Goal: Task Accomplishment & Management: Use online tool/utility

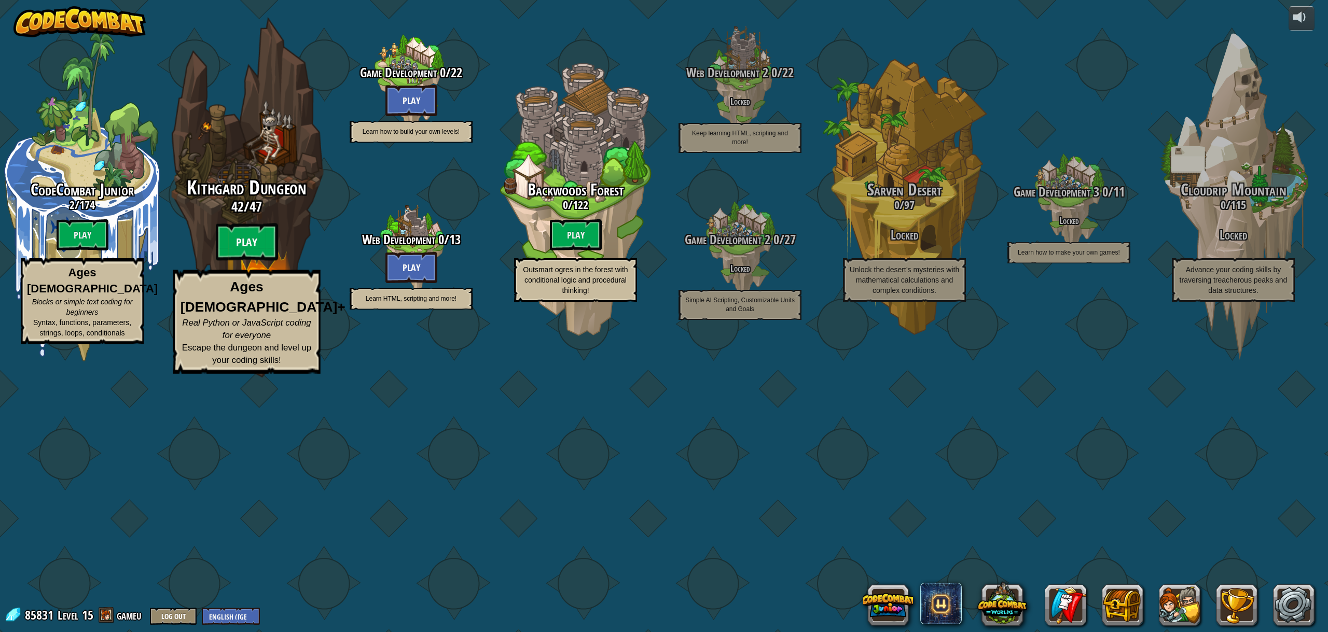
click at [225, 261] on btn "Play" at bounding box center [247, 242] width 62 height 37
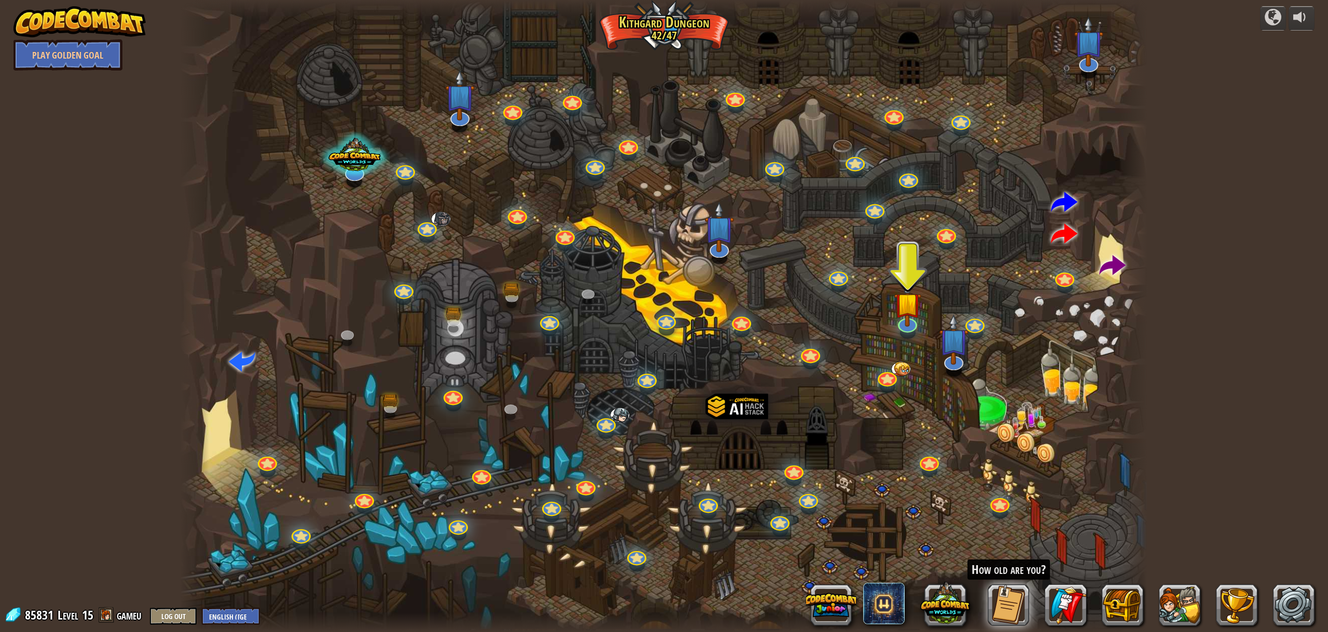
click at [849, 340] on div at bounding box center [663, 316] width 967 height 632
click at [1114, 261] on span at bounding box center [1112, 266] width 26 height 26
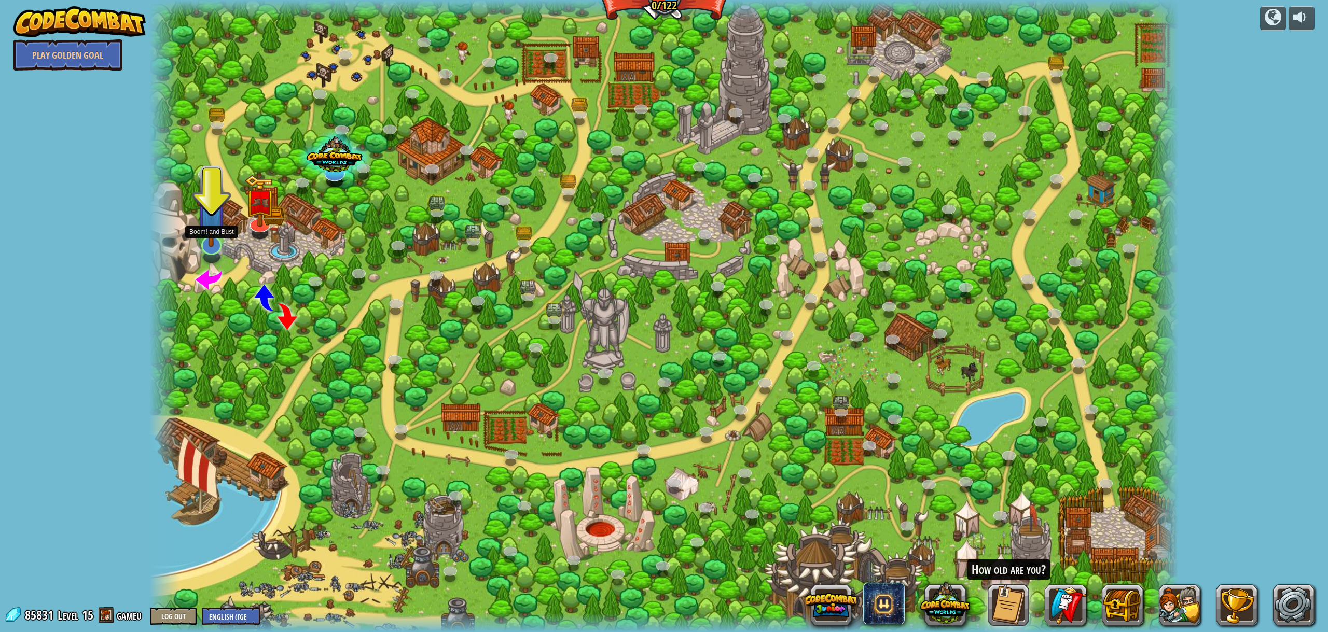
click at [210, 230] on img at bounding box center [212, 213] width 30 height 68
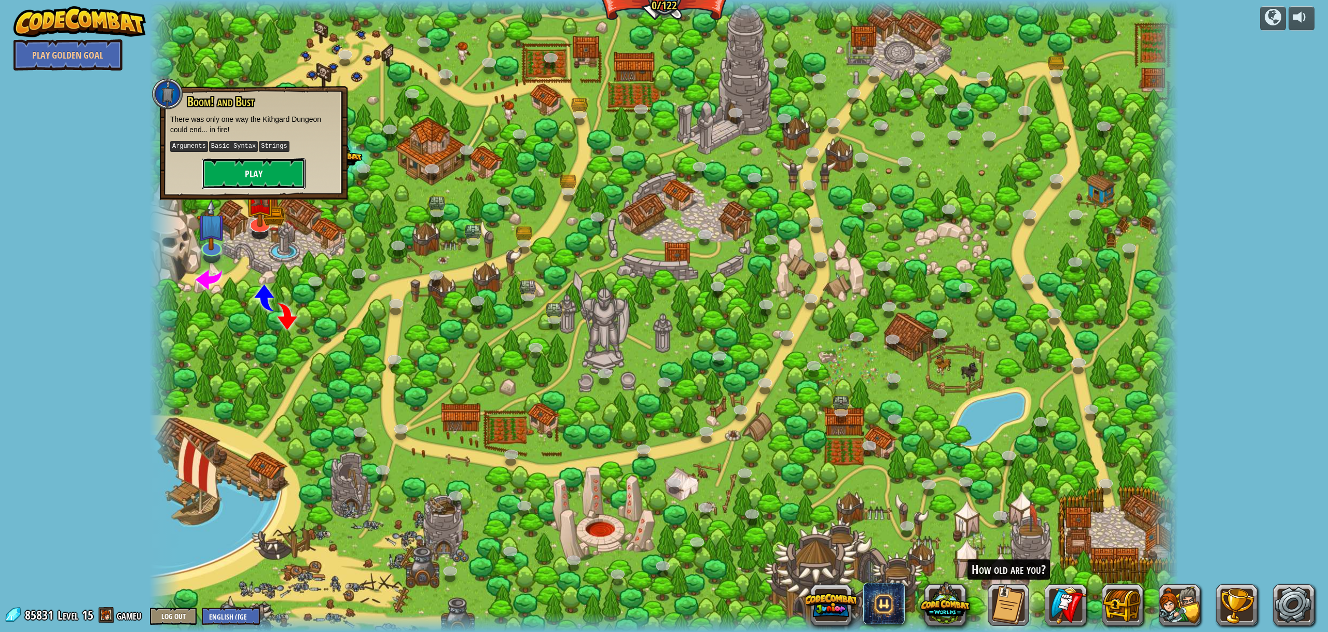
click at [252, 172] on button "Play" at bounding box center [254, 173] width 104 height 31
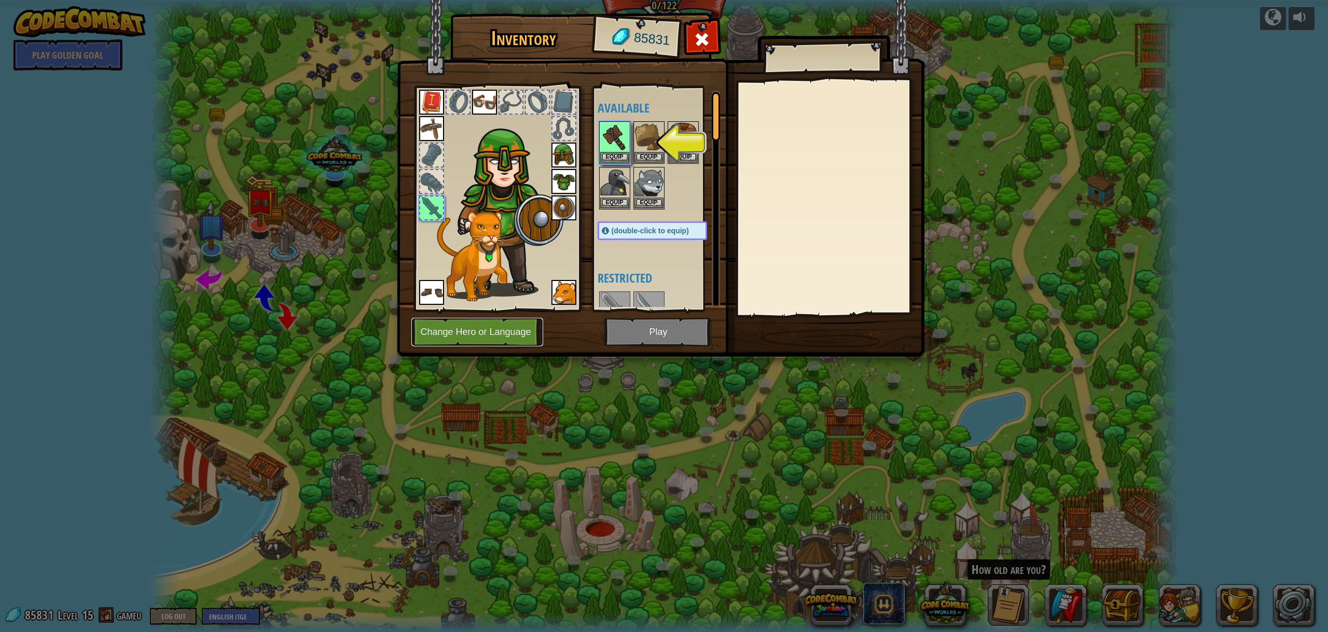
click at [495, 329] on button "Change Hero or Language" at bounding box center [477, 332] width 132 height 29
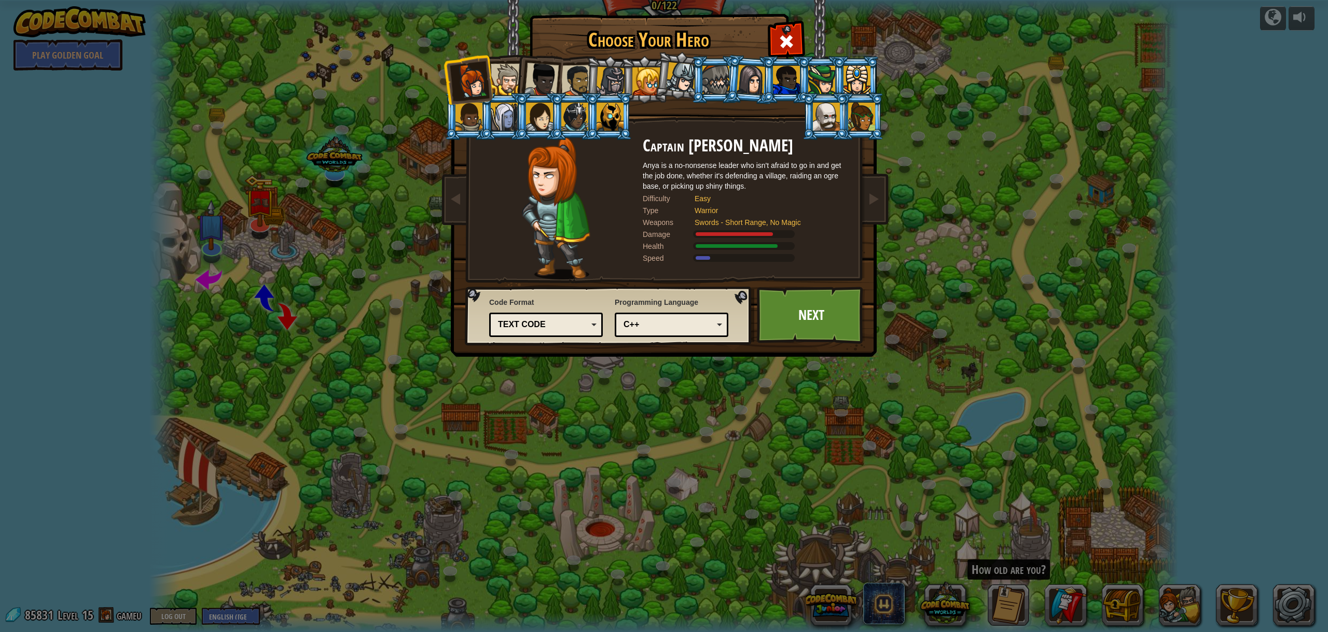
click at [644, 327] on div "C++" at bounding box center [669, 325] width 90 height 12
click at [805, 320] on link "Next" at bounding box center [811, 315] width 108 height 57
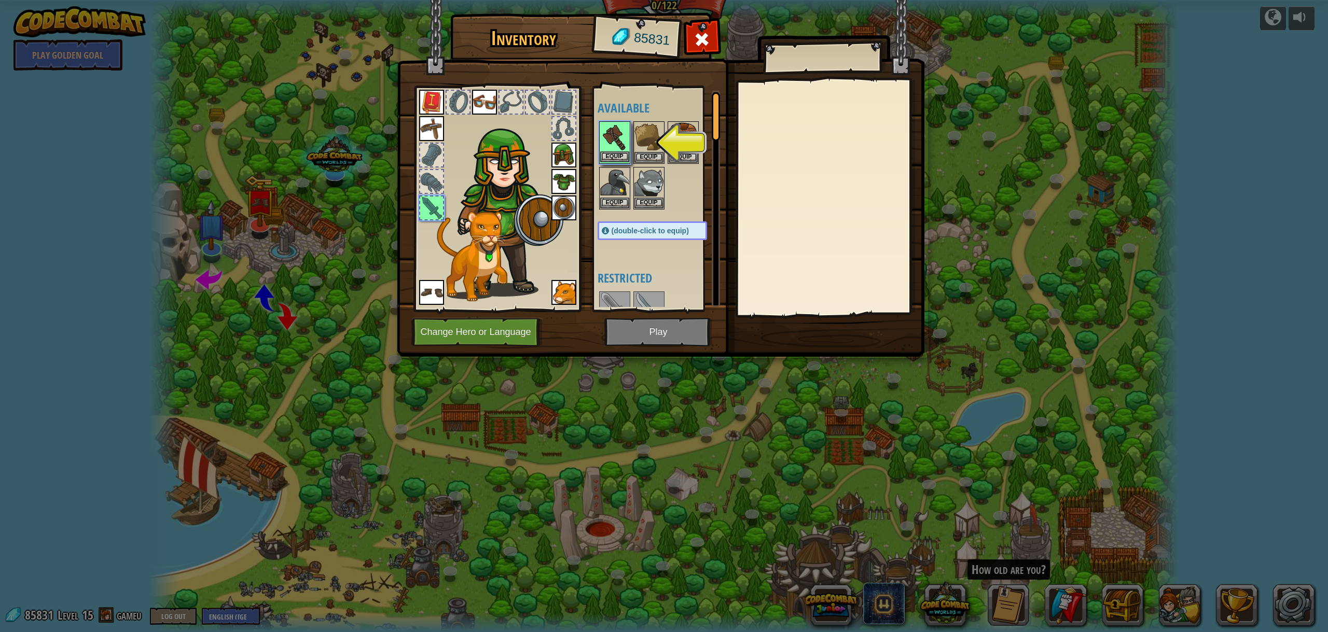
click at [608, 136] on img at bounding box center [614, 136] width 29 height 29
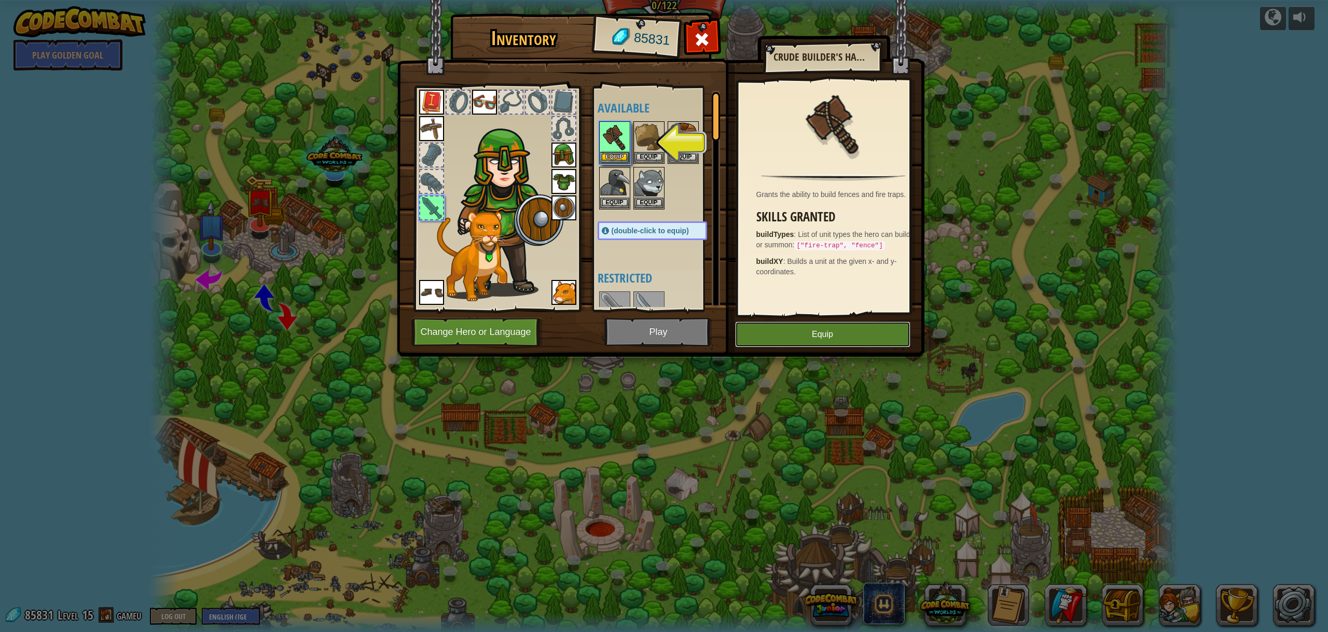
click at [801, 333] on button "Equip" at bounding box center [822, 335] width 175 height 26
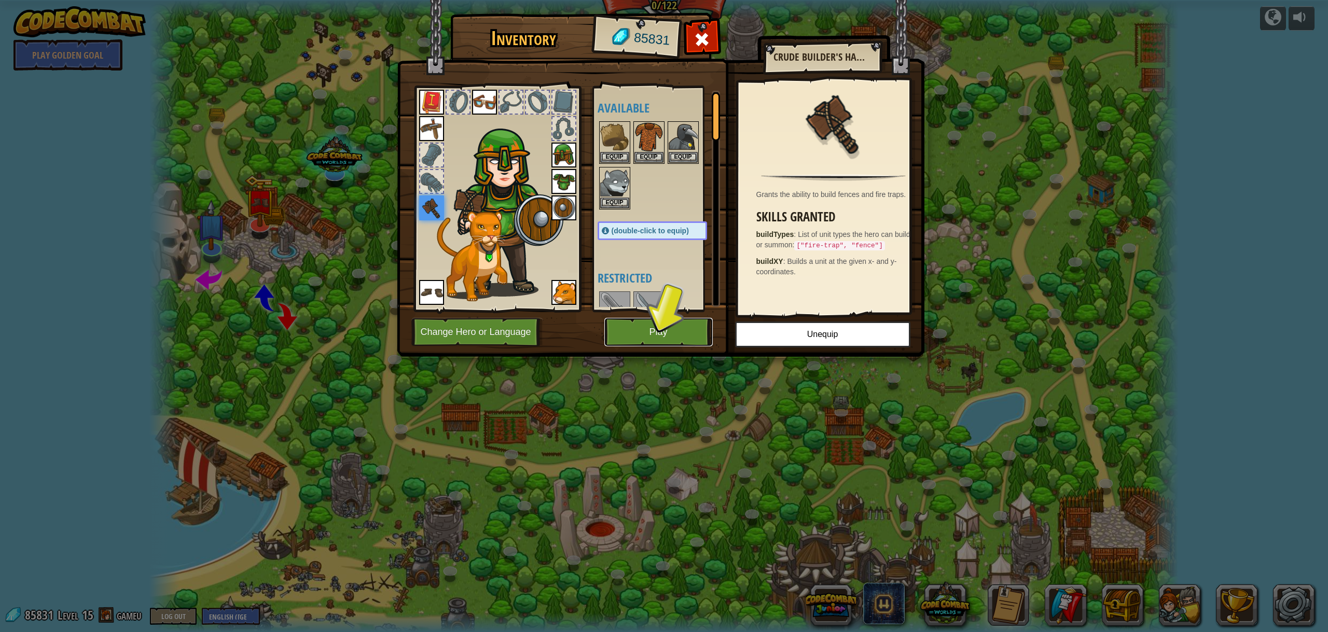
click at [638, 325] on button "Play" at bounding box center [658, 332] width 108 height 29
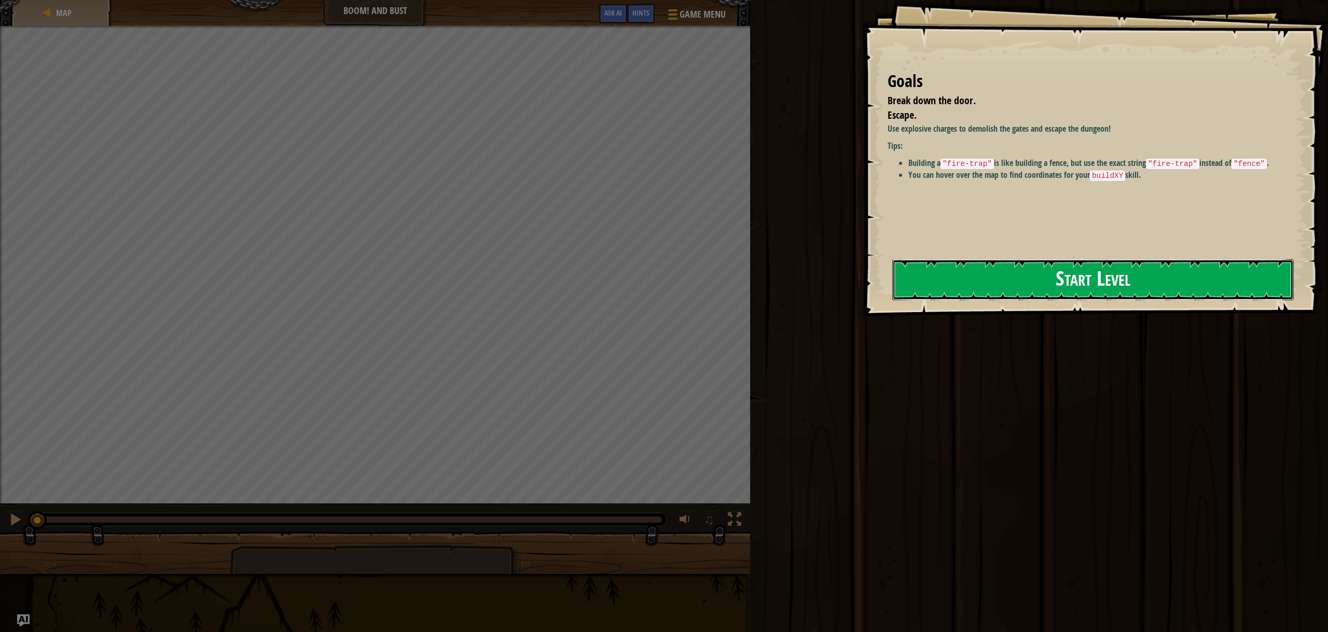
click at [1101, 260] on button "Start Level" at bounding box center [1092, 279] width 401 height 41
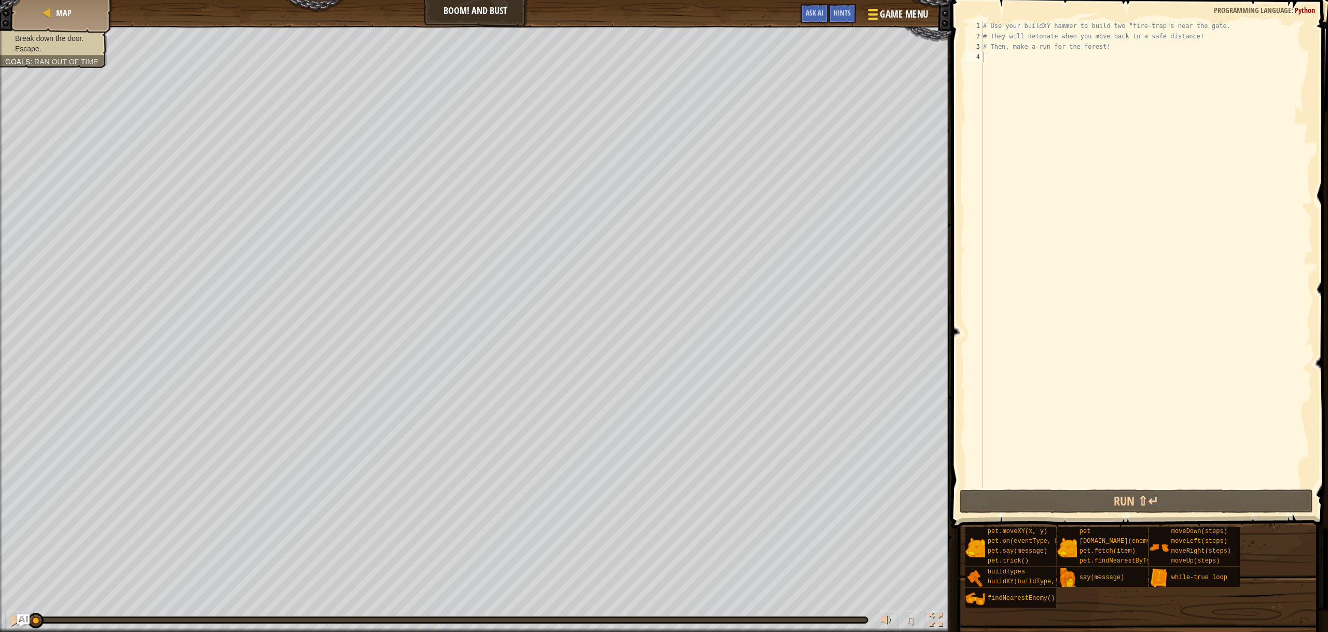
click at [918, 13] on span "Game Menu" at bounding box center [904, 14] width 48 height 14
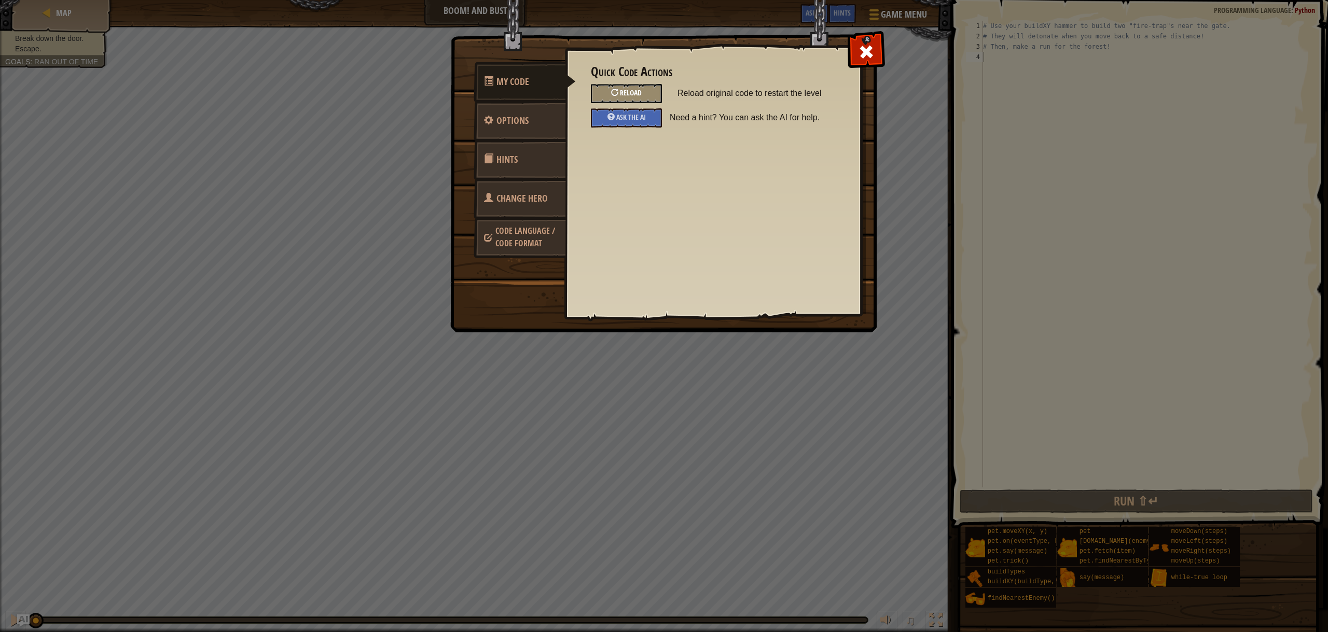
click at [636, 90] on span "Reload" at bounding box center [631, 93] width 22 height 10
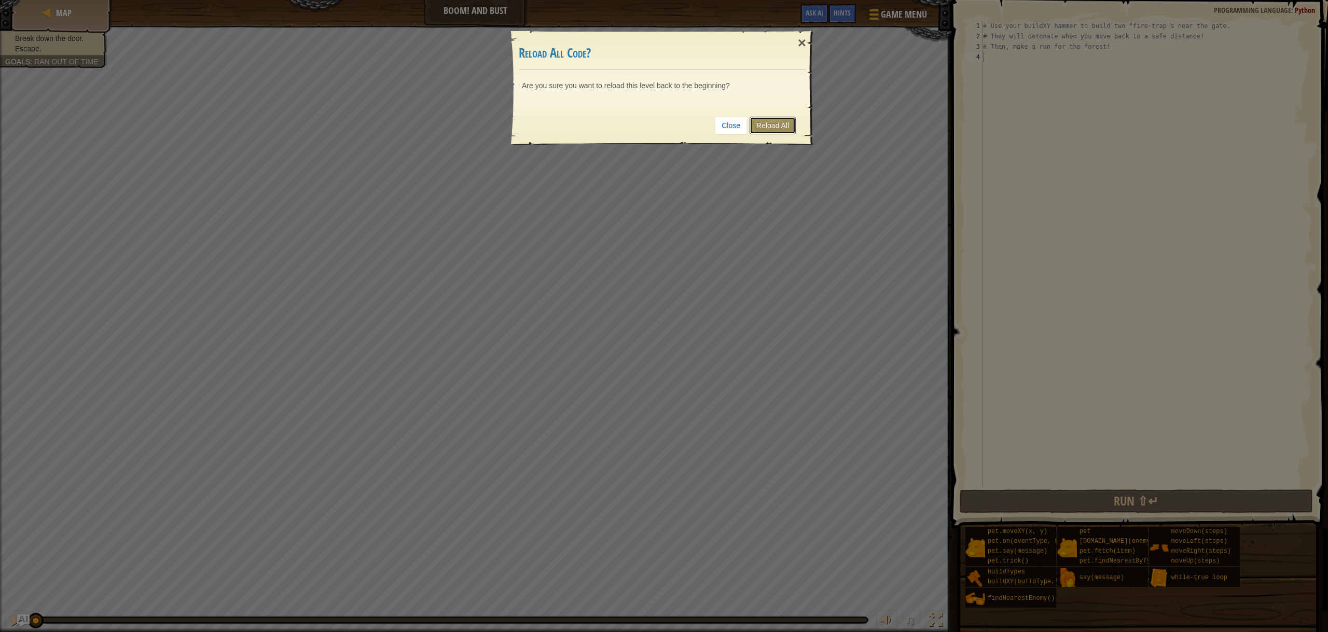
click at [762, 123] on link "Reload All" at bounding box center [773, 126] width 46 height 18
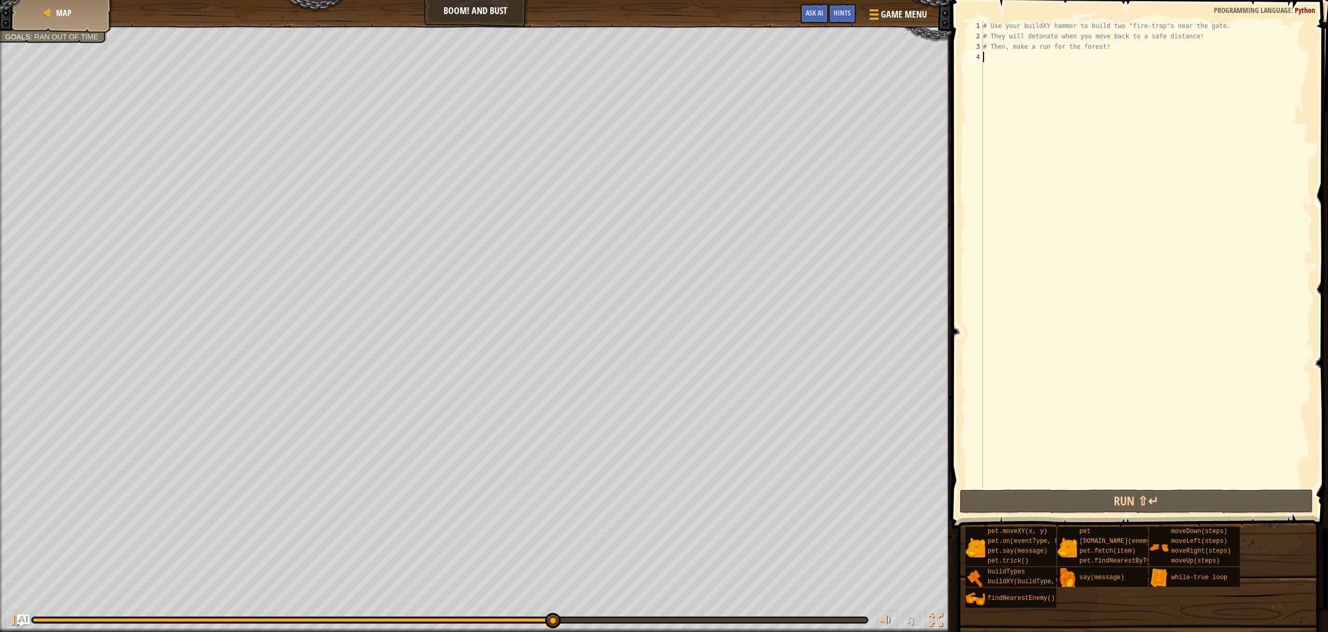
scroll to position [5, 0]
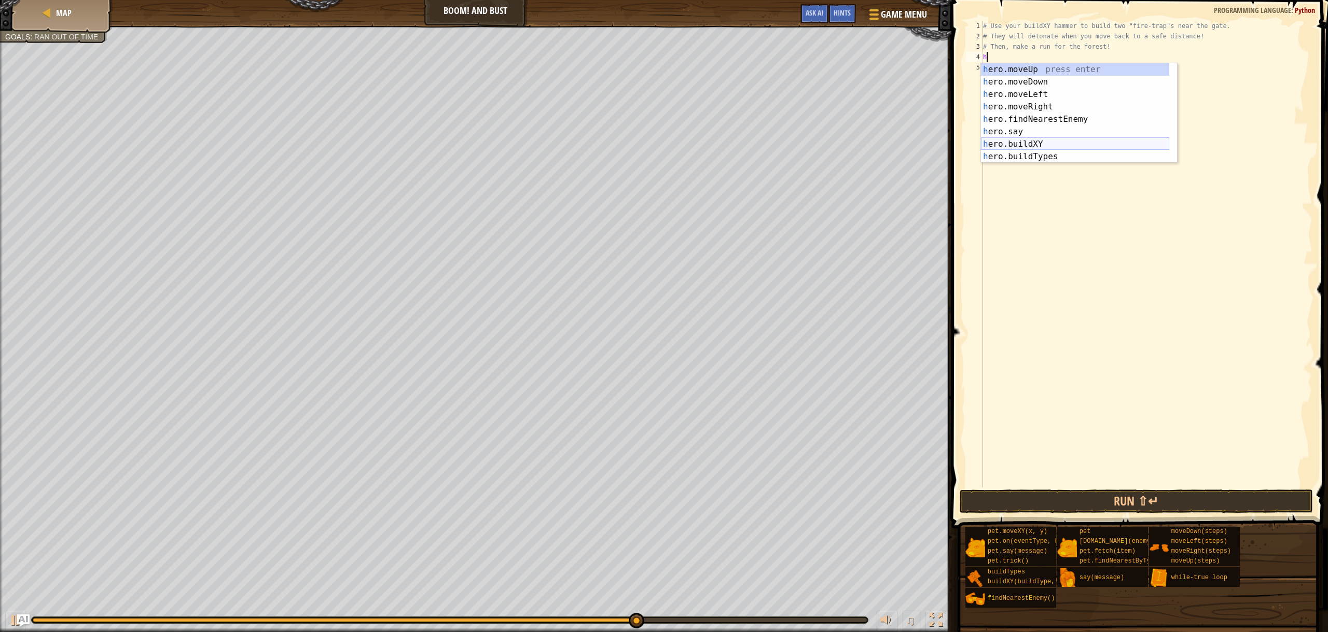
click at [1082, 141] on div "h ero.moveUp press enter h ero.moveDown press enter h ero.moveLeft press enter …" at bounding box center [1075, 125] width 188 height 124
type textarea "hero.buildXY("fence", 36, 30)"
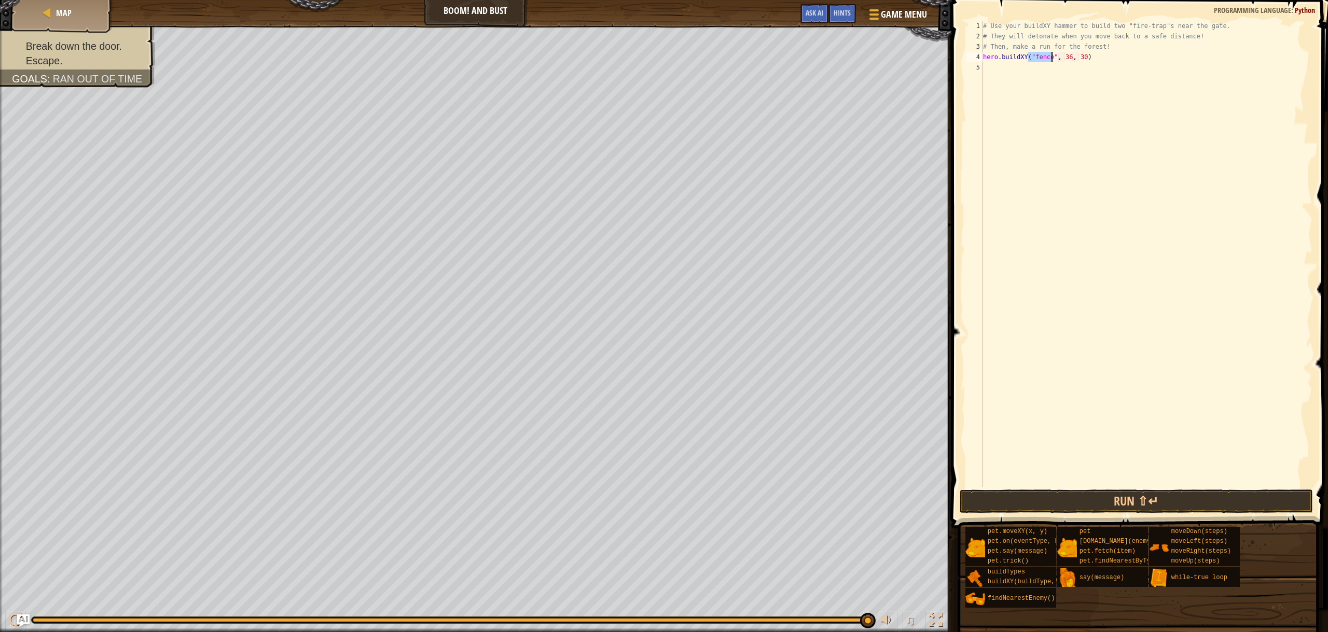
click at [1001, 73] on div "# Use your buildXY hammer to build two "fire-trap"s near the gate. # They will …" at bounding box center [1146, 265] width 331 height 488
click at [1113, 498] on button "Run ⇧↵" at bounding box center [1136, 502] width 353 height 24
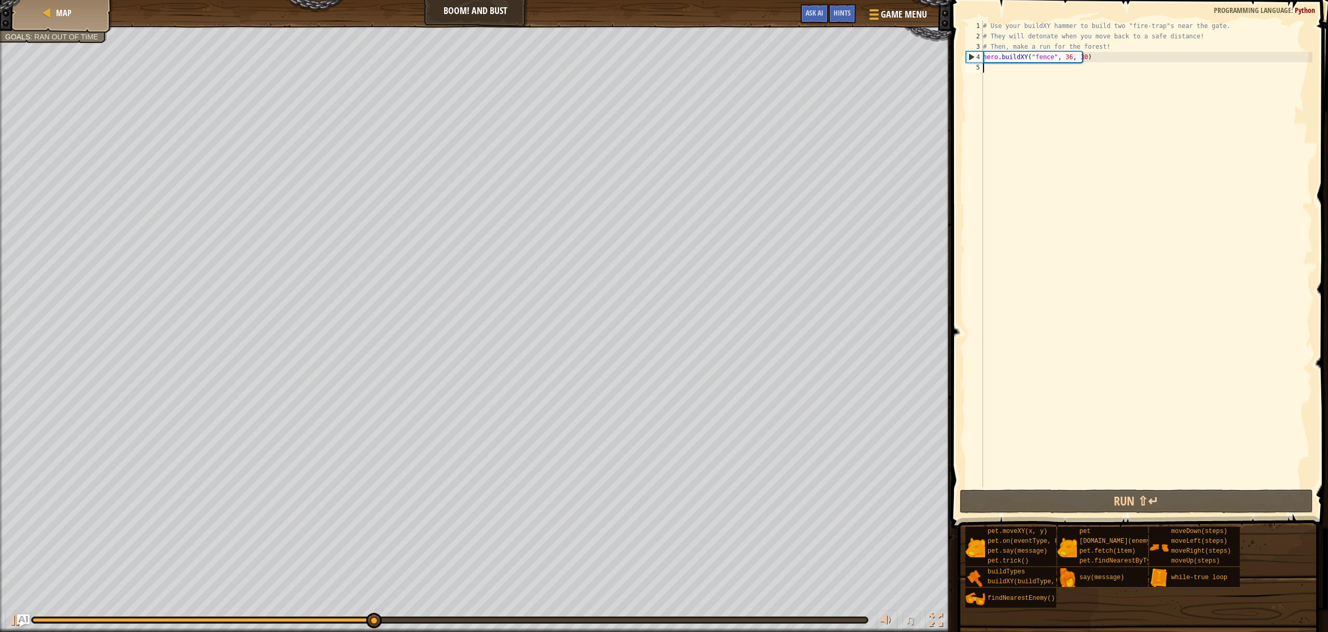
click at [1048, 57] on div "# Use your buildXY hammer to build two "fire-trap"s near the gate. # They will …" at bounding box center [1146, 265] width 331 height 488
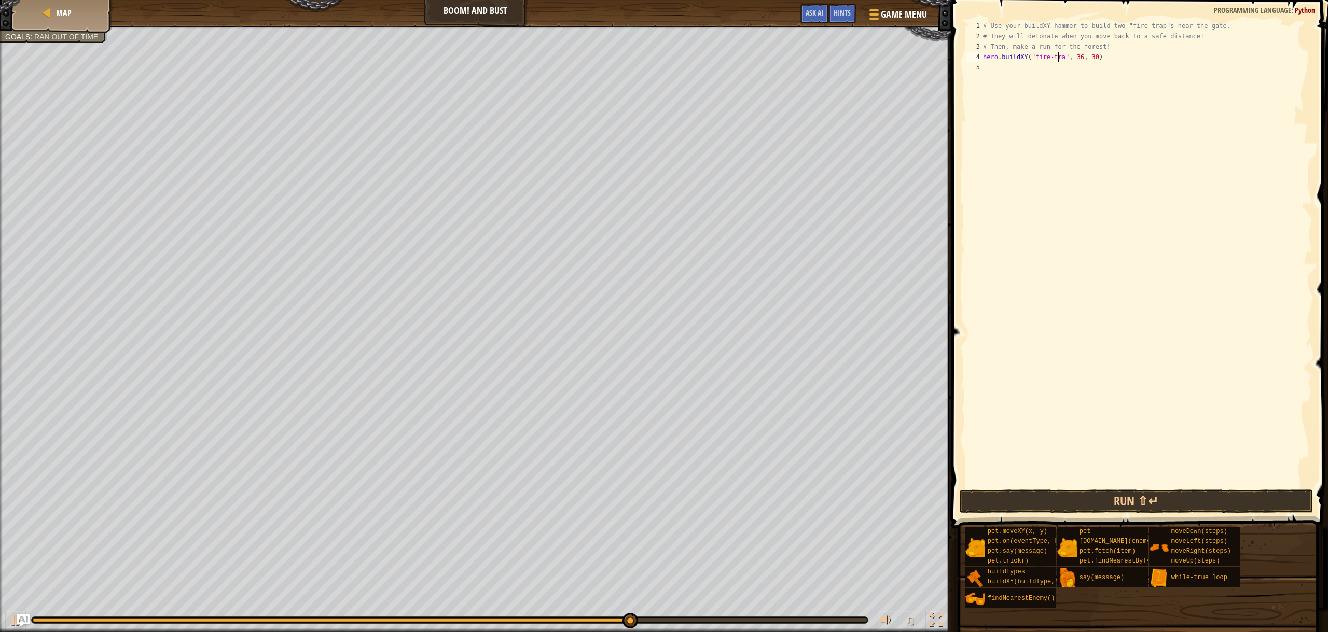
scroll to position [5, 6]
type textarea "hero.buildXY("fire-trap", 36, 30)"
click at [1206, 504] on button "Run ⇧↵" at bounding box center [1136, 502] width 353 height 24
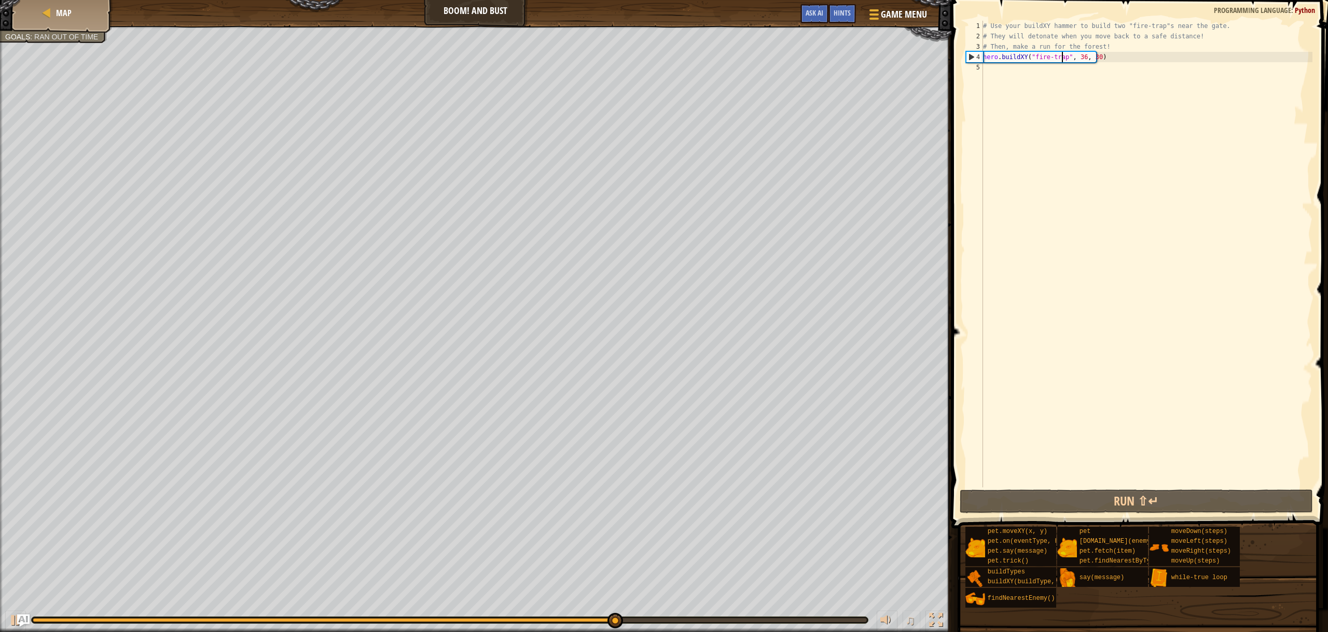
click at [1001, 70] on div "# Use your buildXY hammer to build two "fire-trap"s near the gate. # They will …" at bounding box center [1146, 265] width 331 height 488
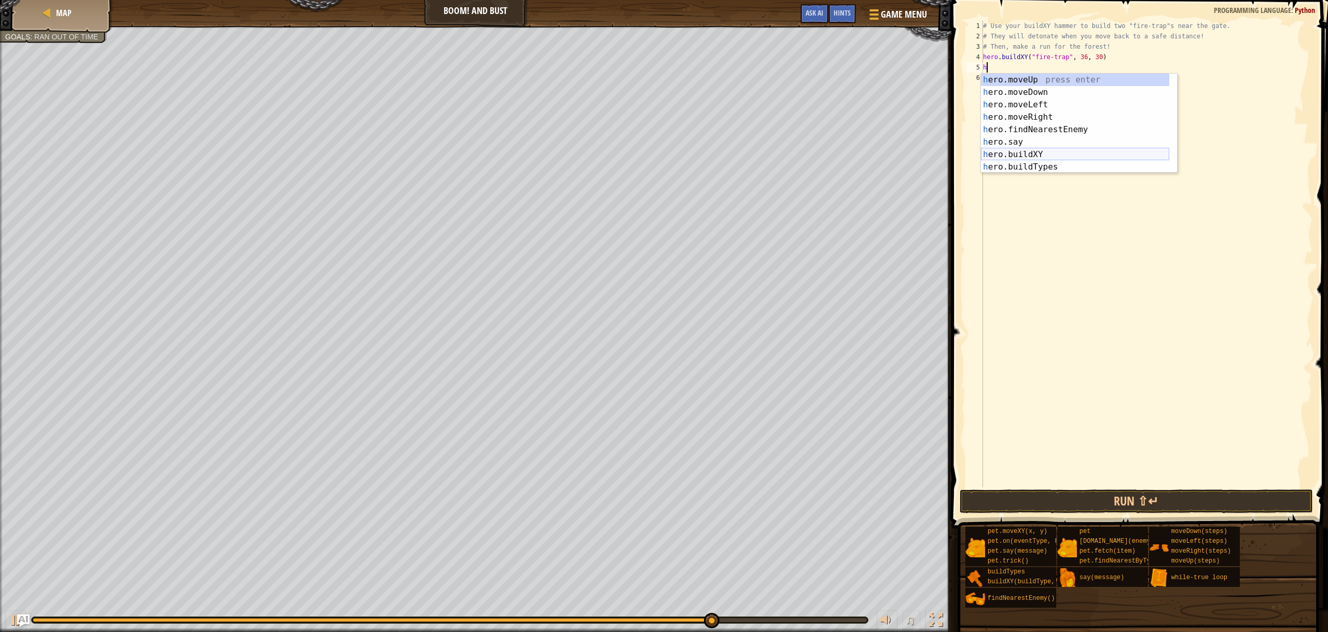
click at [1052, 151] on div "h ero.moveUp press enter h ero.moveDown press enter h ero.moveLeft press enter …" at bounding box center [1075, 136] width 188 height 124
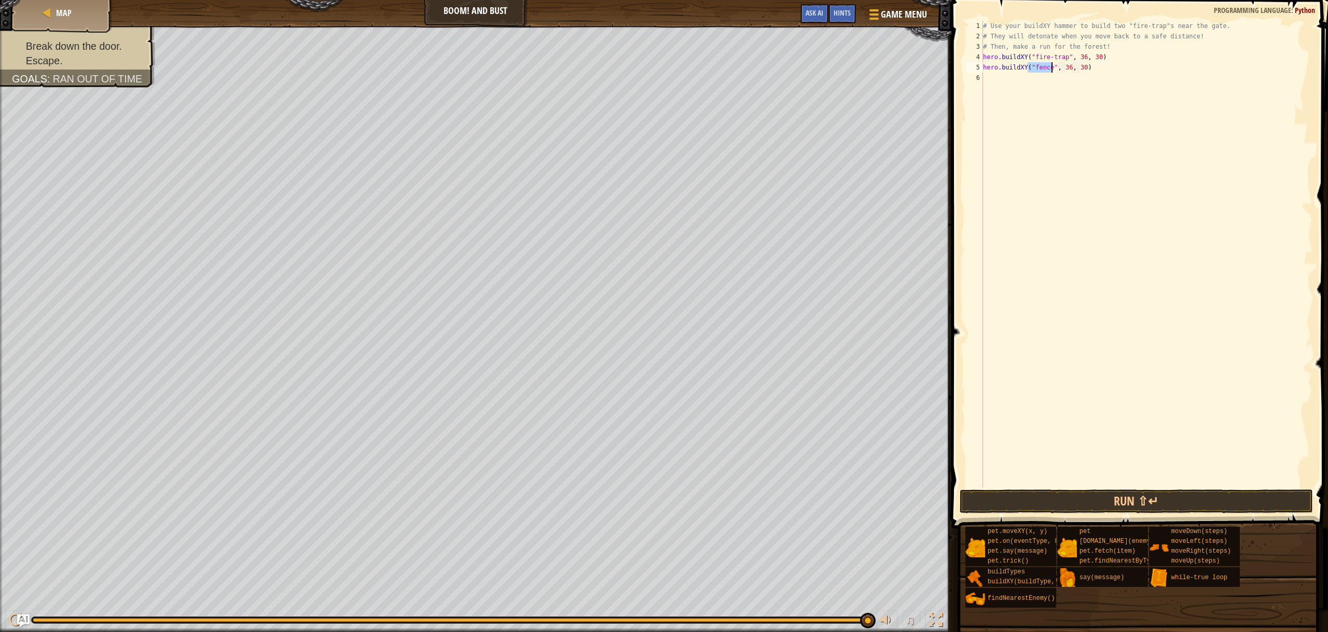
click at [1048, 67] on div "# Use your buildXY hammer to build two "fire-trap"s near the gate. # They will …" at bounding box center [1146, 254] width 331 height 467
click at [1071, 495] on button "Run ⇧↵" at bounding box center [1136, 502] width 353 height 24
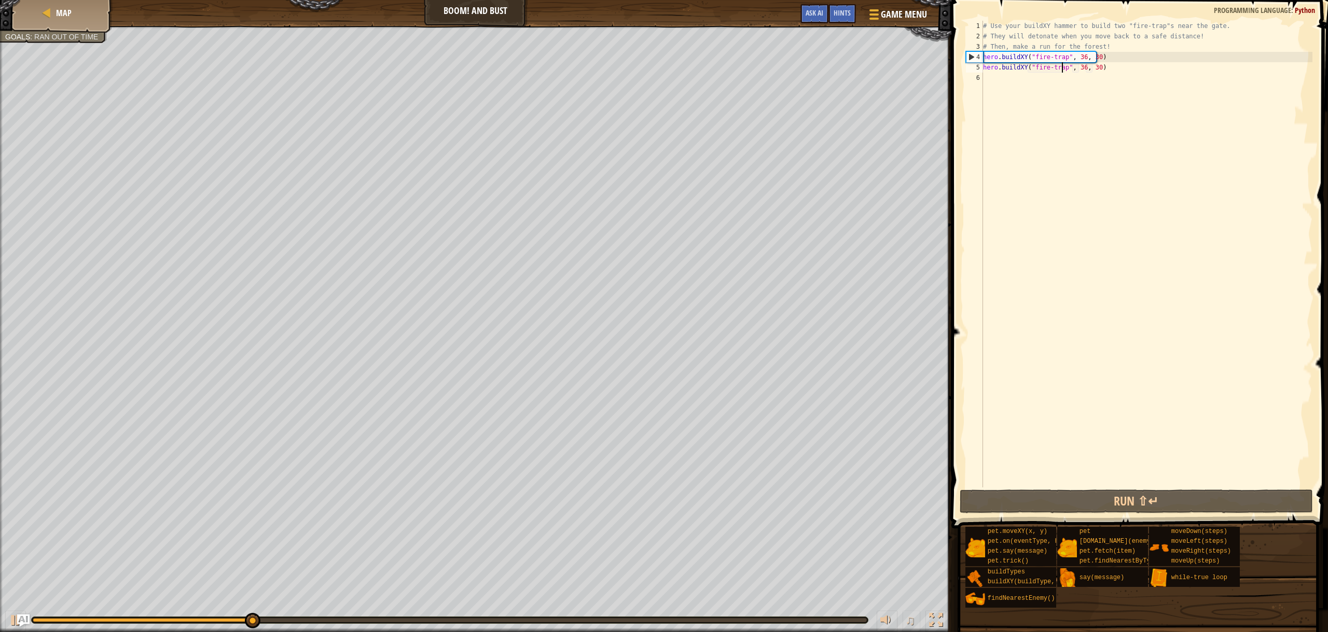
click at [1092, 68] on div "# Use your buildXY hammer to build two "fire-trap"s near the gate. # They will …" at bounding box center [1146, 265] width 331 height 488
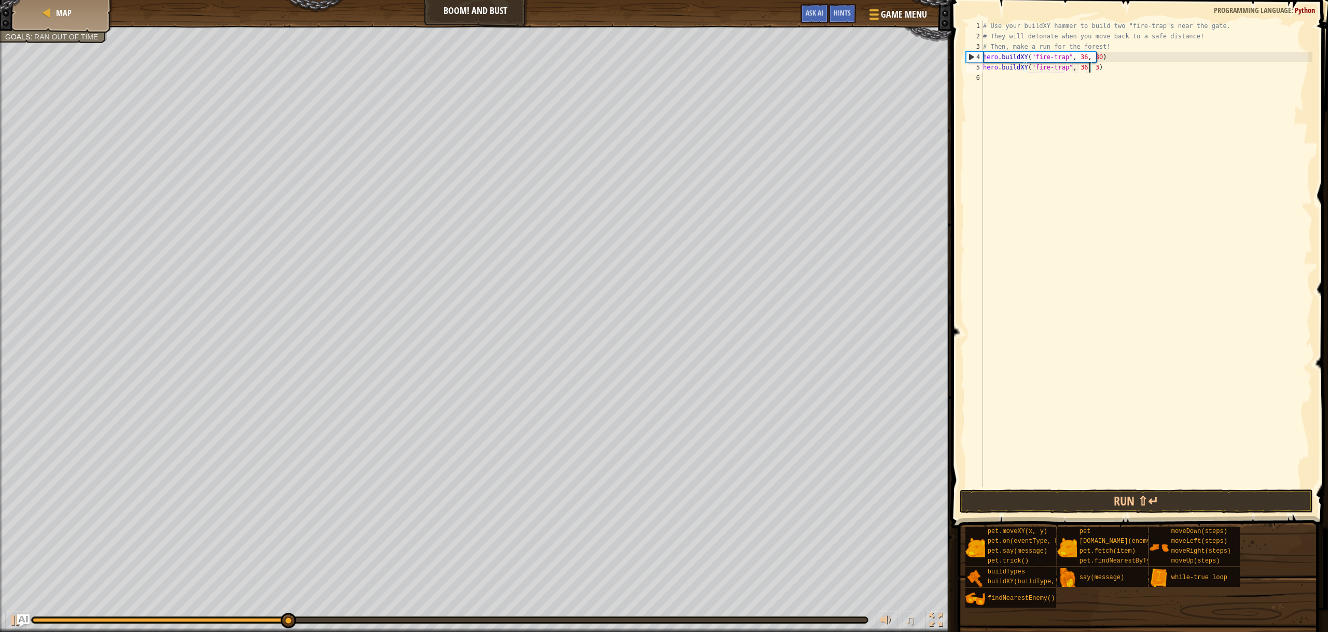
scroll to position [5, 9]
type textarea "hero.buildXY("fire-trap", 36, 36)"
click at [1208, 495] on button "Run ⇧↵" at bounding box center [1136, 502] width 353 height 24
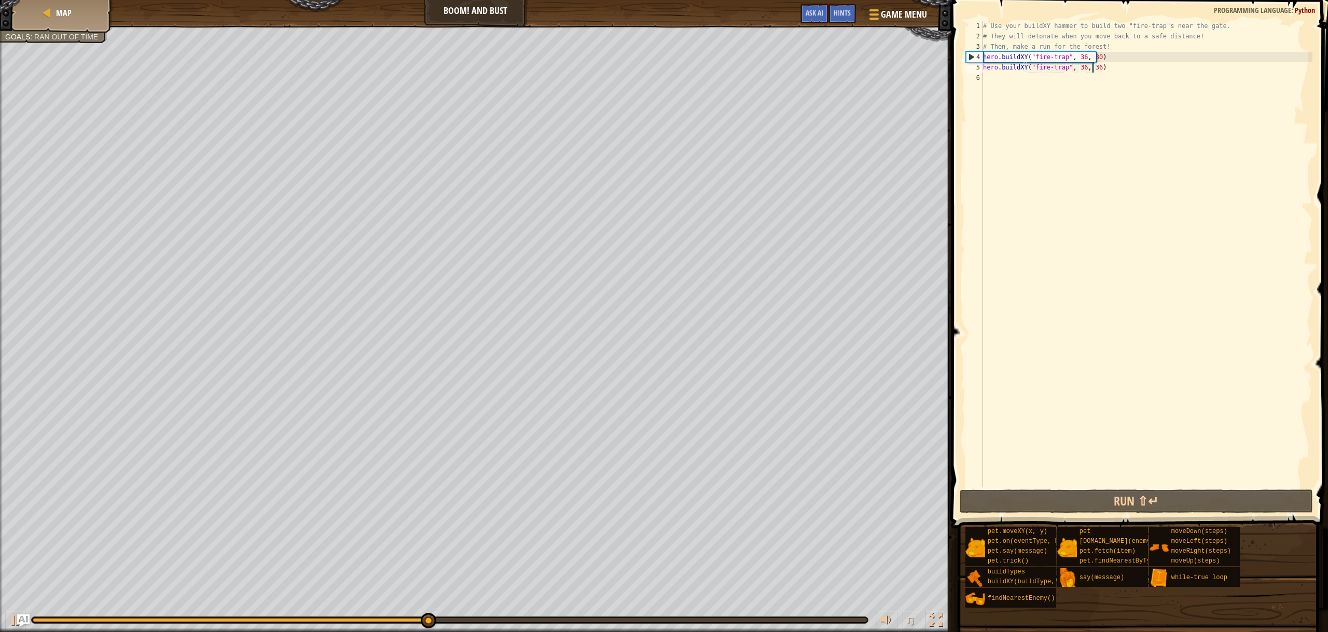
click at [1003, 81] on div "# Use your buildXY hammer to build two "fire-trap"s near the gate. # They will …" at bounding box center [1146, 265] width 331 height 488
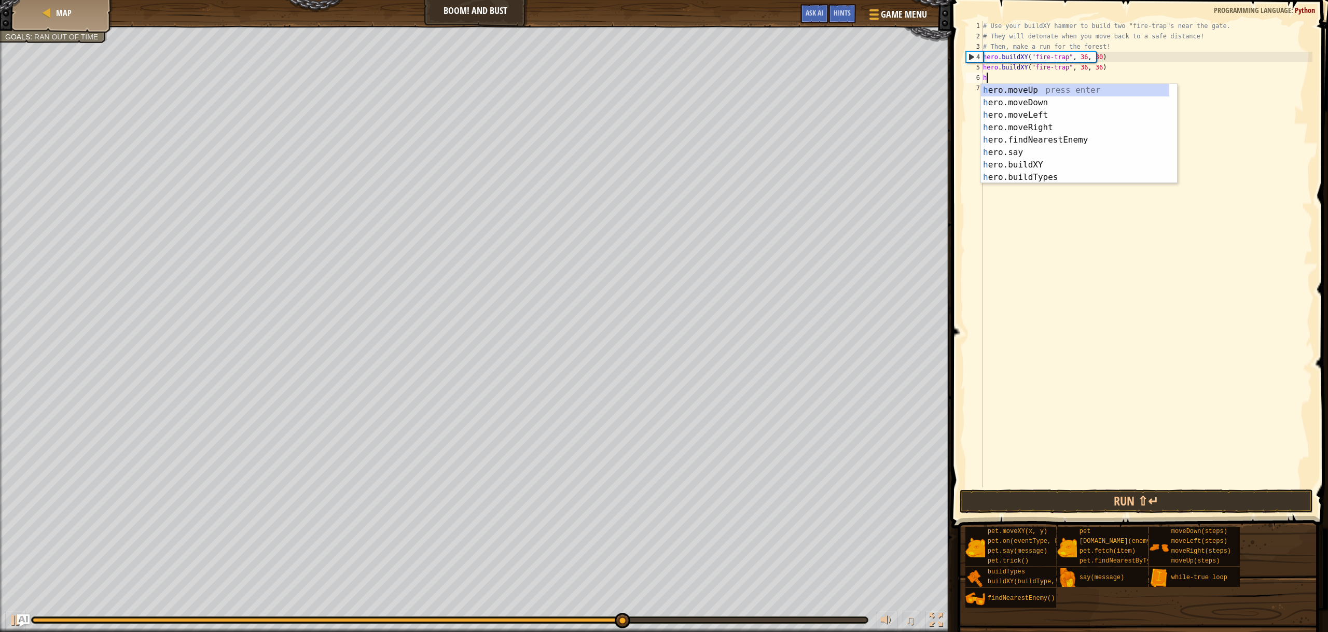
type textarea "he"
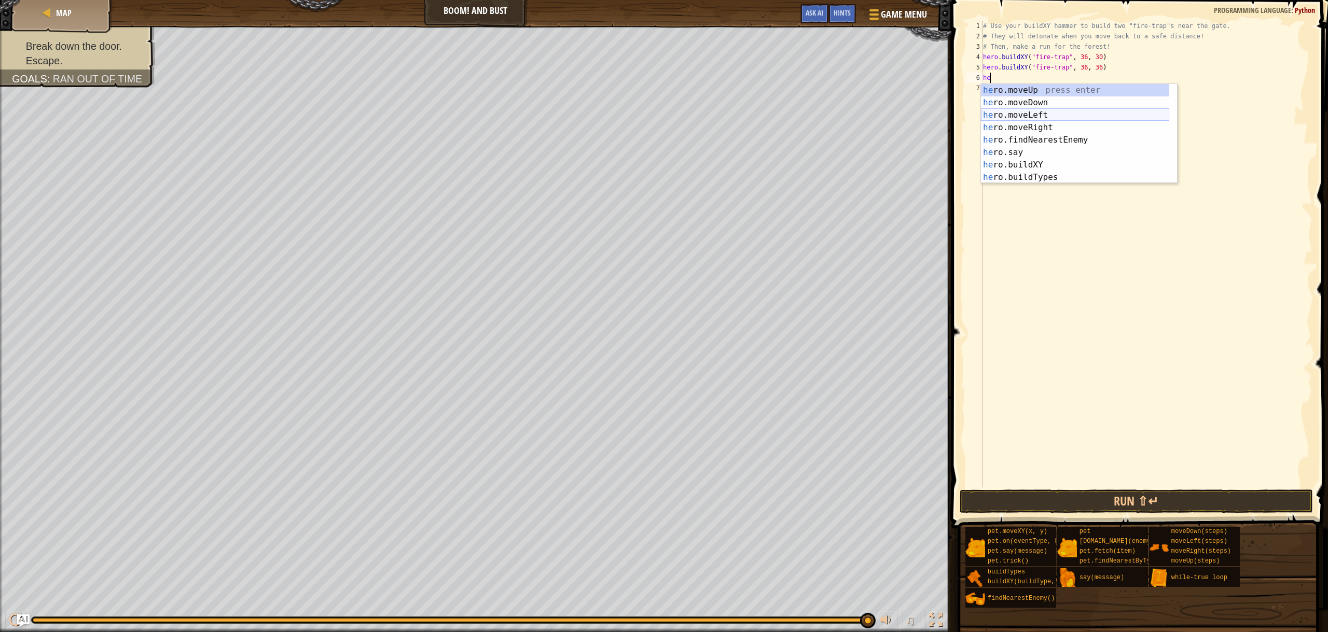
click at [1026, 115] on div "he ro.moveUp press enter he ro.moveDown press enter he ro.moveLeft press enter …" at bounding box center [1075, 146] width 188 height 124
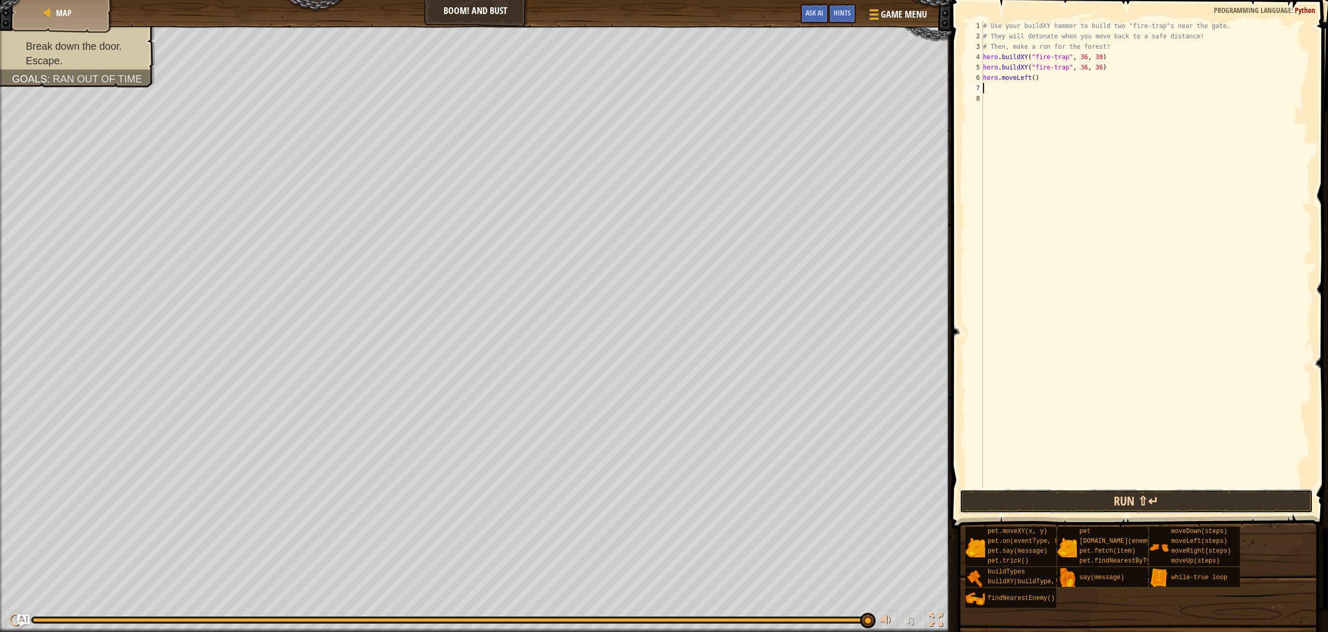
click at [1075, 500] on button "Run ⇧↵" at bounding box center [1136, 502] width 353 height 24
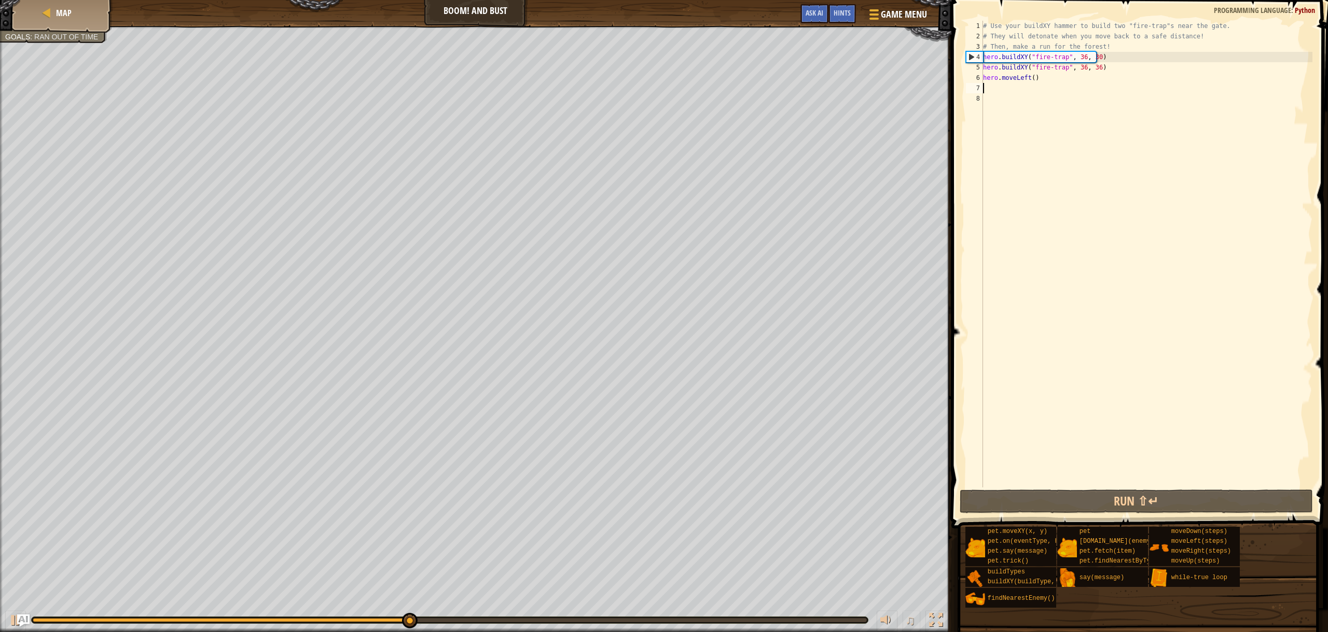
type textarea "h"
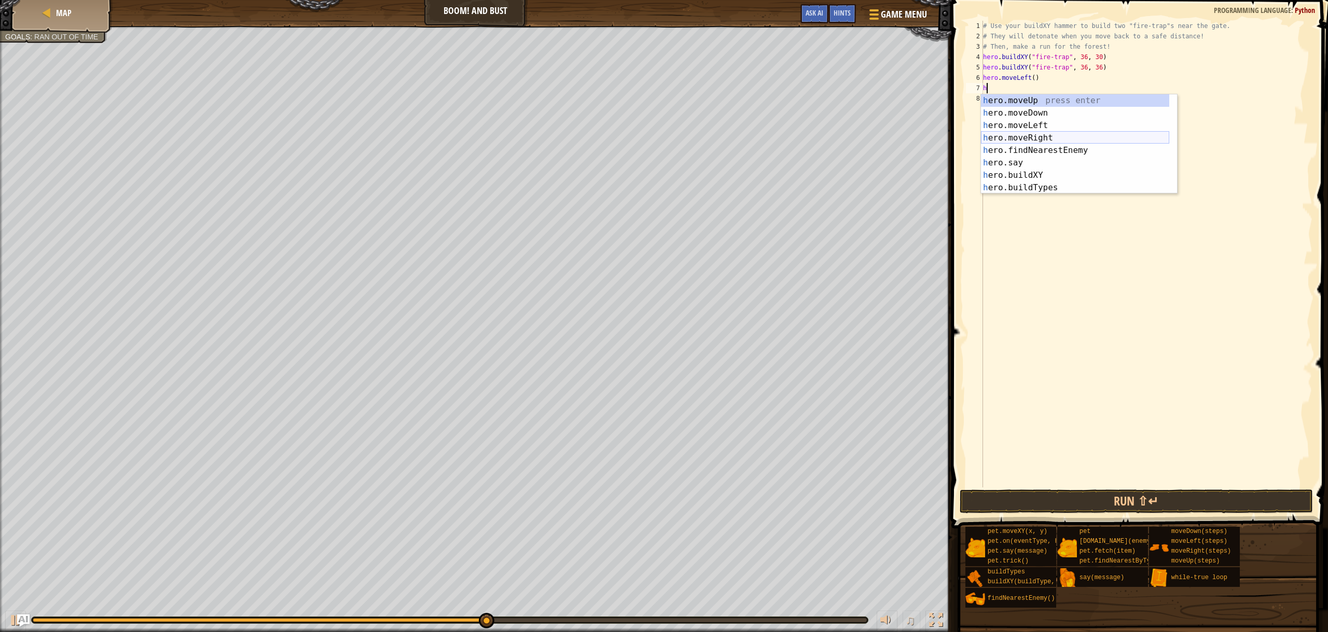
click at [1038, 137] on div "h ero.moveUp press enter h ero.moveDown press enter h ero.moveLeft press enter …" at bounding box center [1075, 156] width 188 height 124
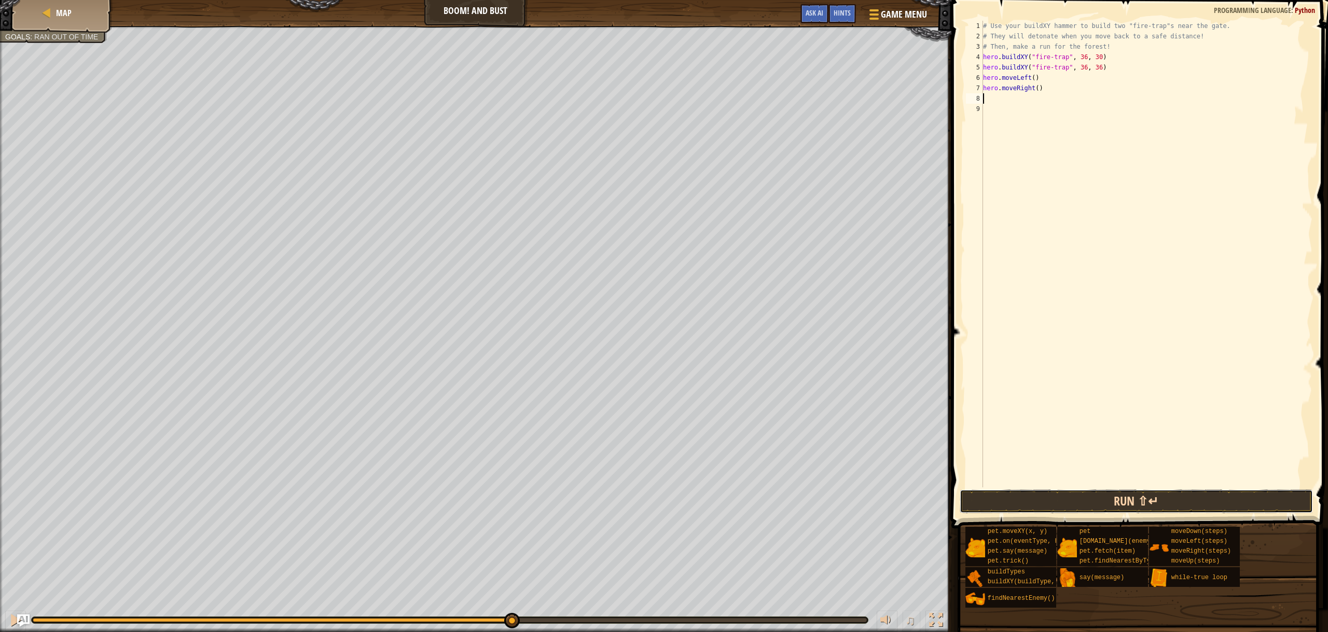
click at [1097, 494] on button "Run ⇧↵" at bounding box center [1136, 502] width 353 height 24
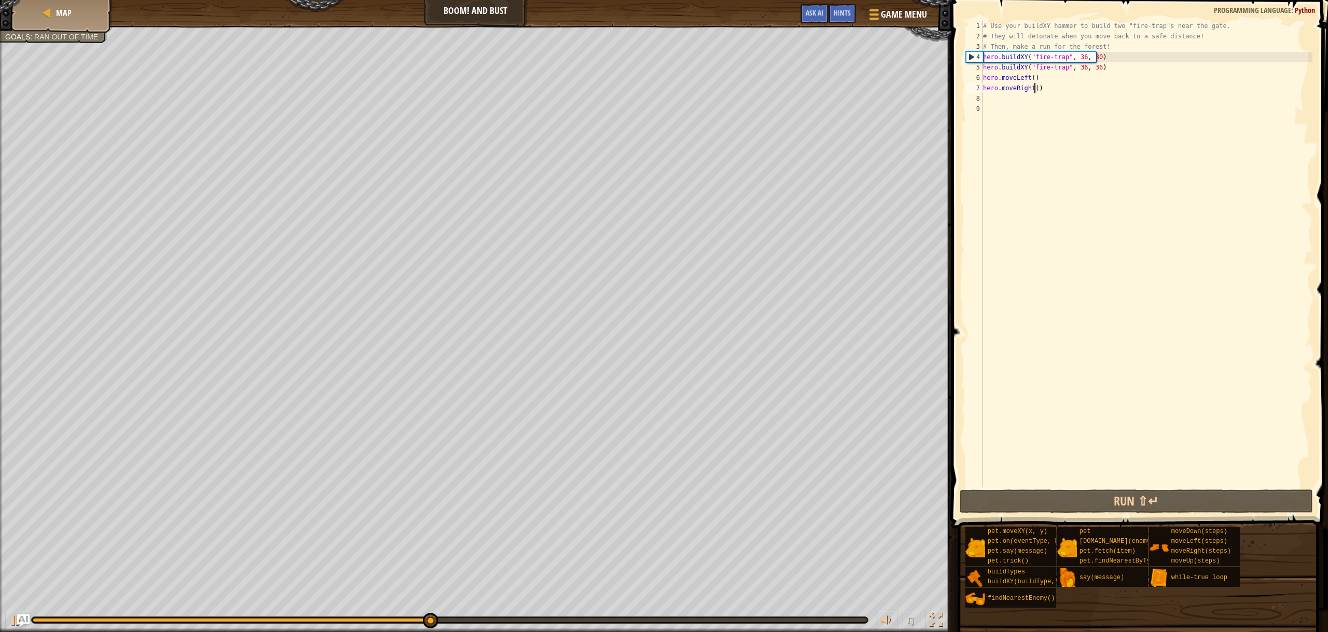
click at [1034, 90] on div "# Use your buildXY hammer to build two "fire-trap"s near the gate. # They will …" at bounding box center [1146, 265] width 331 height 488
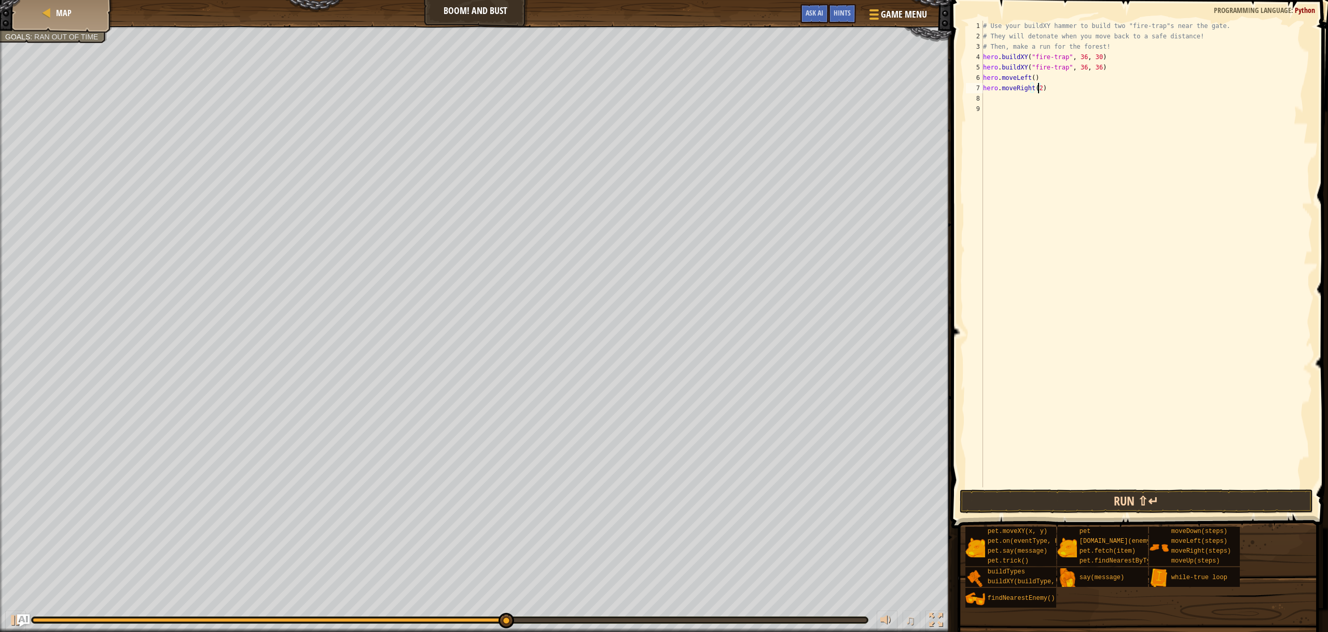
type textarea "hero.moveRight(2)"
click at [1125, 503] on button "Run ⇧↵" at bounding box center [1136, 502] width 353 height 24
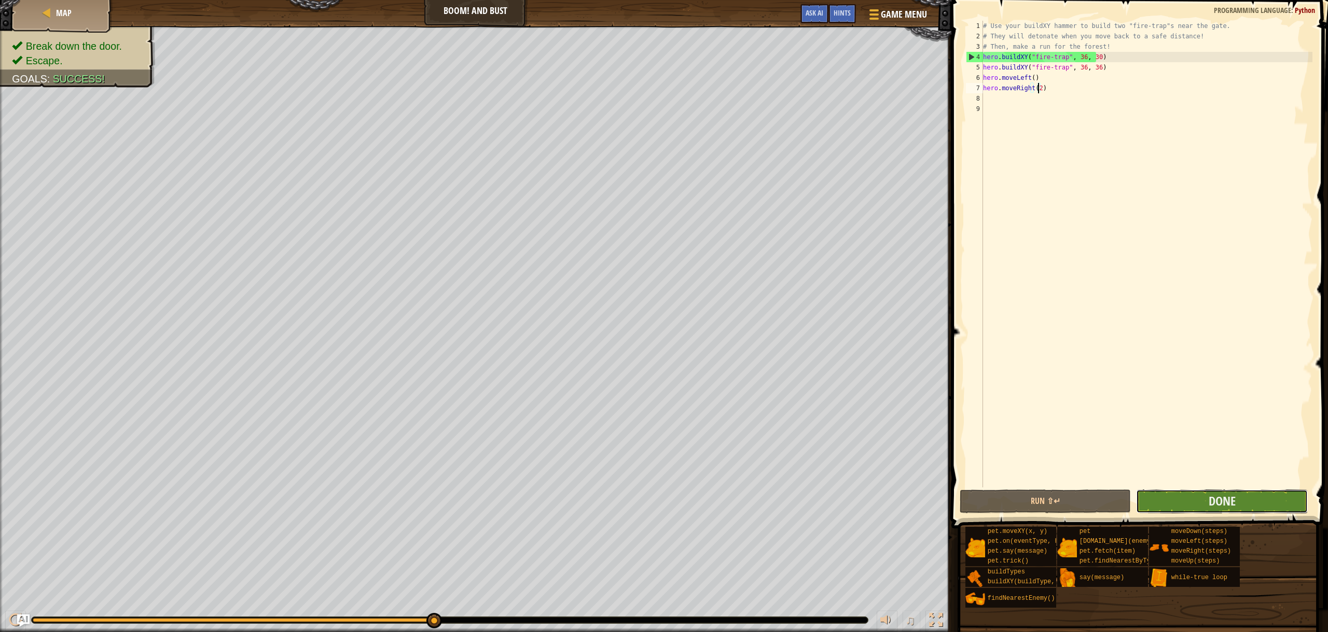
click at [1201, 490] on button "Done" at bounding box center [1222, 502] width 172 height 24
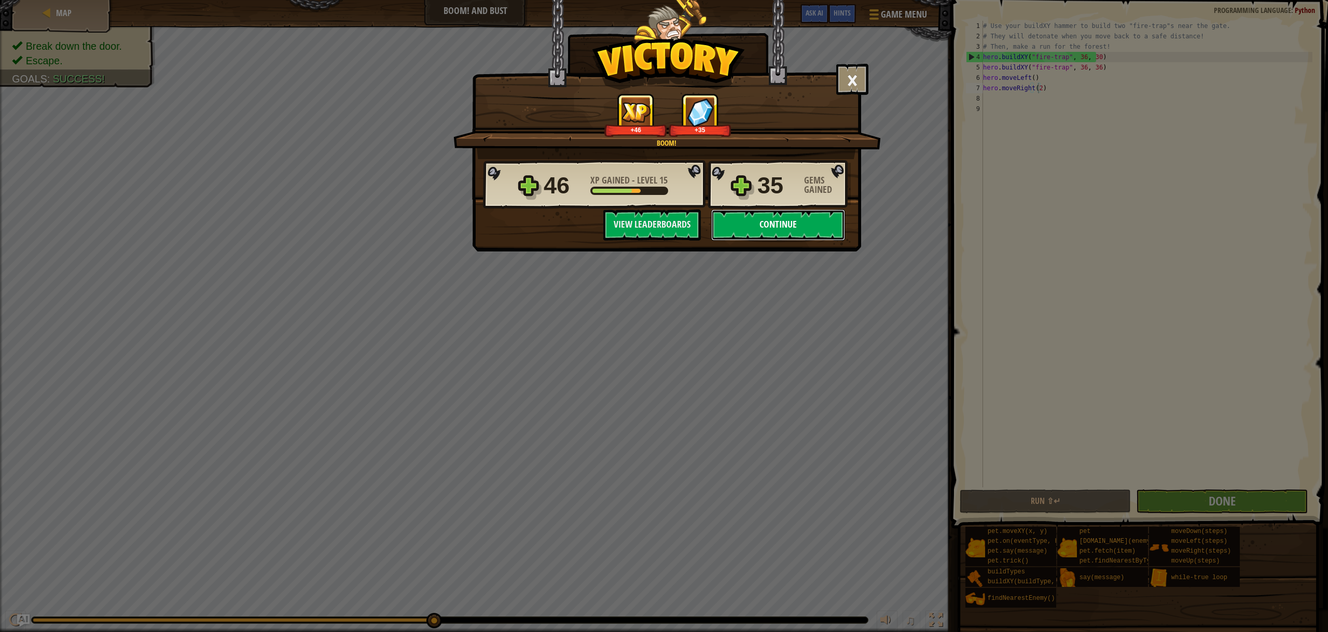
click at [777, 228] on button "Continue" at bounding box center [778, 225] width 134 height 31
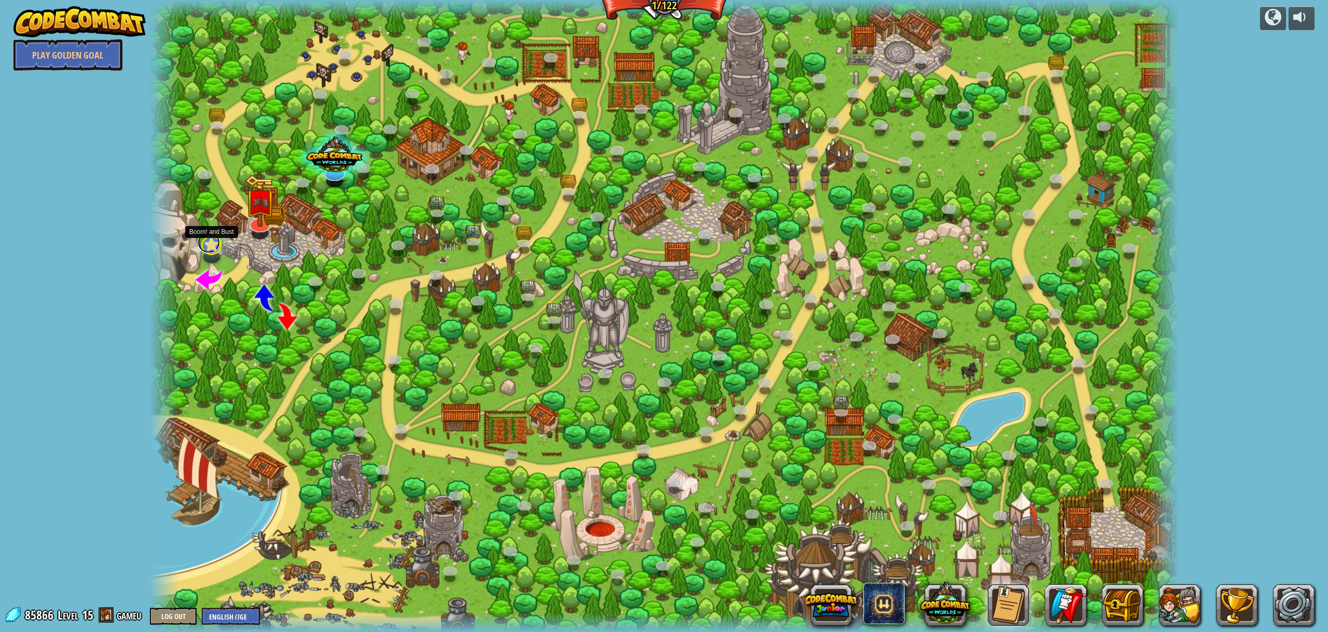
click at [208, 244] on link at bounding box center [209, 242] width 23 height 21
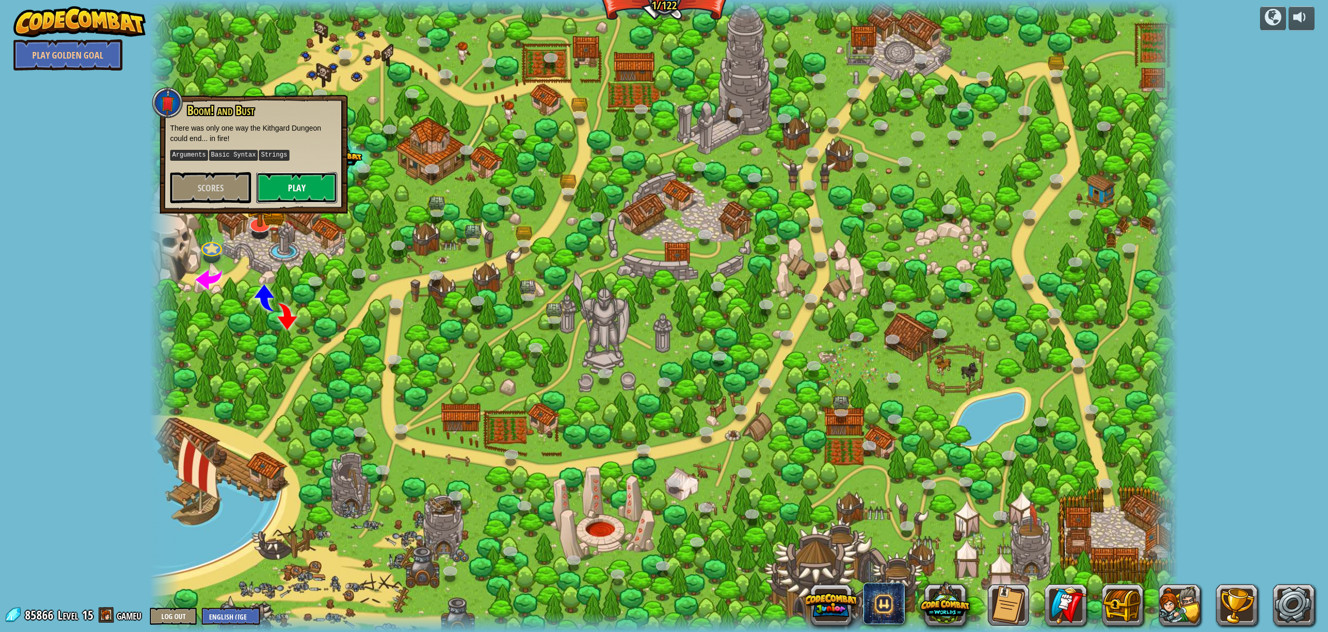
click at [299, 190] on button "Play" at bounding box center [296, 187] width 81 height 31
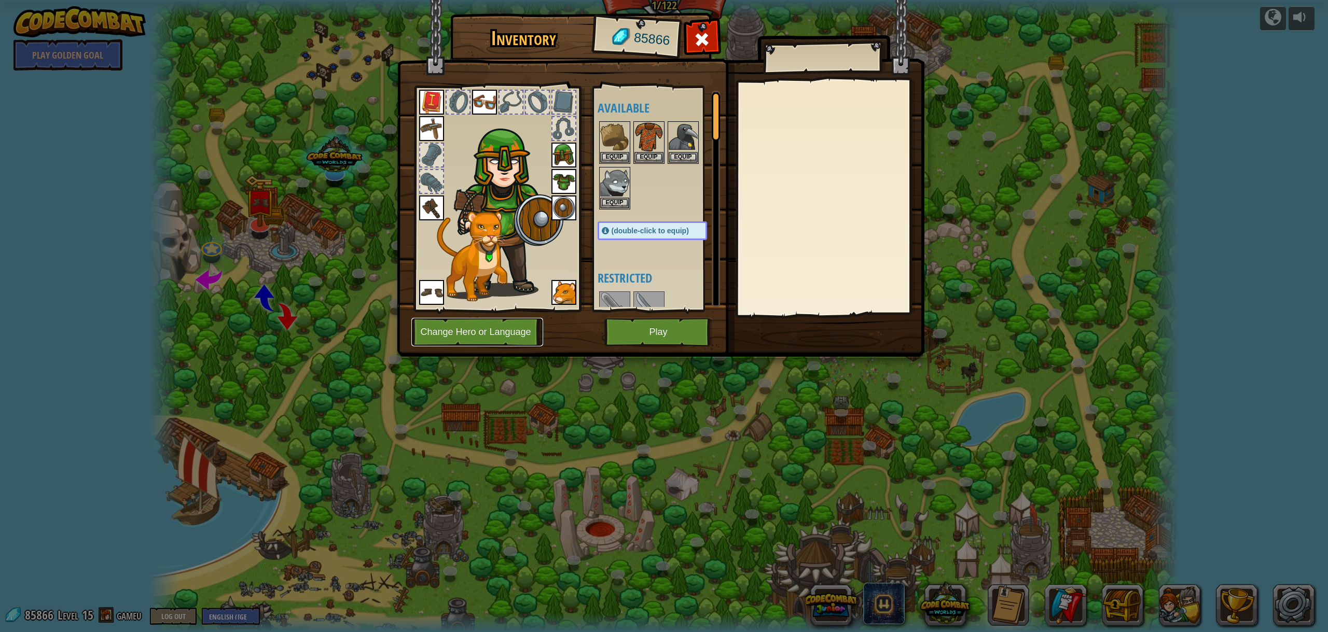
click at [491, 325] on button "Change Hero or Language" at bounding box center [477, 332] width 132 height 29
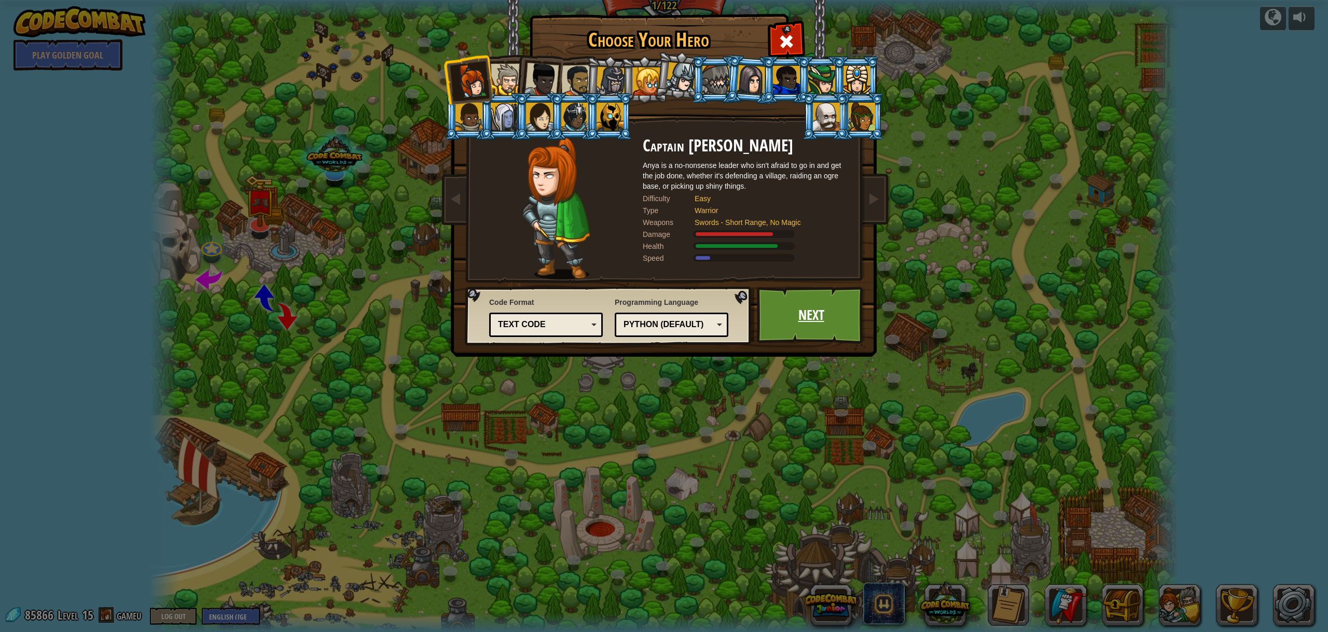
click at [821, 314] on link "Next" at bounding box center [811, 315] width 108 height 57
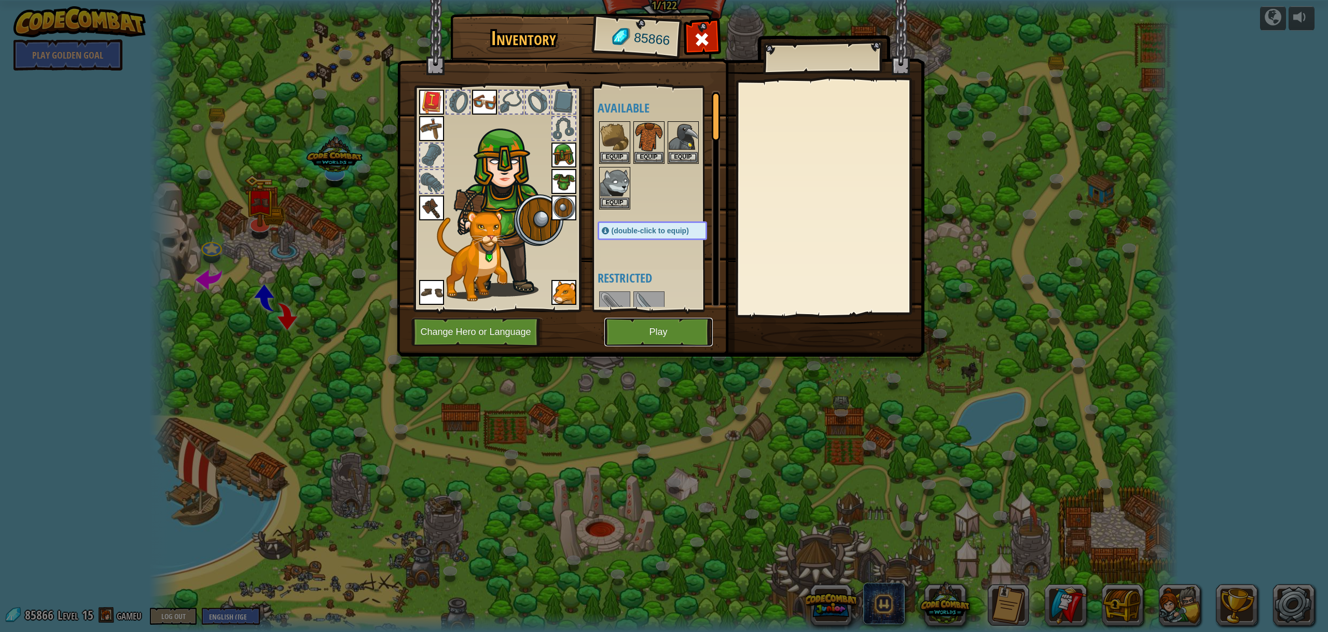
click at [660, 335] on button "Play" at bounding box center [658, 332] width 108 height 29
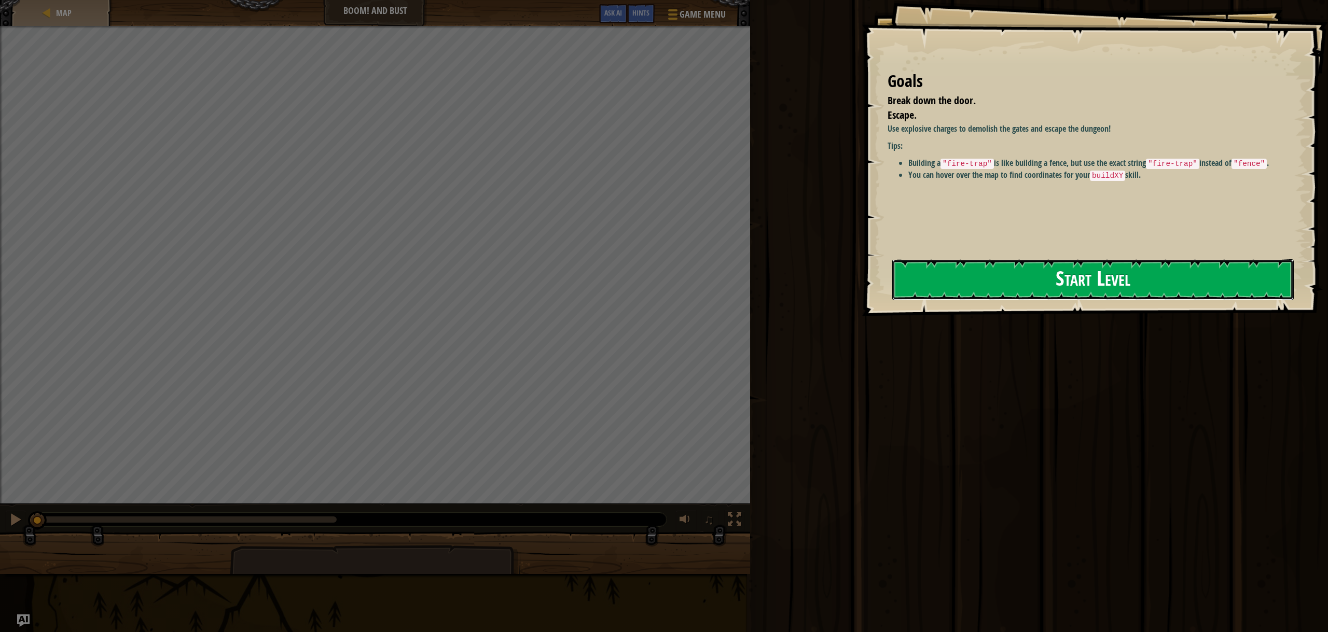
click at [1088, 281] on button "Start Level" at bounding box center [1092, 279] width 401 height 41
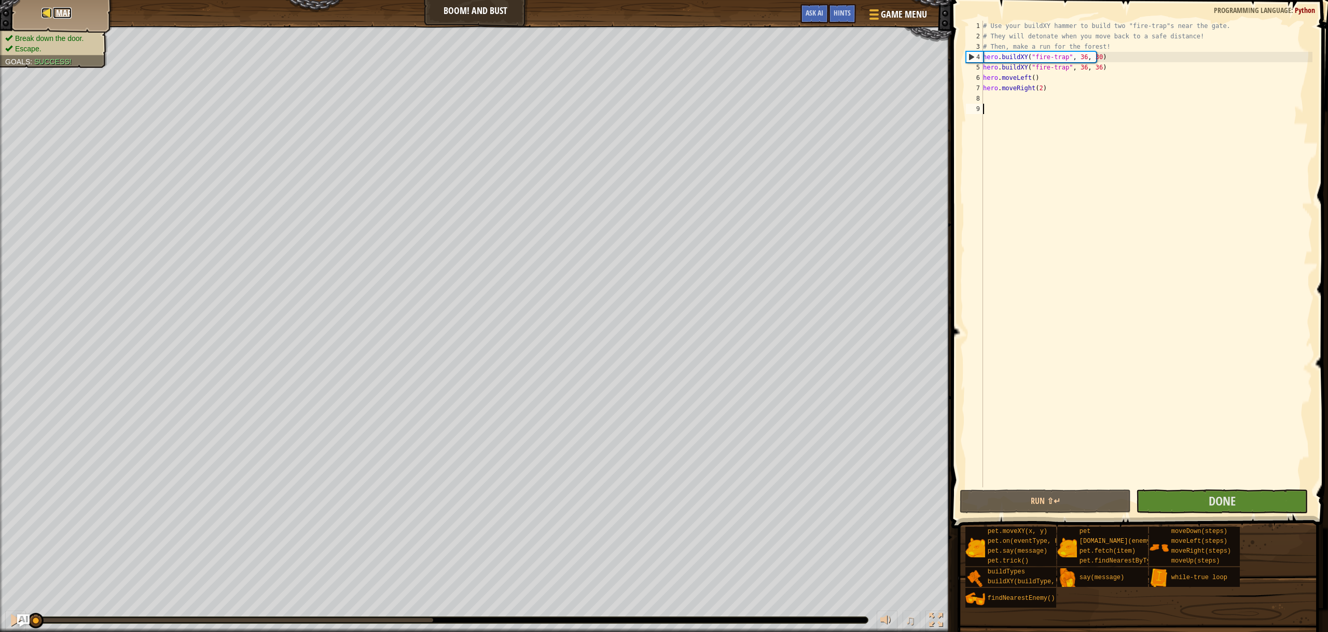
click at [47, 15] on div at bounding box center [46, 13] width 10 height 10
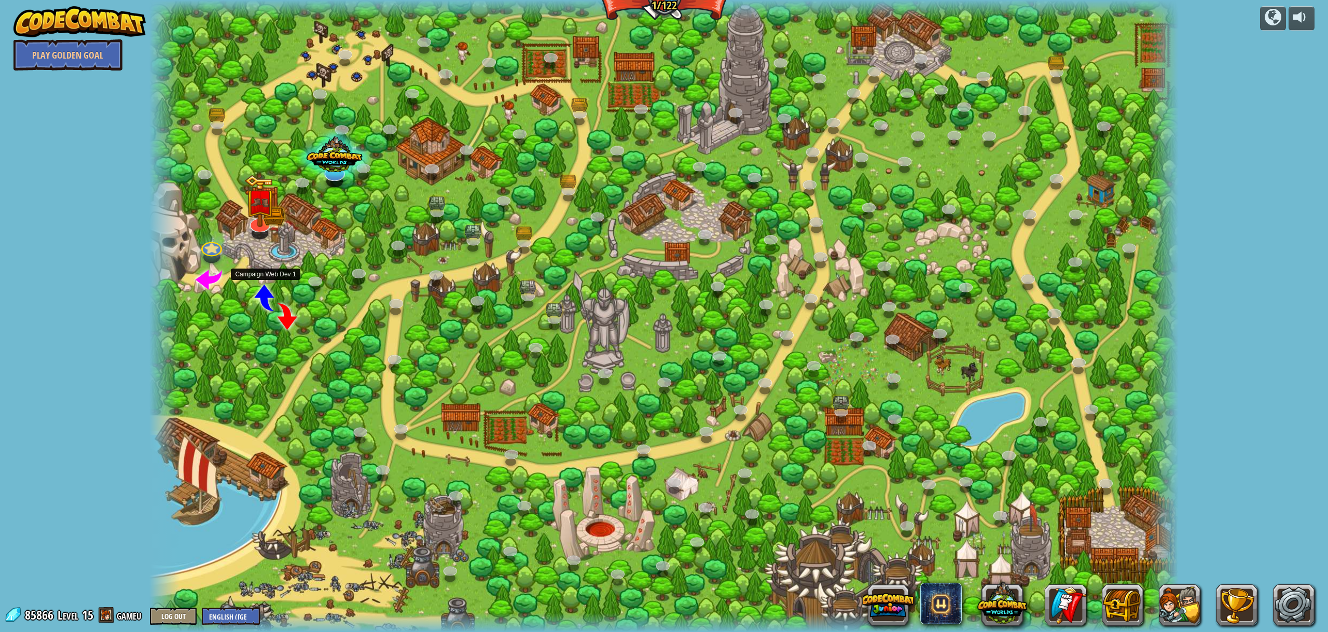
click at [264, 298] on span at bounding box center [265, 298] width 26 height 26
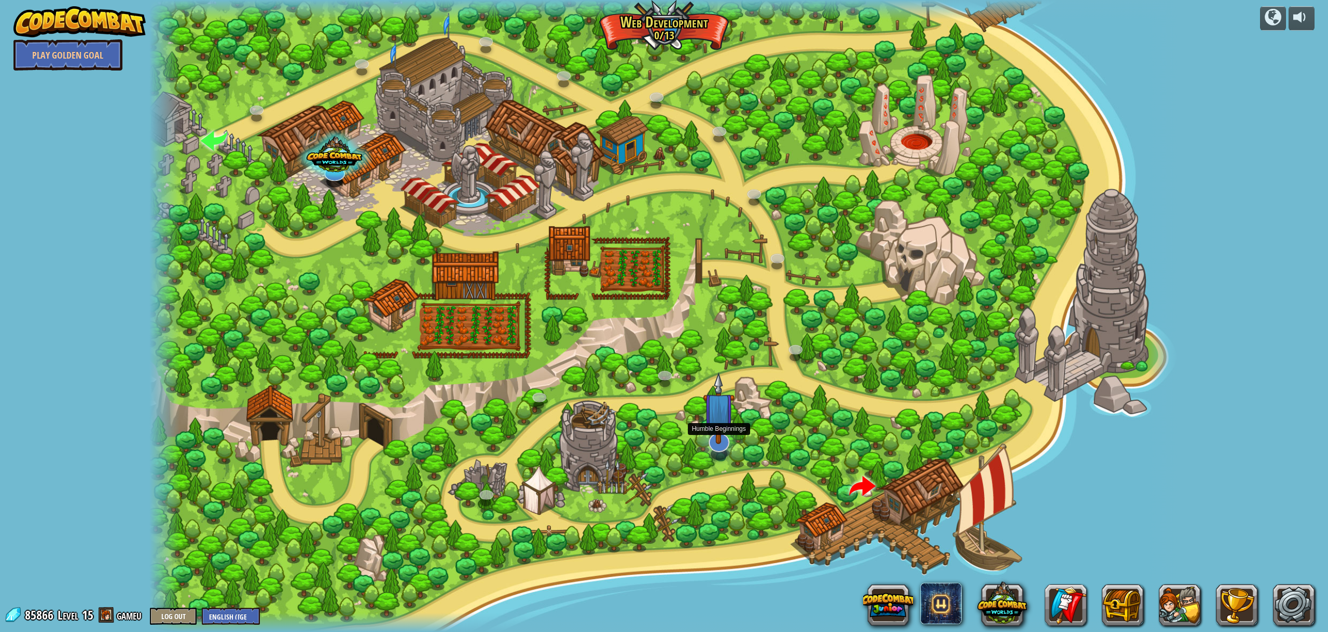
click at [717, 440] on img at bounding box center [719, 408] width 32 height 72
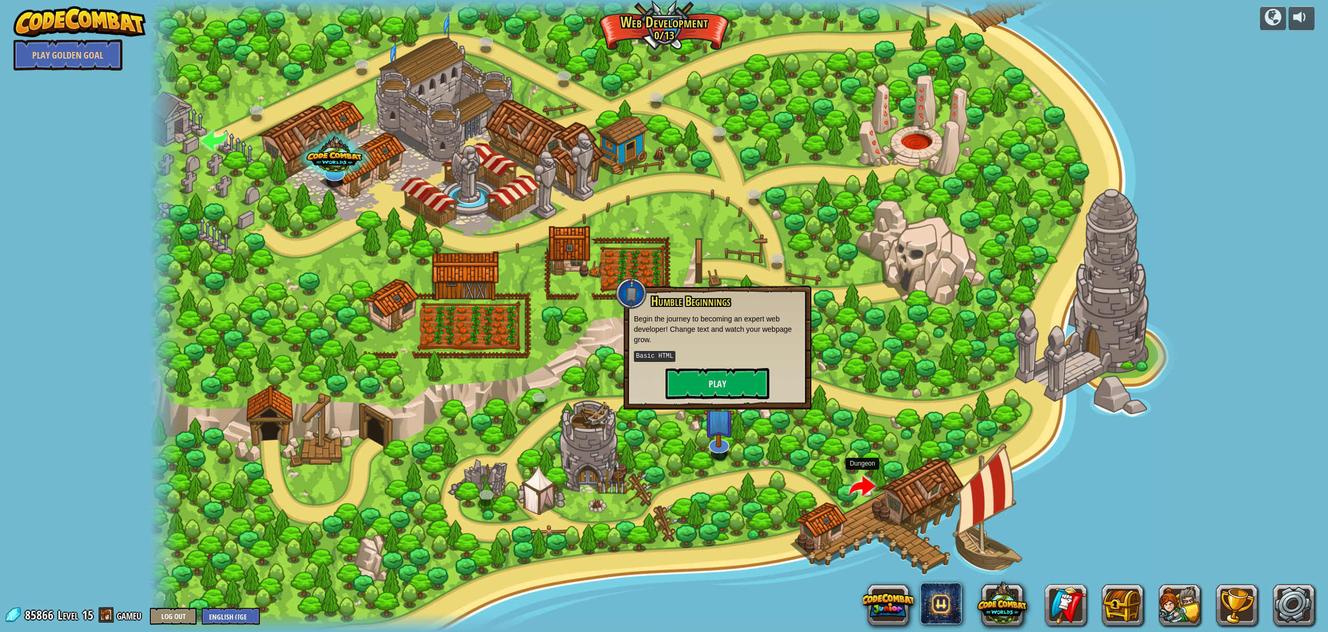
click at [864, 486] on span at bounding box center [862, 487] width 26 height 26
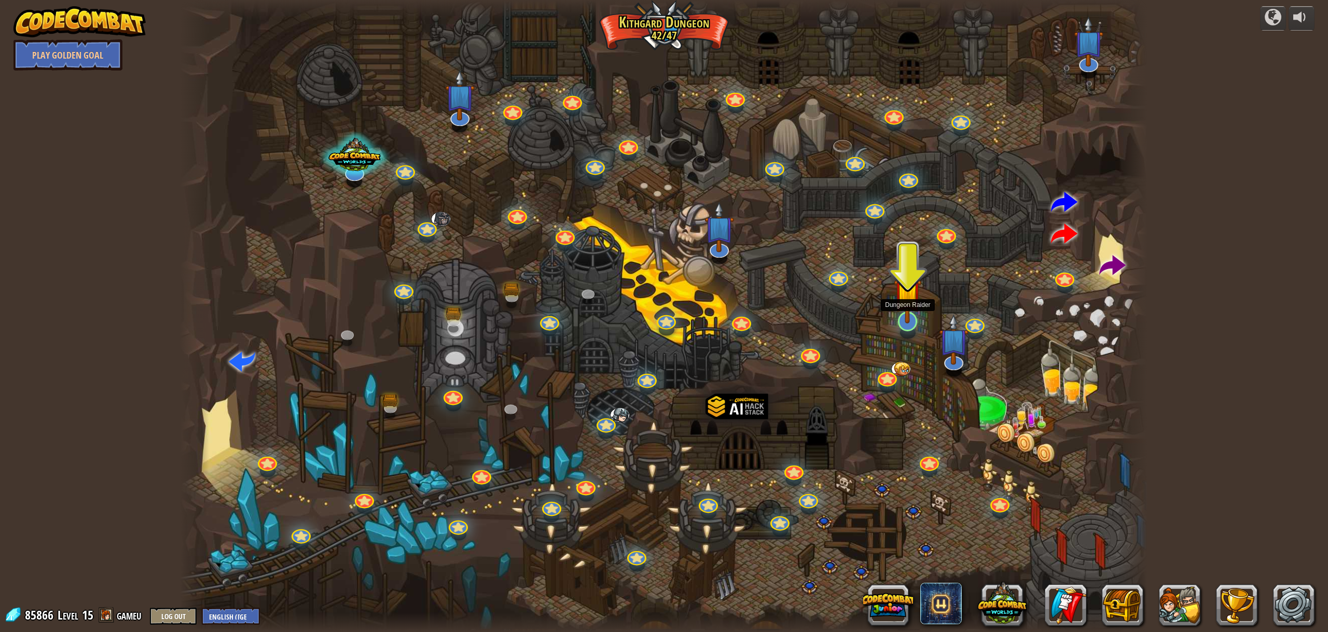
click at [904, 321] on img at bounding box center [907, 291] width 27 height 63
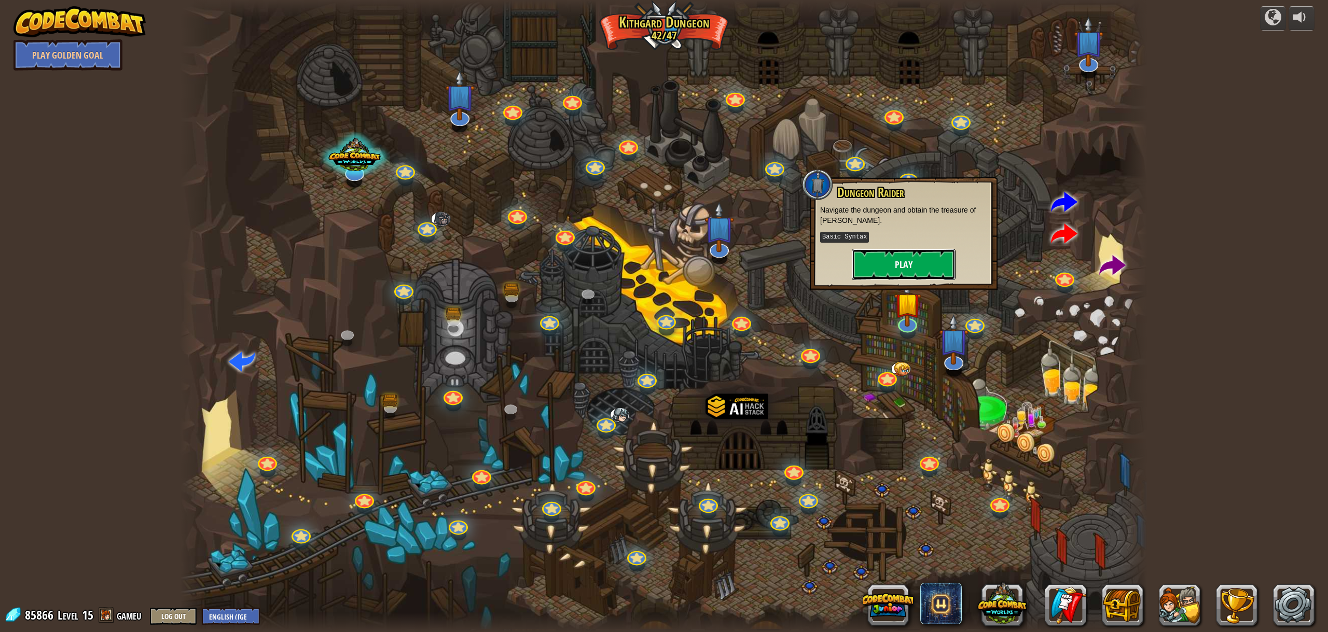
click at [908, 260] on button "Play" at bounding box center [904, 264] width 104 height 31
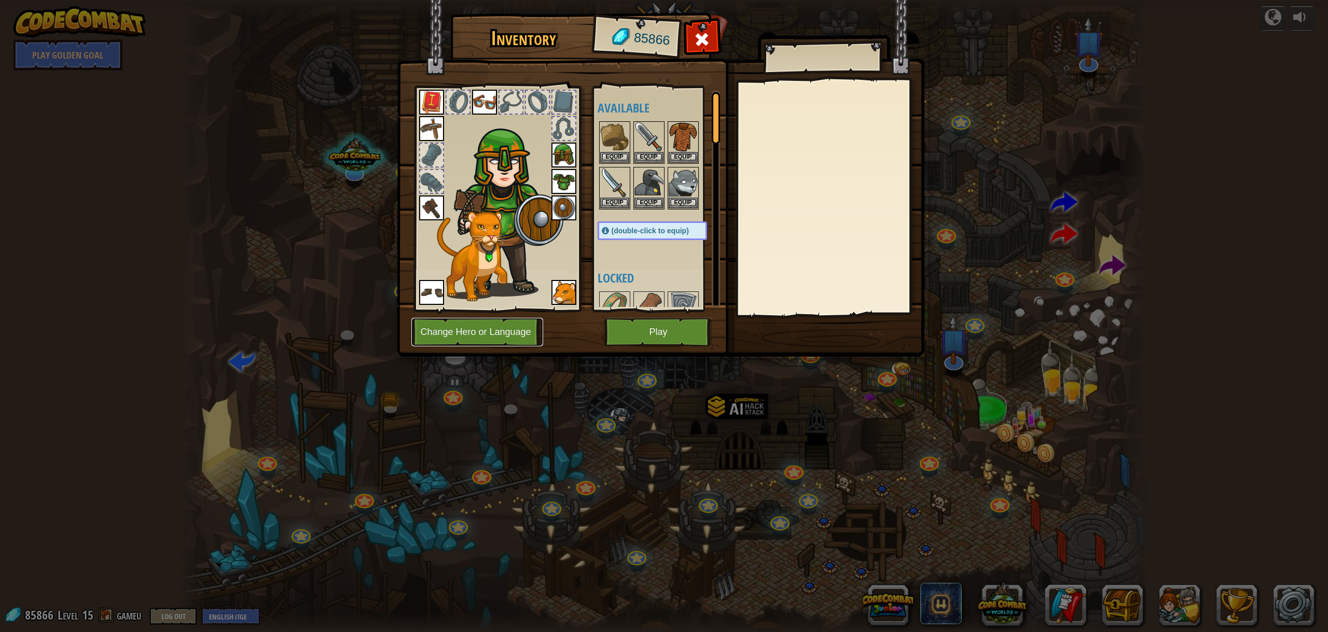
click at [512, 337] on button "Change Hero or Language" at bounding box center [477, 332] width 132 height 29
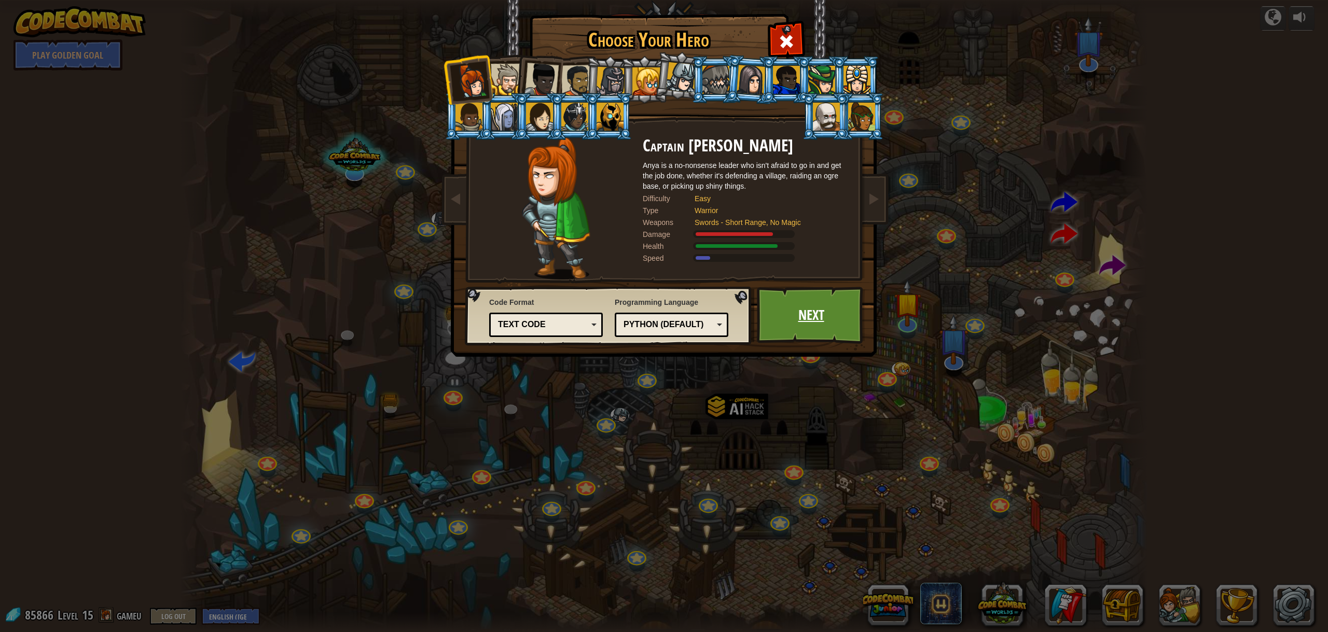
click at [792, 318] on link "Next" at bounding box center [811, 315] width 108 height 57
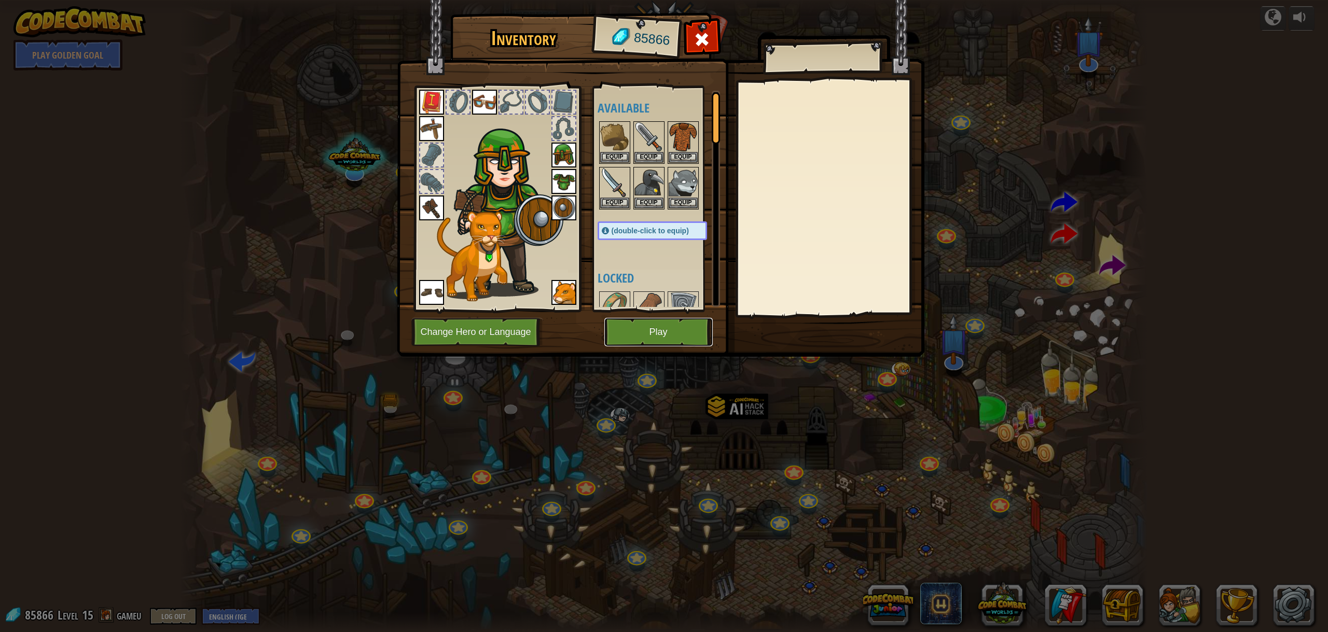
click at [663, 328] on button "Play" at bounding box center [658, 332] width 108 height 29
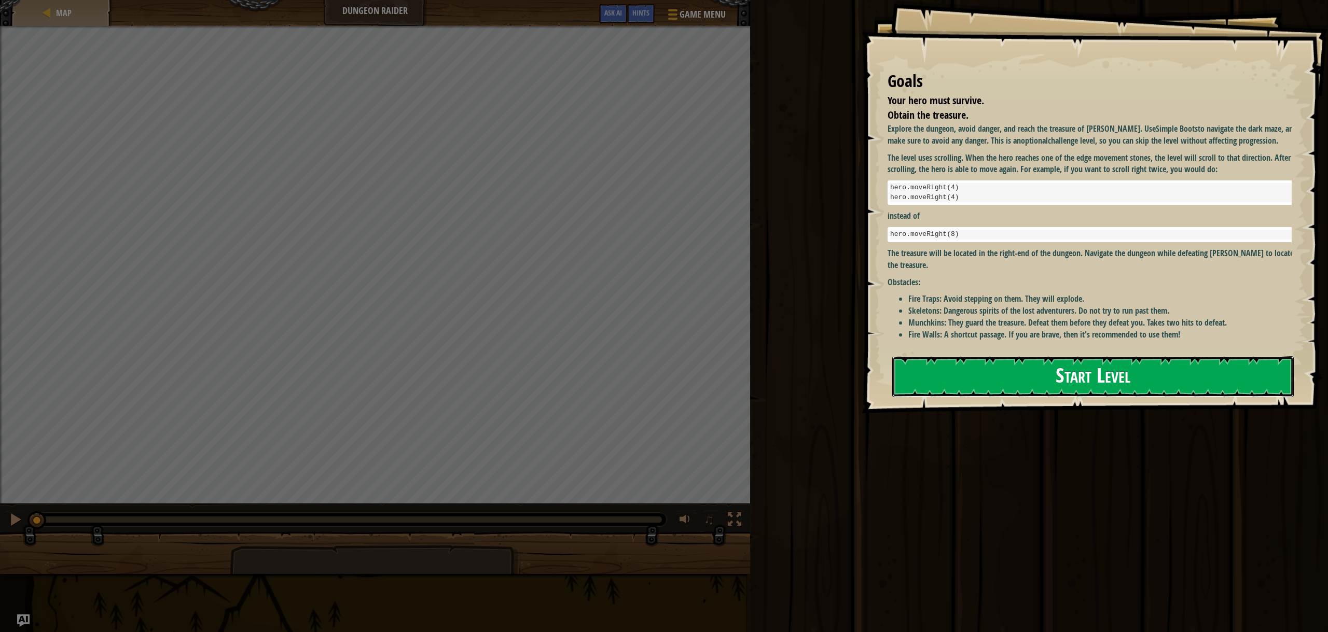
click at [1029, 382] on button "Start Level" at bounding box center [1092, 376] width 401 height 41
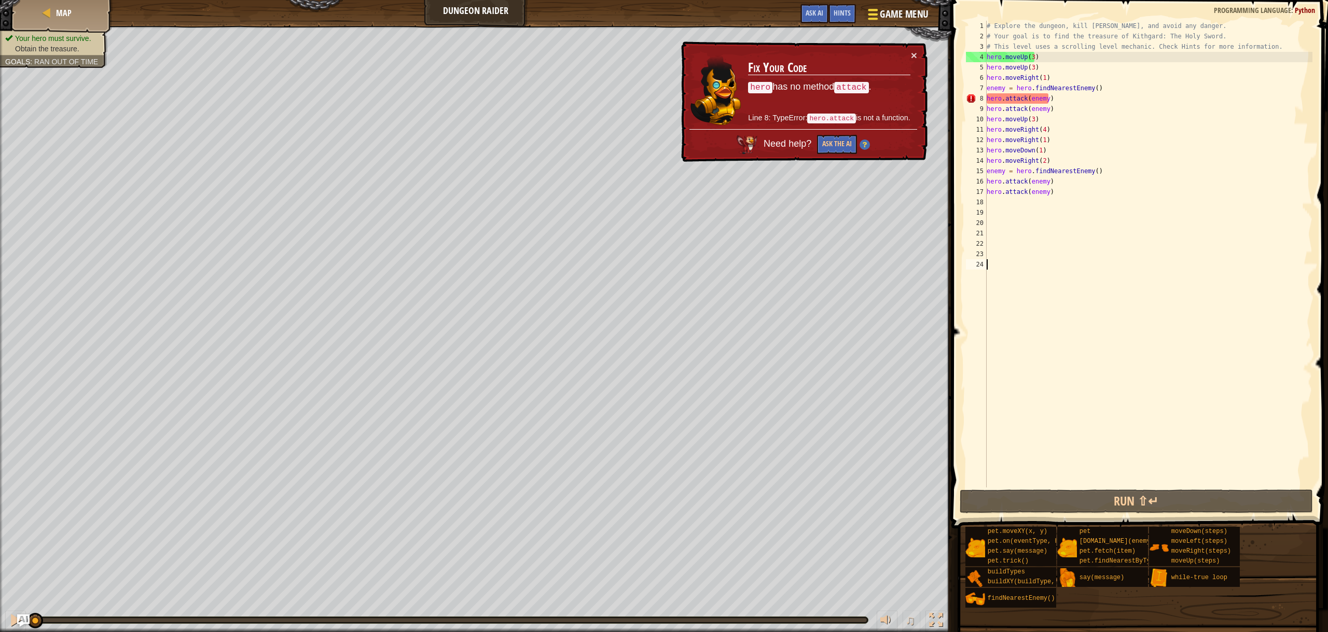
click at [872, 13] on span at bounding box center [873, 14] width 10 height 2
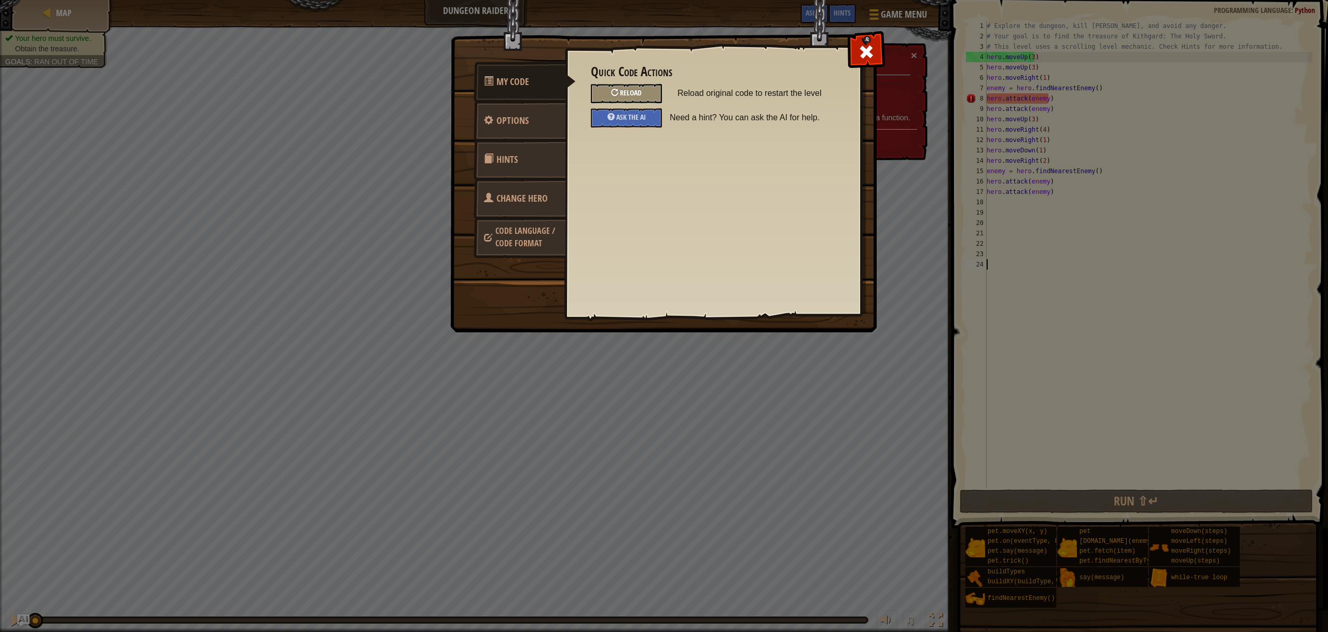
click at [633, 91] on span "Reload" at bounding box center [631, 93] width 22 height 10
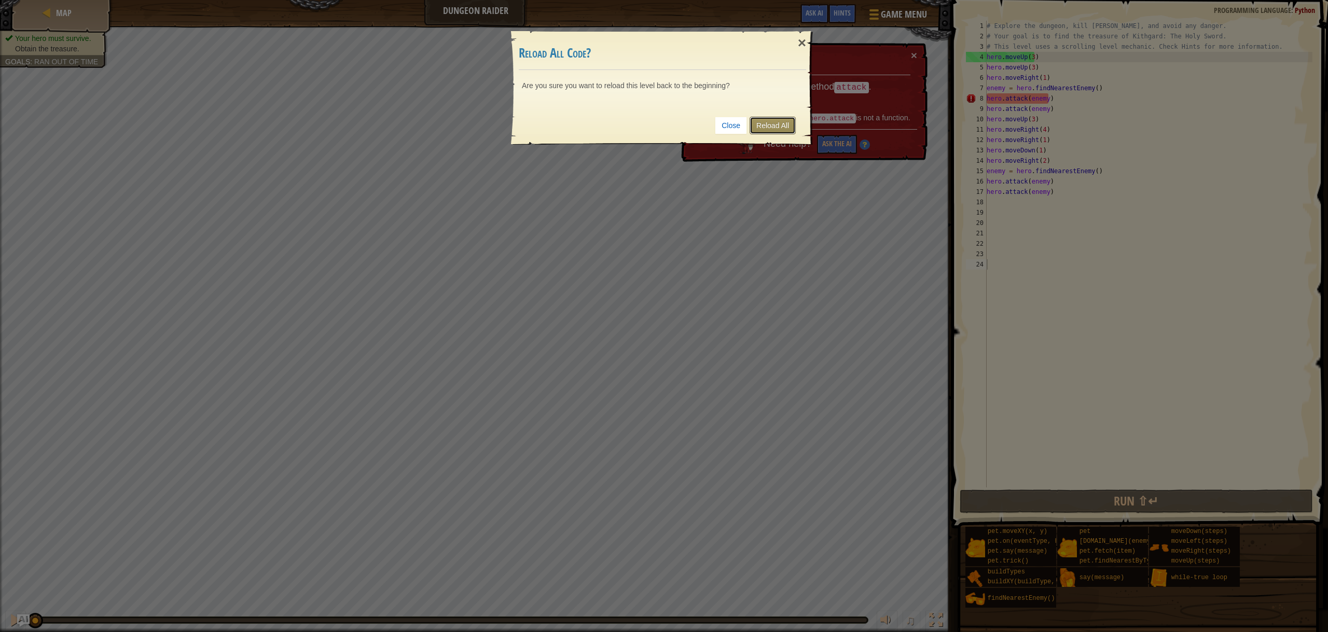
click at [770, 123] on link "Reload All" at bounding box center [773, 126] width 46 height 18
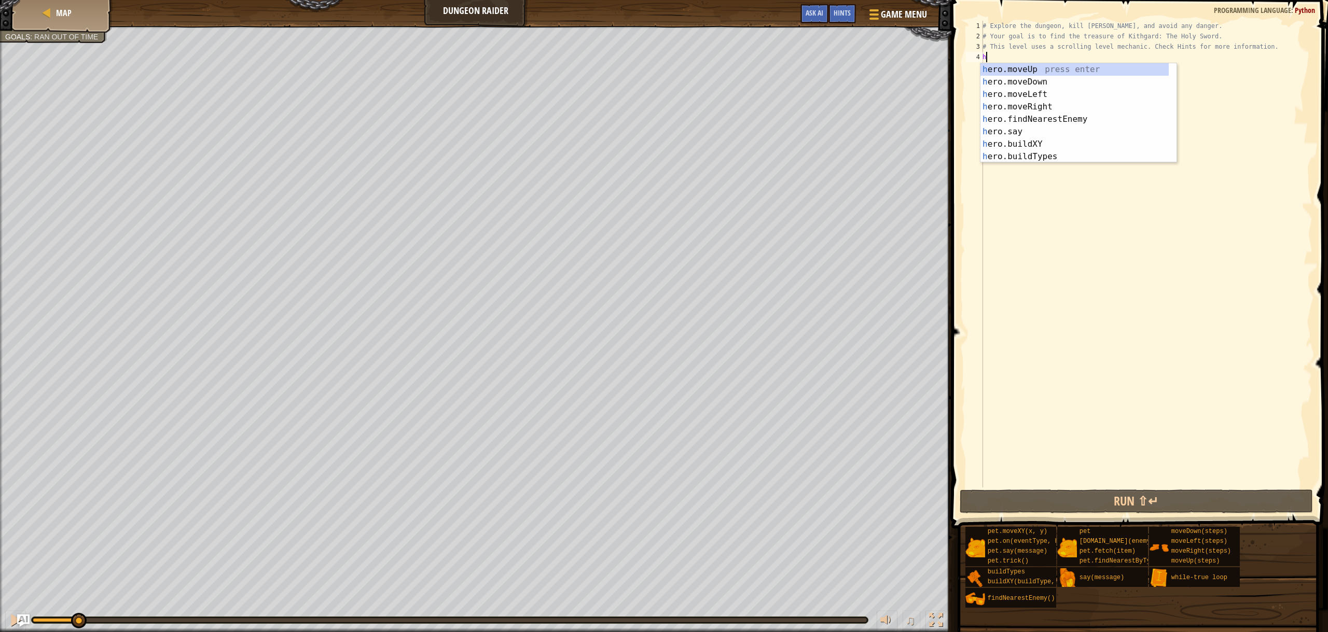
type textarea "h"
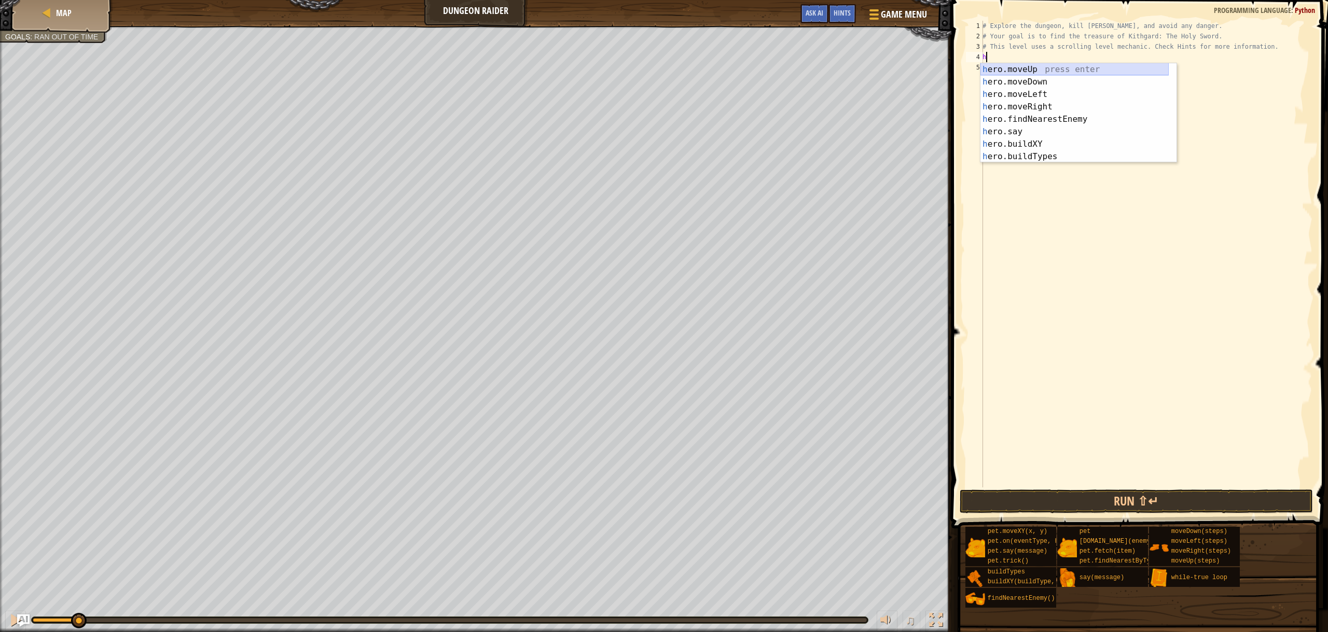
click at [1022, 72] on div "h ero.moveUp press enter h ero.moveDown press enter h ero.moveLeft press enter …" at bounding box center [1074, 125] width 188 height 124
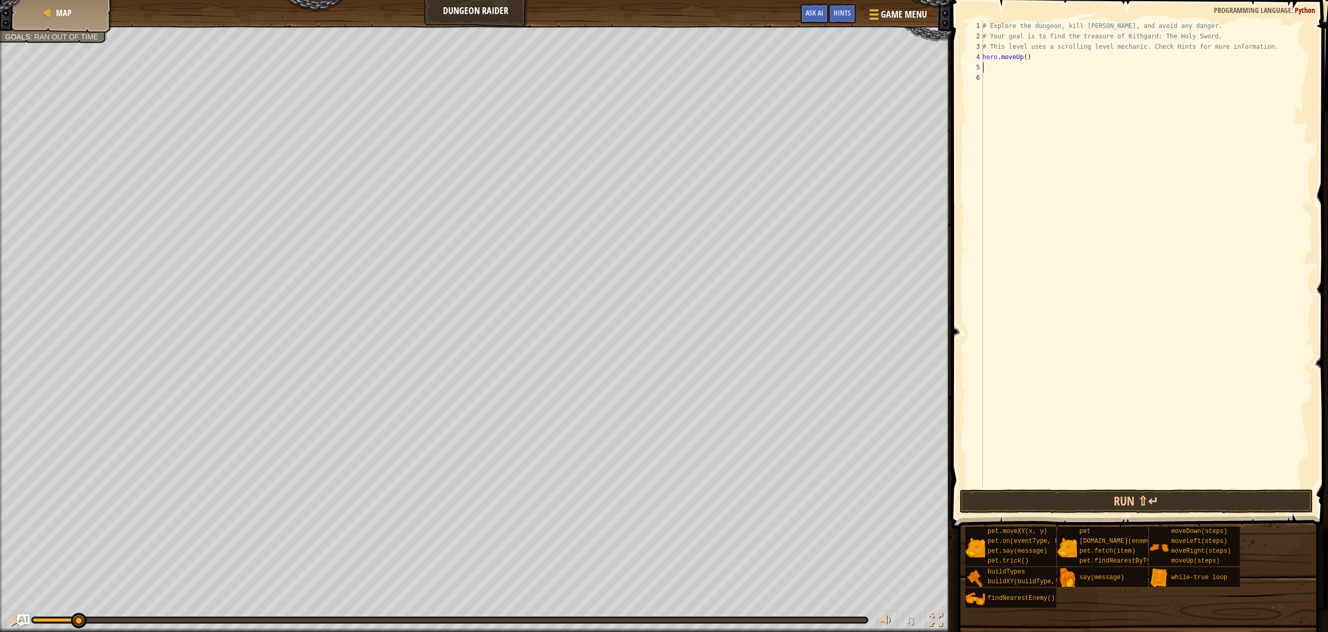
click at [1023, 59] on div "# Explore the dungeon, kill [PERSON_NAME], and avoid any danger. # Your goal is…" at bounding box center [1146, 265] width 332 height 488
click at [1094, 501] on button "Run ⇧↵" at bounding box center [1136, 502] width 353 height 24
type textarea "hero.moveUp(5)"
click at [1131, 501] on button "Run ⇧↵" at bounding box center [1136, 502] width 353 height 24
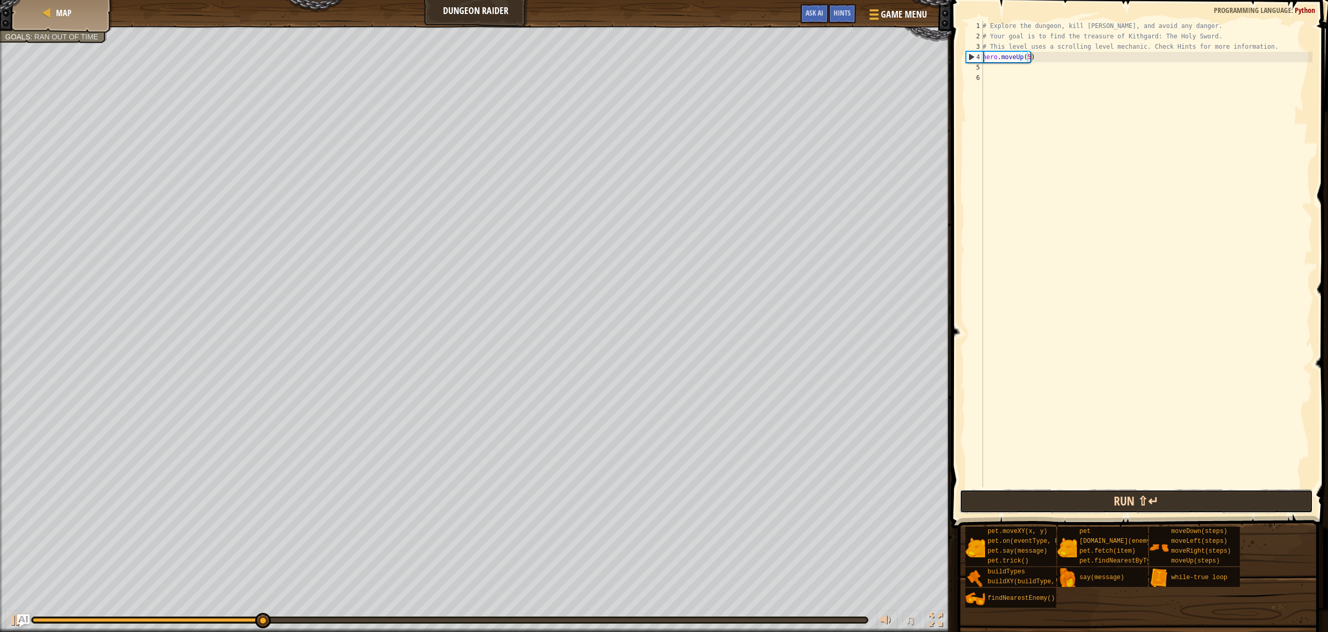
click at [1144, 506] on button "Run ⇧↵" at bounding box center [1136, 502] width 353 height 24
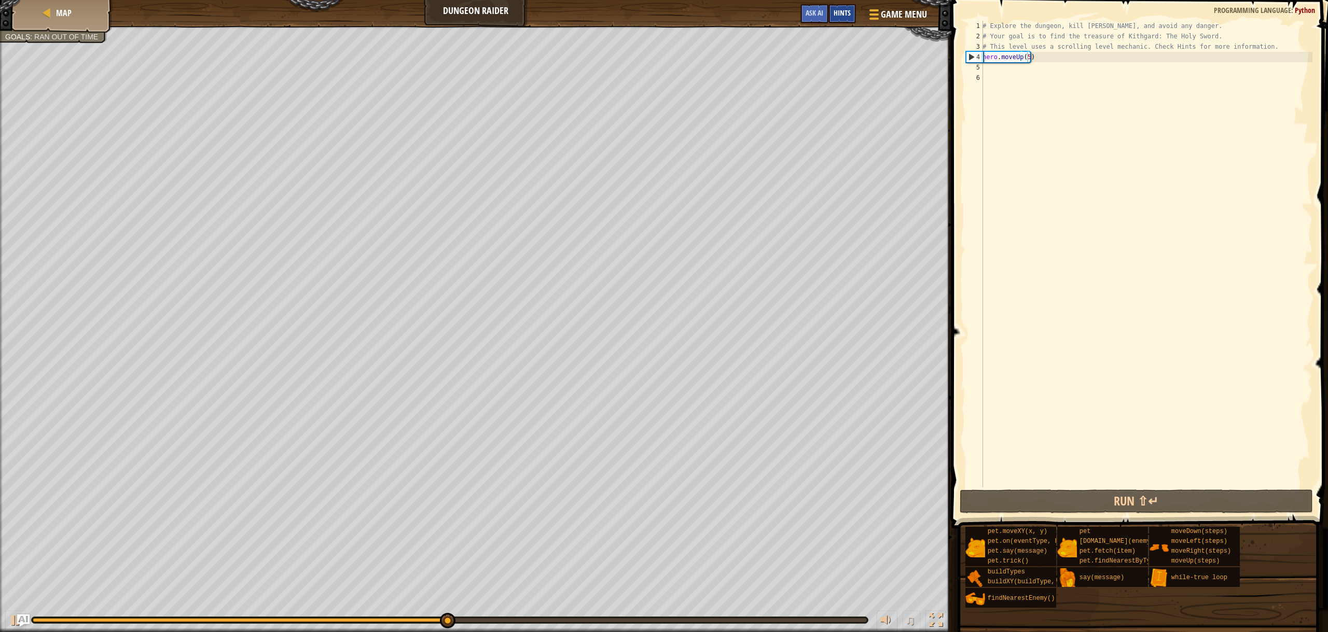
click at [844, 10] on span "Hints" at bounding box center [842, 13] width 17 height 10
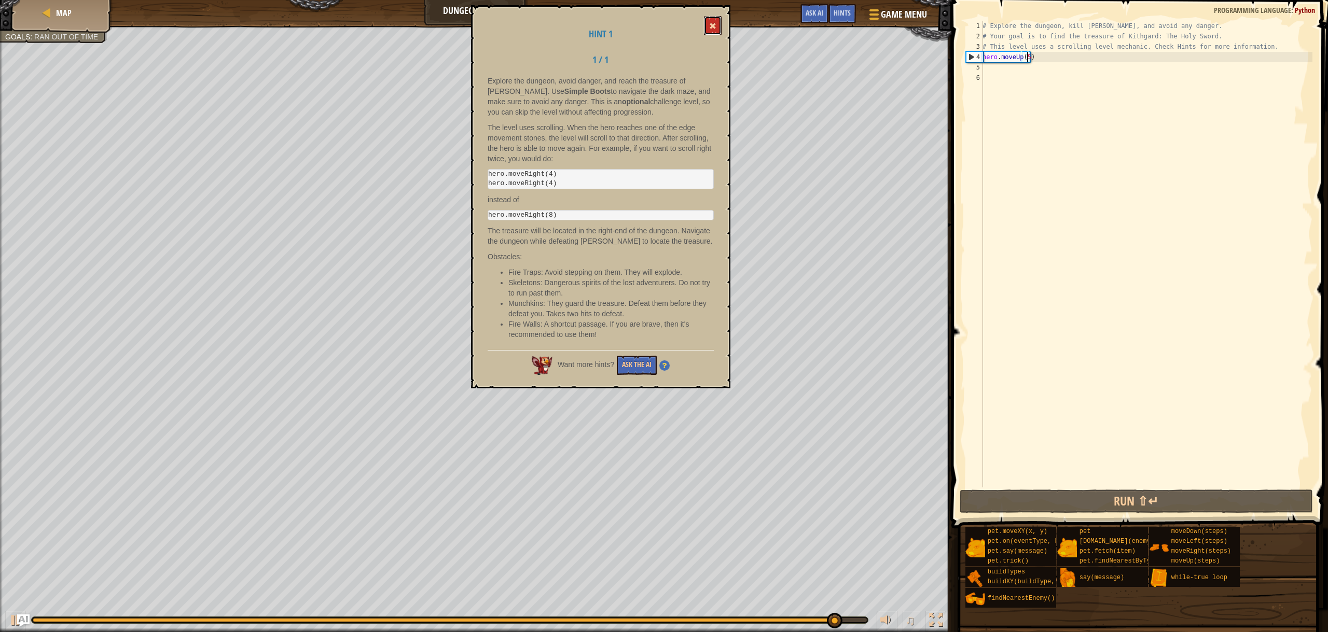
click at [710, 26] on button at bounding box center [713, 25] width 18 height 19
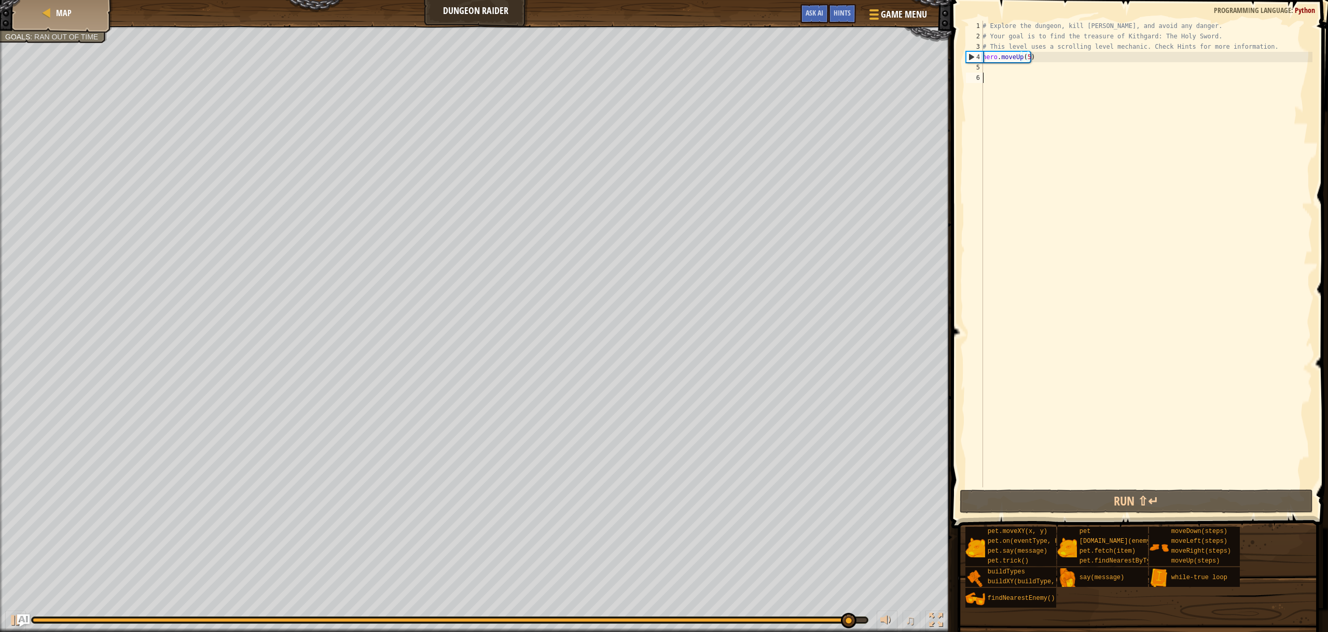
click at [991, 73] on div "# Explore the dungeon, kill [PERSON_NAME], and avoid any danger. # Your goal is…" at bounding box center [1146, 265] width 332 height 488
click at [987, 68] on div "# Explore the dungeon, kill [PERSON_NAME], and avoid any danger. # Your goal is…" at bounding box center [1146, 265] width 332 height 488
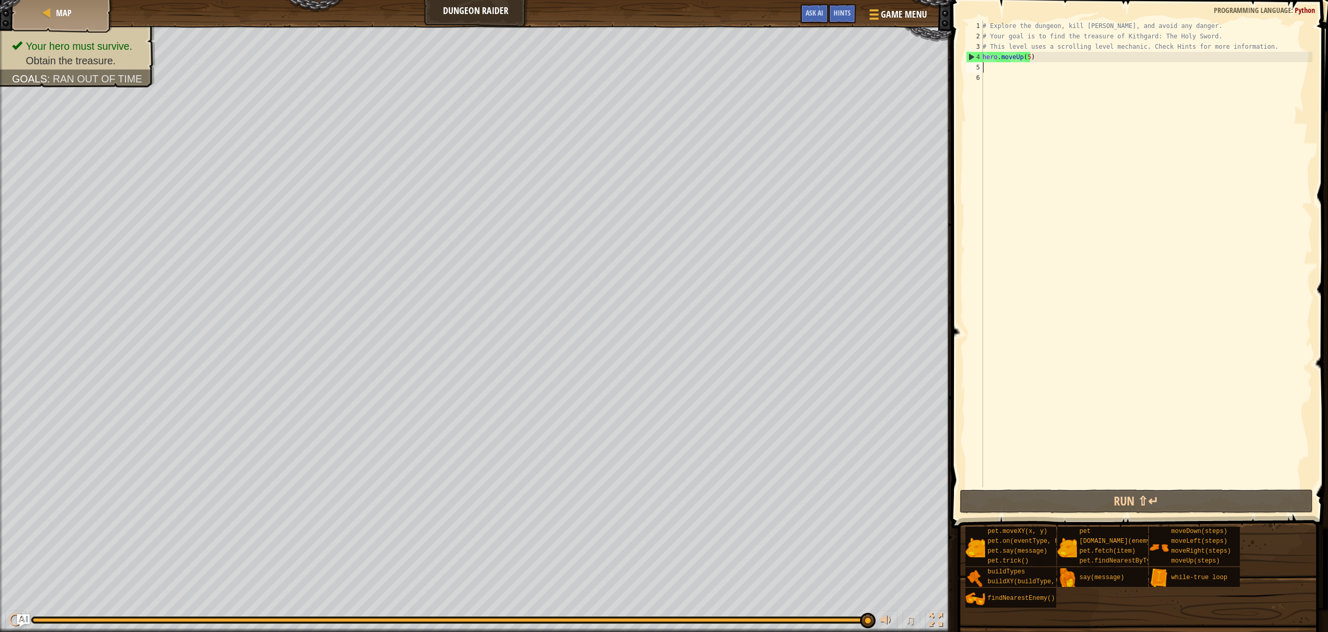
type textarea "h"
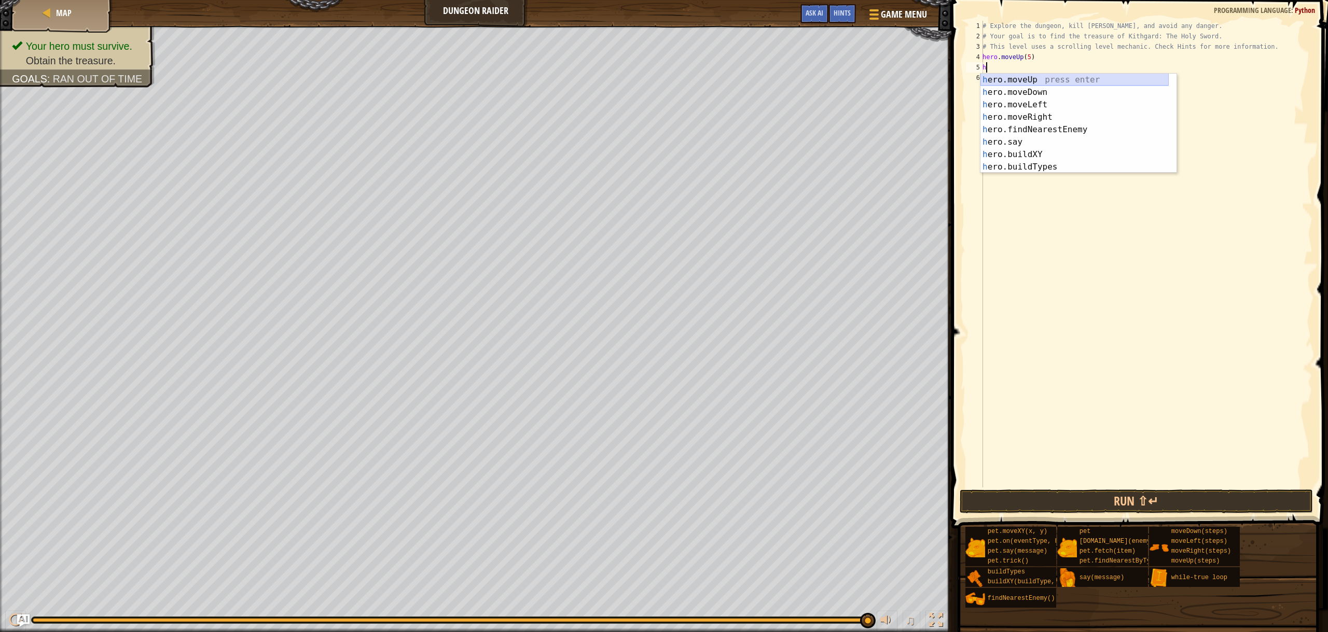
click at [1035, 77] on div "h ero.moveUp press enter h ero.moveDown press enter h ero.moveLeft press enter …" at bounding box center [1074, 136] width 188 height 124
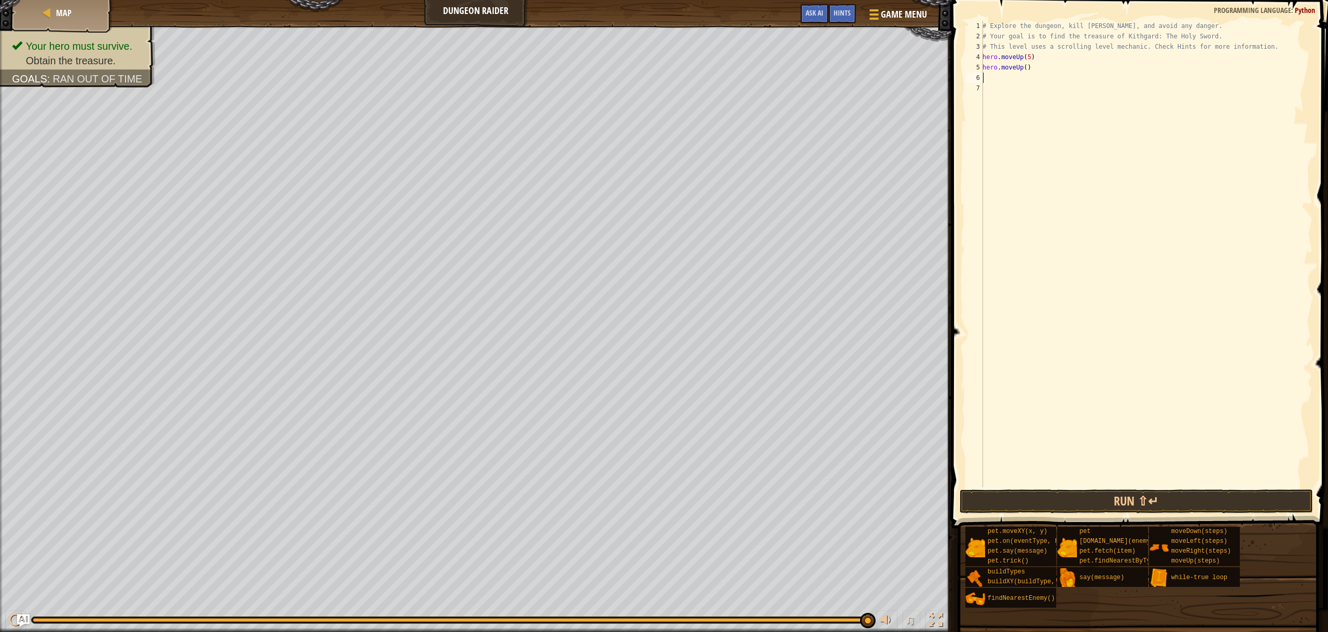
click at [1024, 67] on div "# Explore the dungeon, kill [PERSON_NAME], and avoid any danger. # Your goal is…" at bounding box center [1146, 265] width 332 height 488
click at [1026, 57] on div "# Explore the dungeon, kill [PERSON_NAME], and avoid any danger. # Your goal is…" at bounding box center [1146, 265] width 332 height 488
type textarea "hero.moveUp(3)"
click at [1124, 501] on button "Run ⇧↵" at bounding box center [1136, 502] width 353 height 24
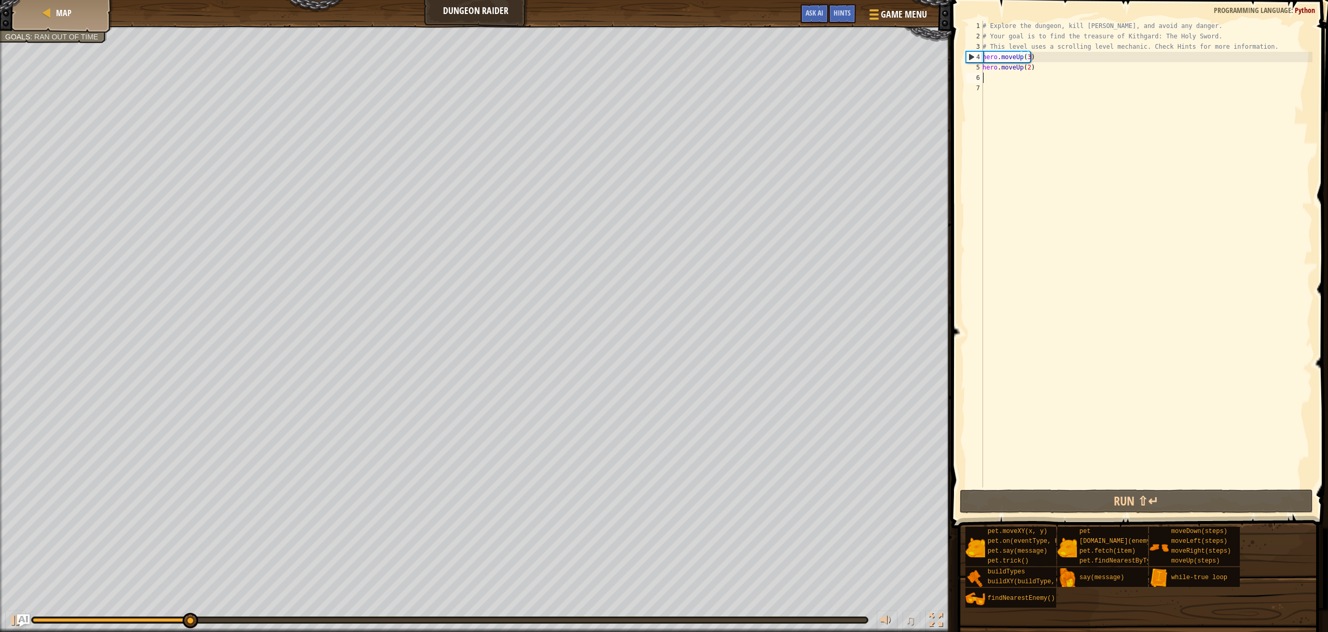
click at [992, 77] on div "# Explore the dungeon, kill [PERSON_NAME], and avoid any danger. # Your goal is…" at bounding box center [1146, 265] width 332 height 488
type textarea "h"
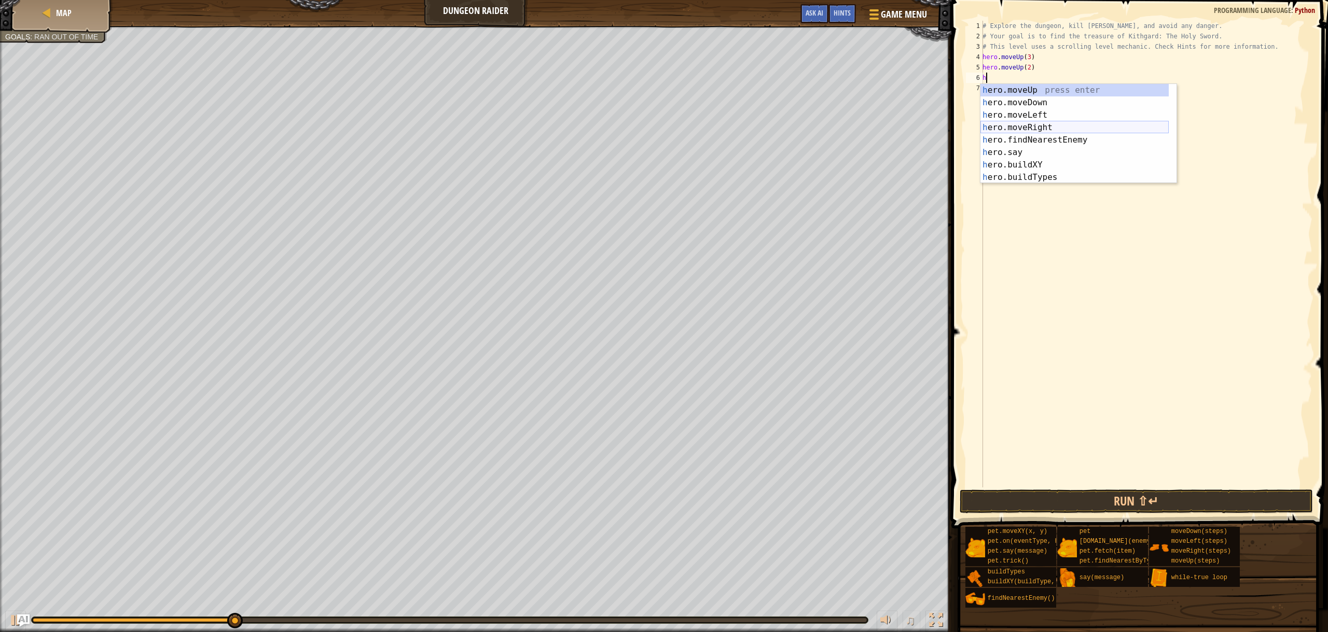
click at [1047, 130] on div "h ero.moveUp press enter h ero.moveDown press enter h ero.moveLeft press enter …" at bounding box center [1074, 146] width 188 height 124
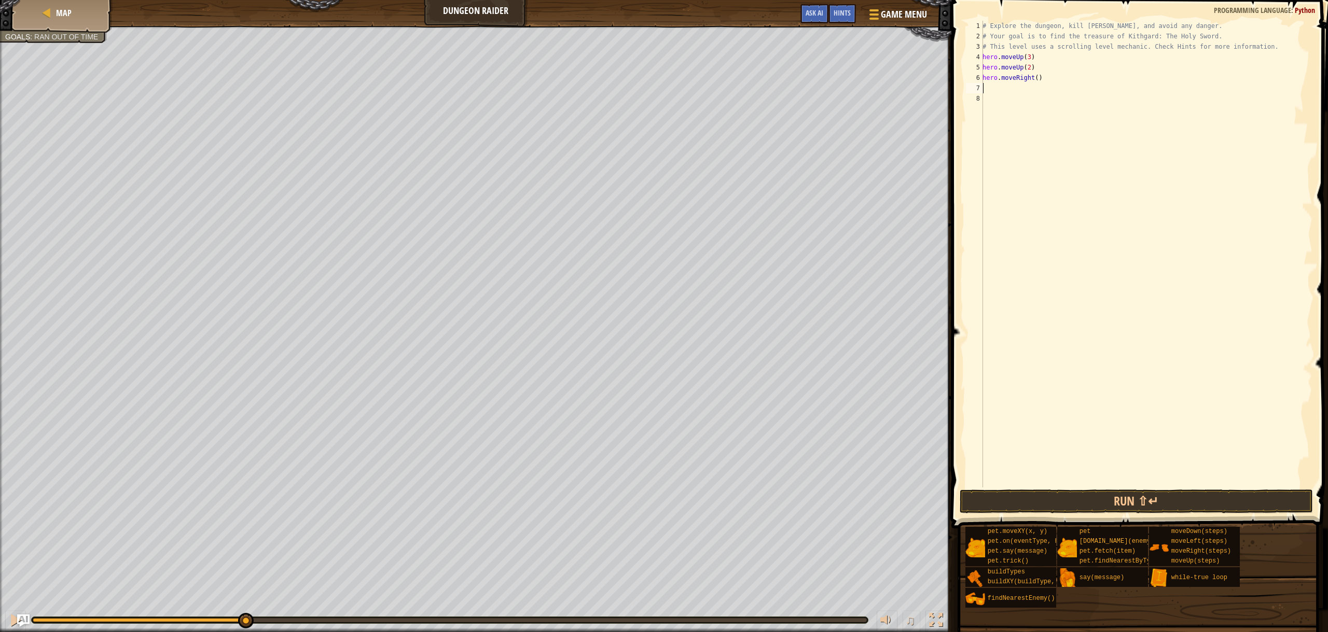
click at [1033, 78] on div "# Explore the dungeon, kill [PERSON_NAME], and avoid any danger. # Your goal is…" at bounding box center [1146, 265] width 332 height 488
type textarea "hero.moveRight(2)"
click at [1130, 502] on button "Run ⇧↵" at bounding box center [1136, 502] width 353 height 24
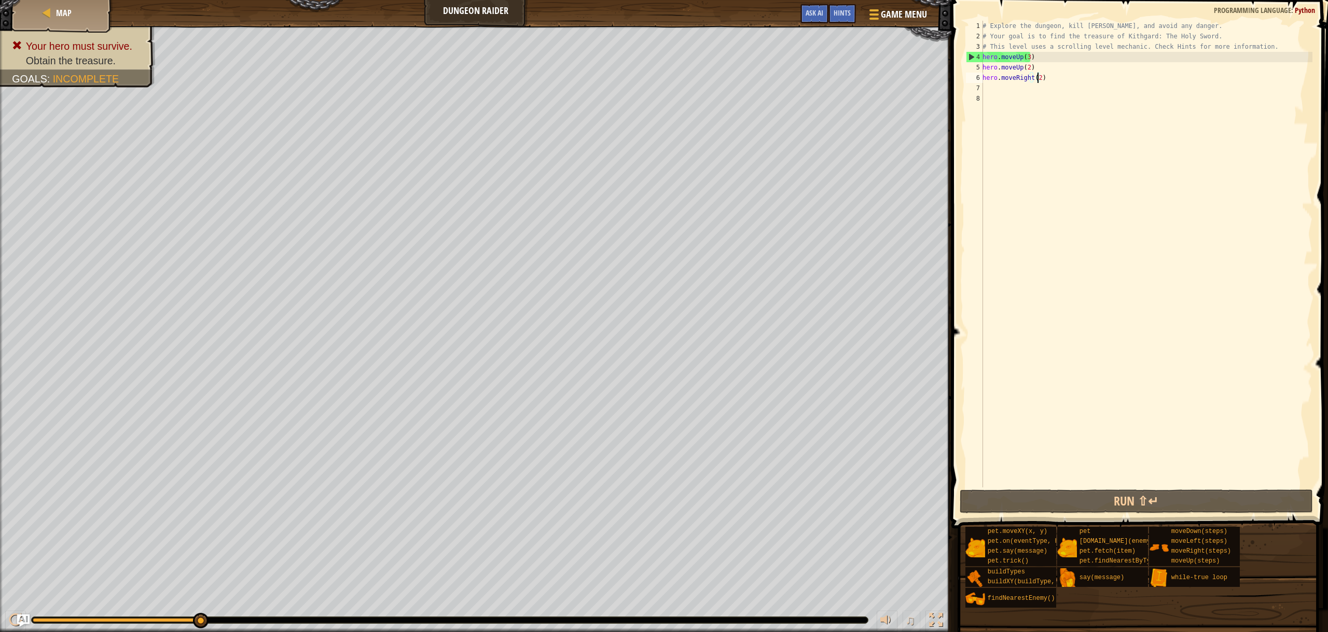
click at [988, 87] on div "# Explore the dungeon, kill [PERSON_NAME], and avoid any danger. # Your goal is…" at bounding box center [1146, 265] width 332 height 488
drag, startPoint x: 1042, startPoint y: 77, endPoint x: 1002, endPoint y: 82, distance: 40.3
click at [1000, 80] on div "# Explore the dungeon, kill [PERSON_NAME], and avoid any danger. # Your goal is…" at bounding box center [1146, 265] width 332 height 488
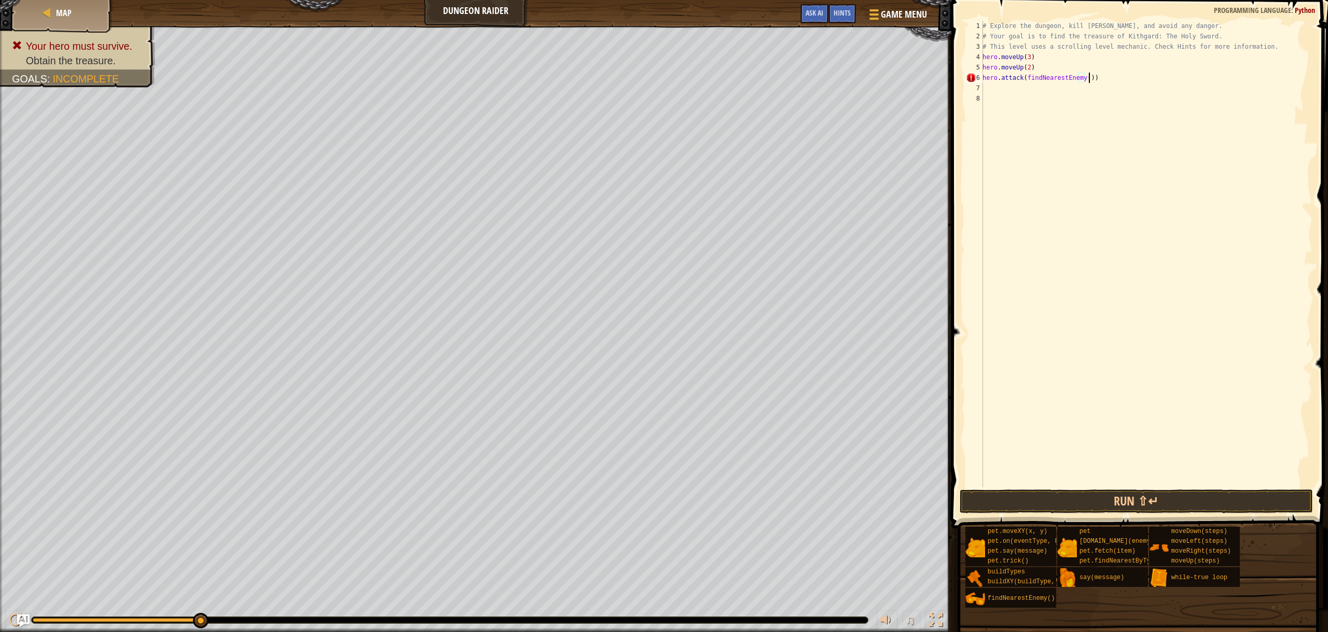
scroll to position [5, 8]
click at [1100, 494] on button "Run ⇧↵" at bounding box center [1136, 502] width 353 height 24
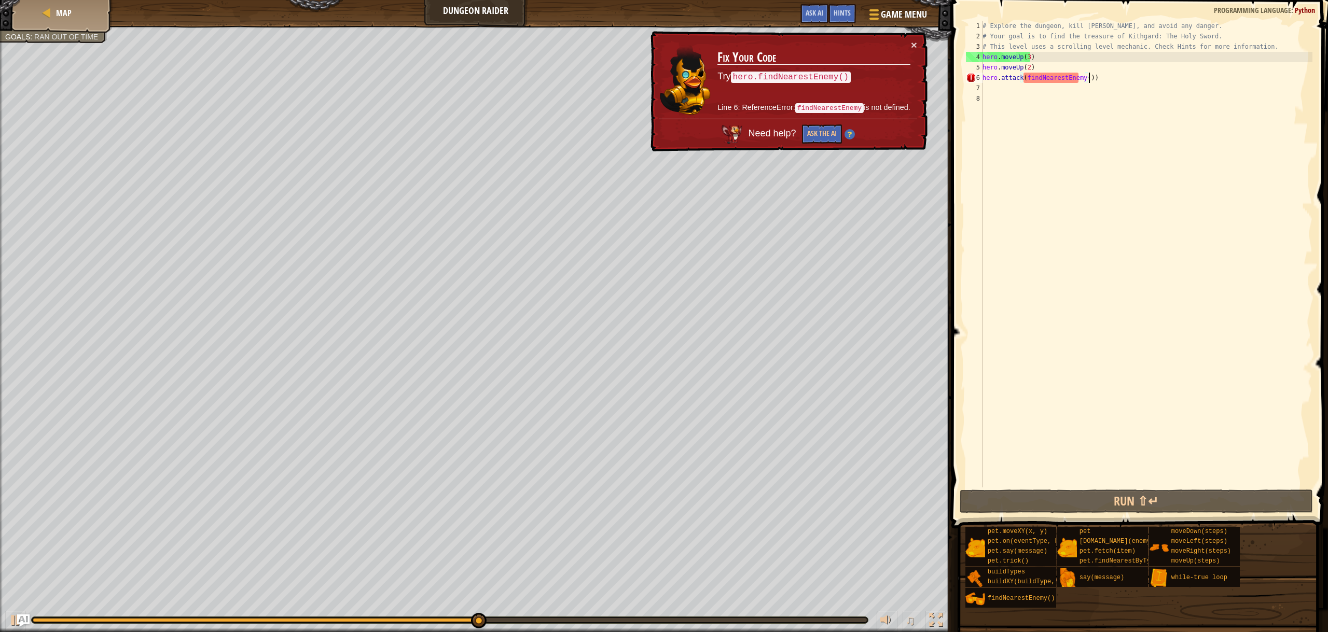
click at [1020, 80] on div "# Explore the dungeon, kill [PERSON_NAME], and avoid any danger. # Your goal is…" at bounding box center [1146, 265] width 332 height 488
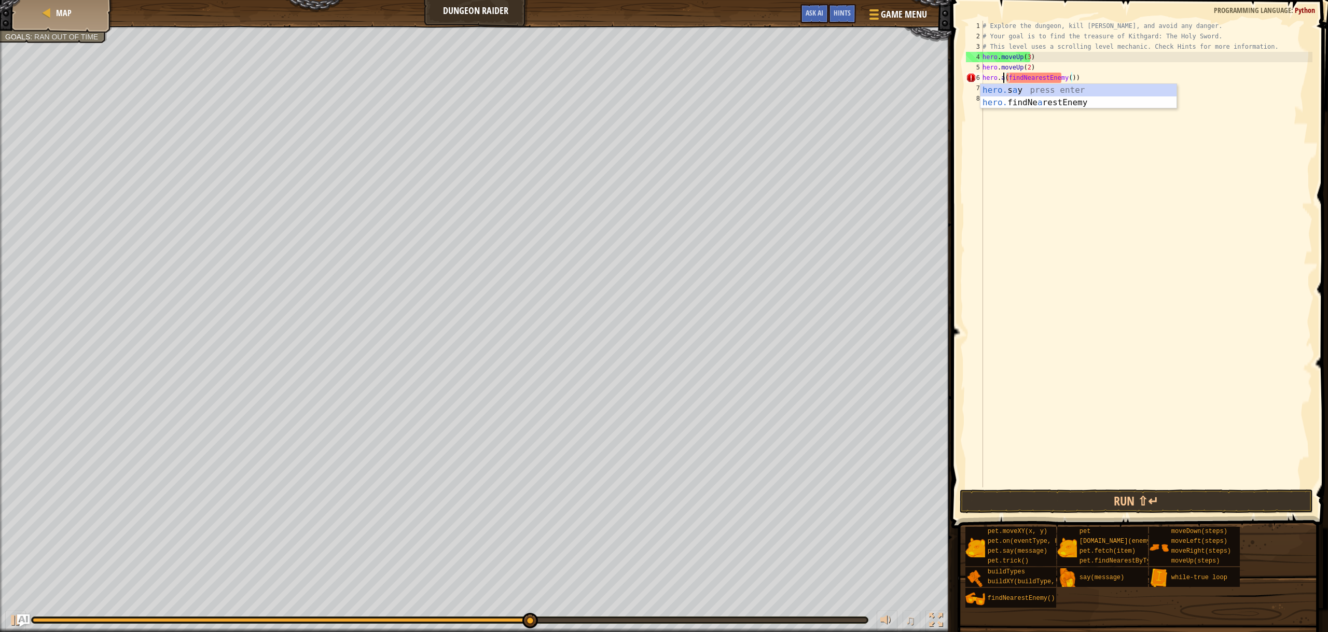
scroll to position [5, 7]
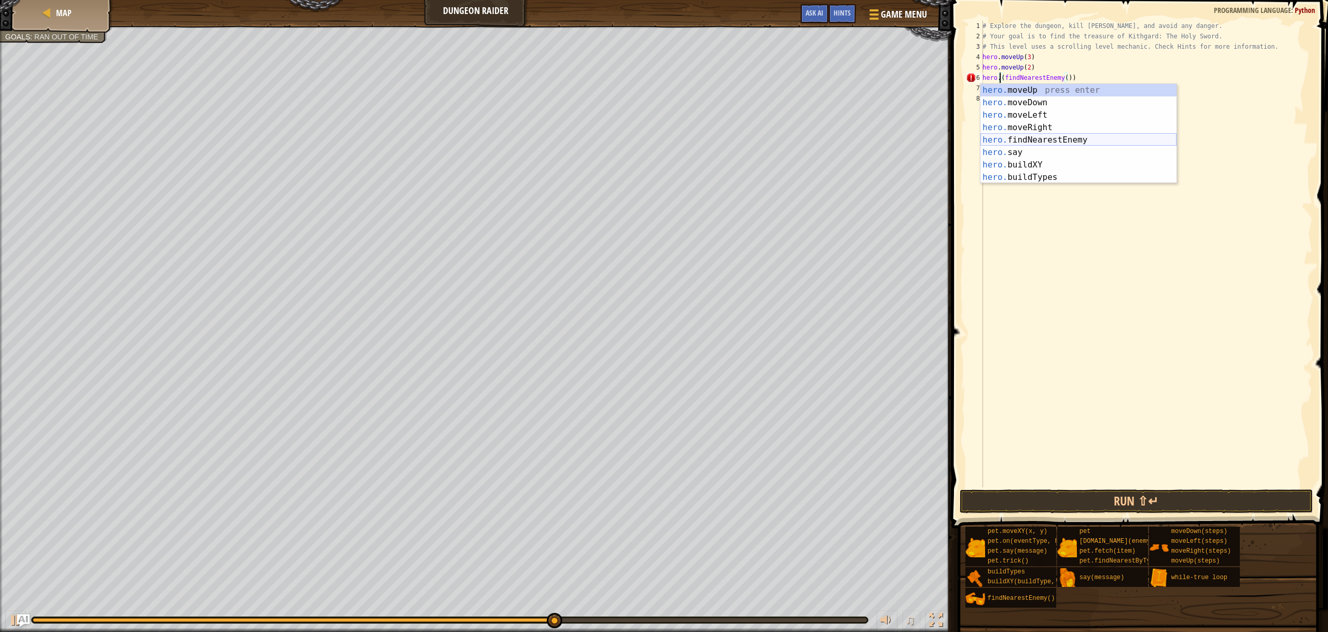
click at [1071, 136] on div "hero. moveUp press enter hero. moveDown press enter hero. moveLeft press enter …" at bounding box center [1078, 146] width 196 height 124
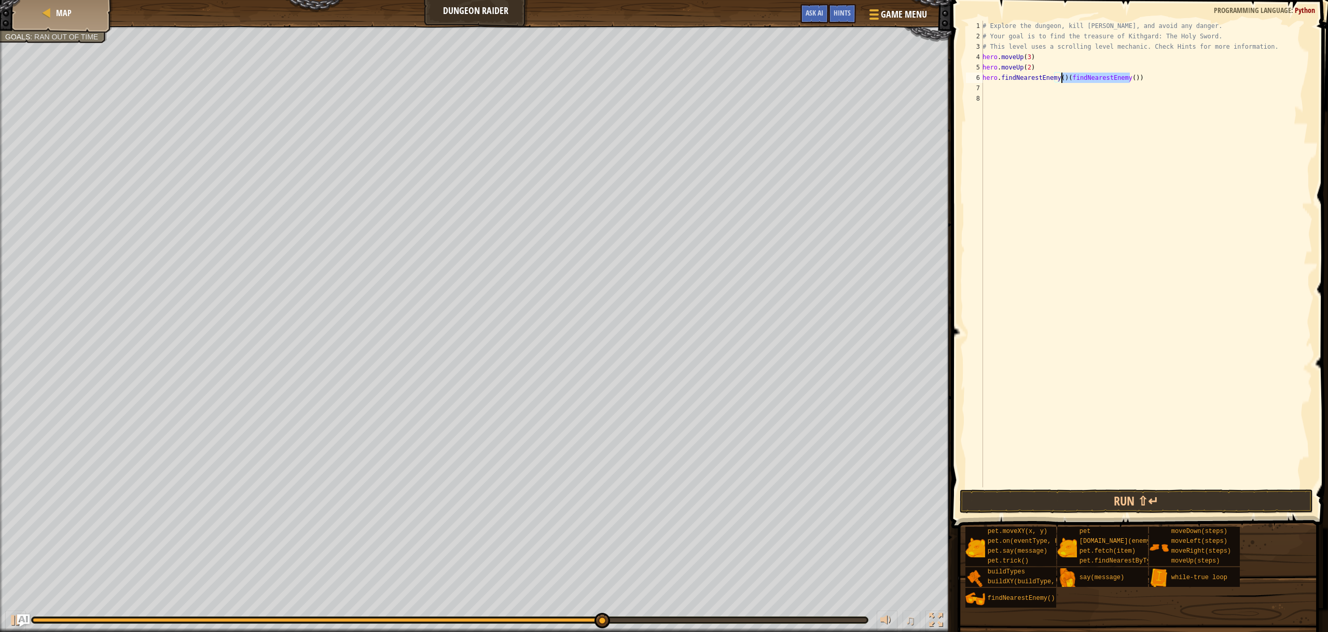
drag, startPoint x: 1137, startPoint y: 75, endPoint x: 1061, endPoint y: 81, distance: 75.5
click at [1061, 81] on div "# Explore the dungeon, kill [PERSON_NAME], and avoid any danger. # Your goal is…" at bounding box center [1146, 265] width 332 height 488
click at [1000, 80] on div "# Explore the dungeon, kill [PERSON_NAME], and avoid any danger. # Your goal is…" at bounding box center [1146, 265] width 332 height 488
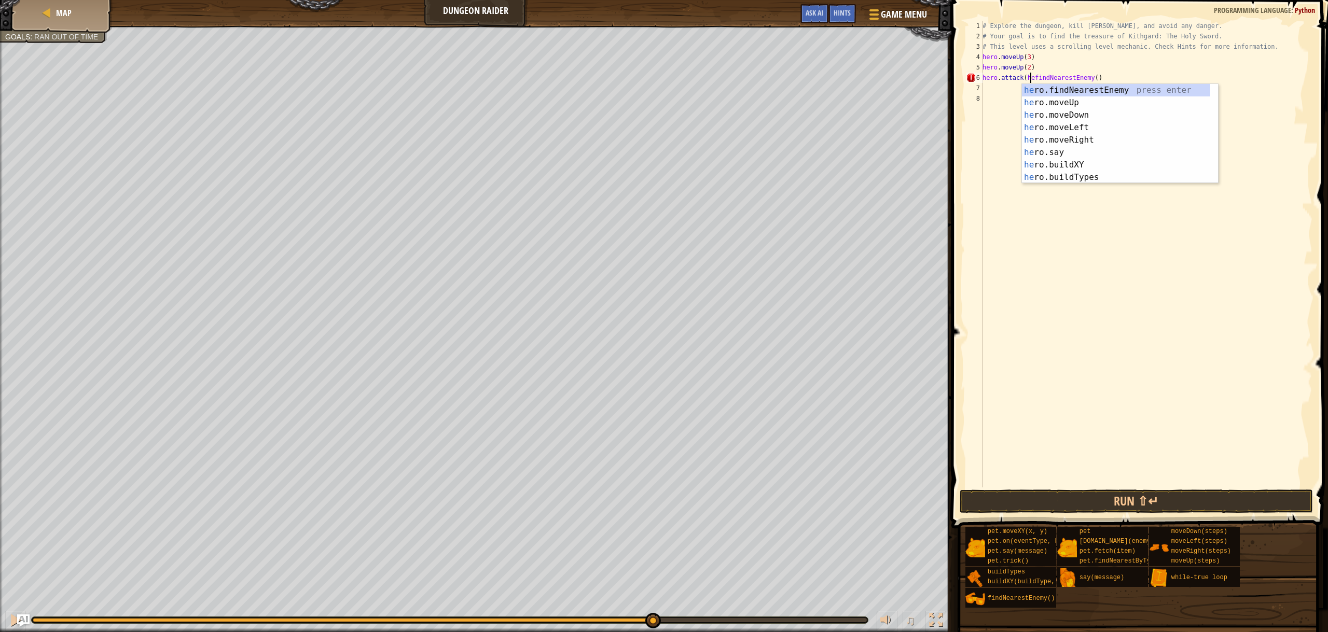
scroll to position [5, 4]
click at [1137, 90] on div "hero .findNearestEnemy press enter hero .moveUp press enter hero .moveDown pres…" at bounding box center [1116, 146] width 188 height 124
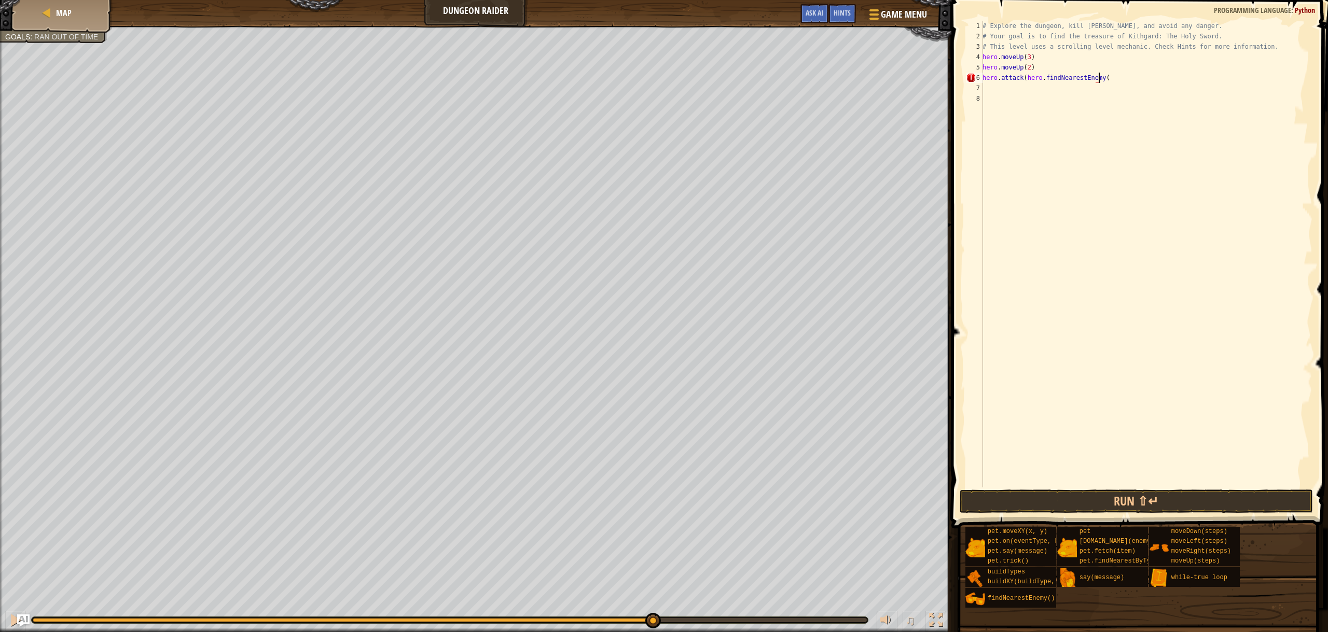
scroll to position [5, 9]
type textarea "hero.attack(hero.findNearestEnemy())"
click at [1122, 503] on button "Run ⇧↵" at bounding box center [1136, 502] width 353 height 24
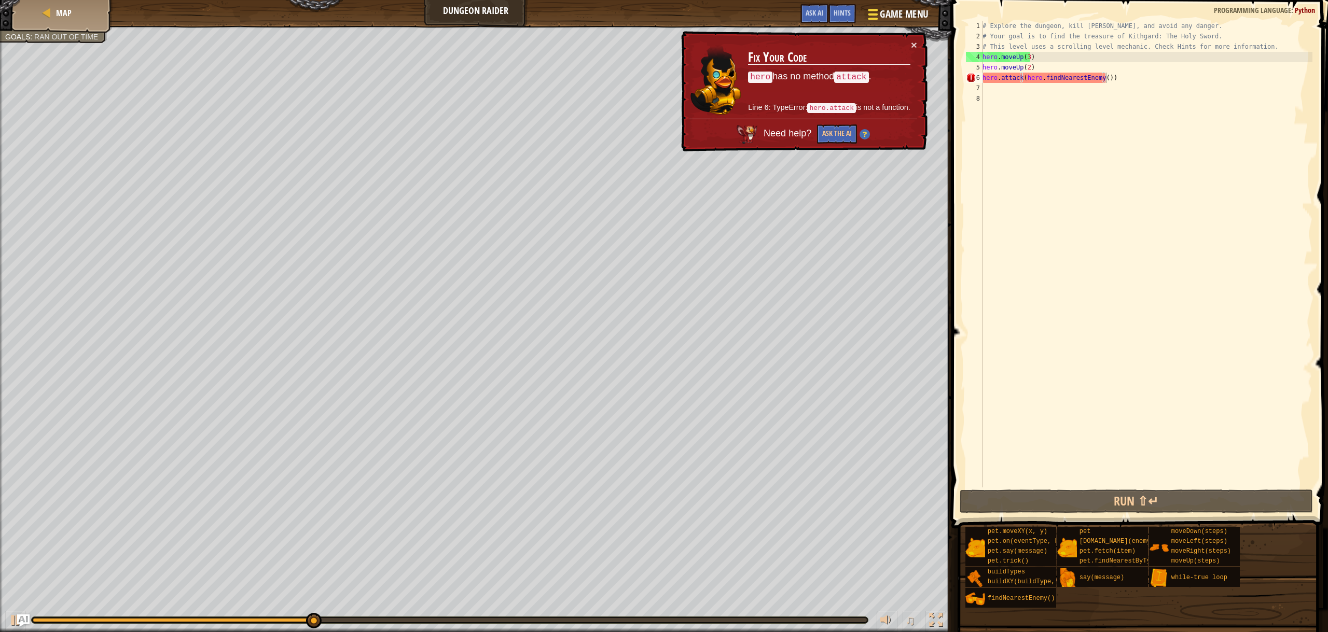
click at [900, 11] on span "Game Menu" at bounding box center [904, 14] width 48 height 14
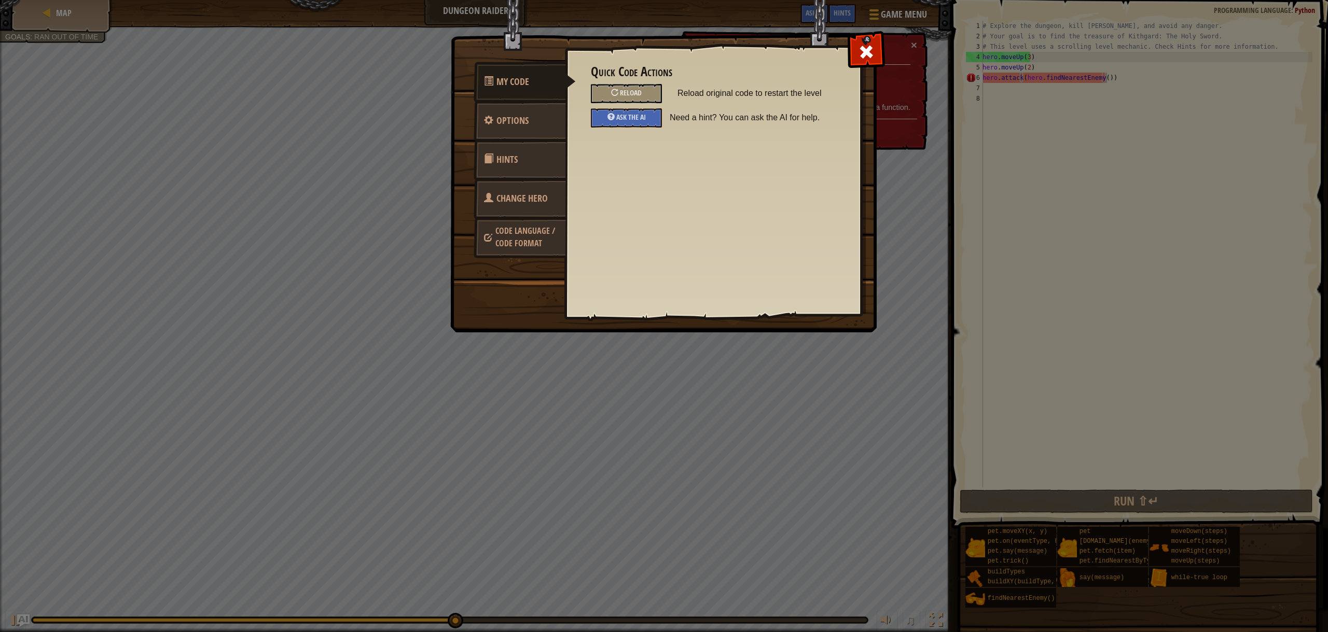
click at [528, 195] on span "Change Hero" at bounding box center [521, 198] width 51 height 13
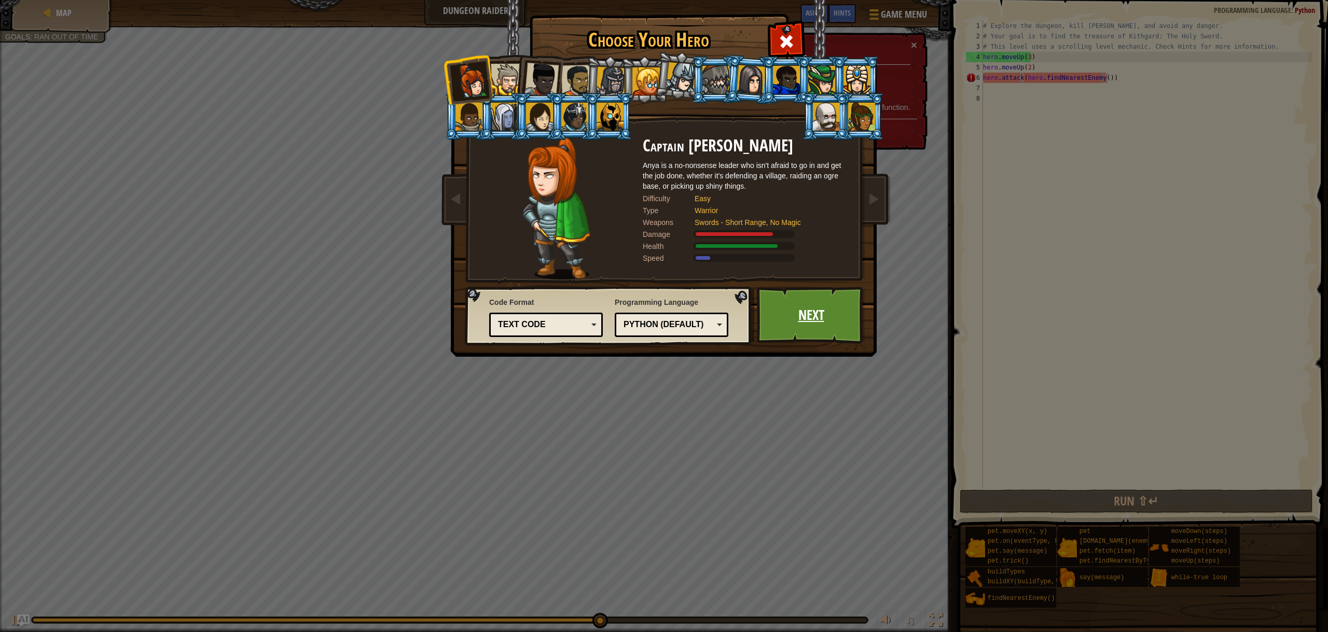
click at [827, 328] on link "Next" at bounding box center [811, 315] width 108 height 57
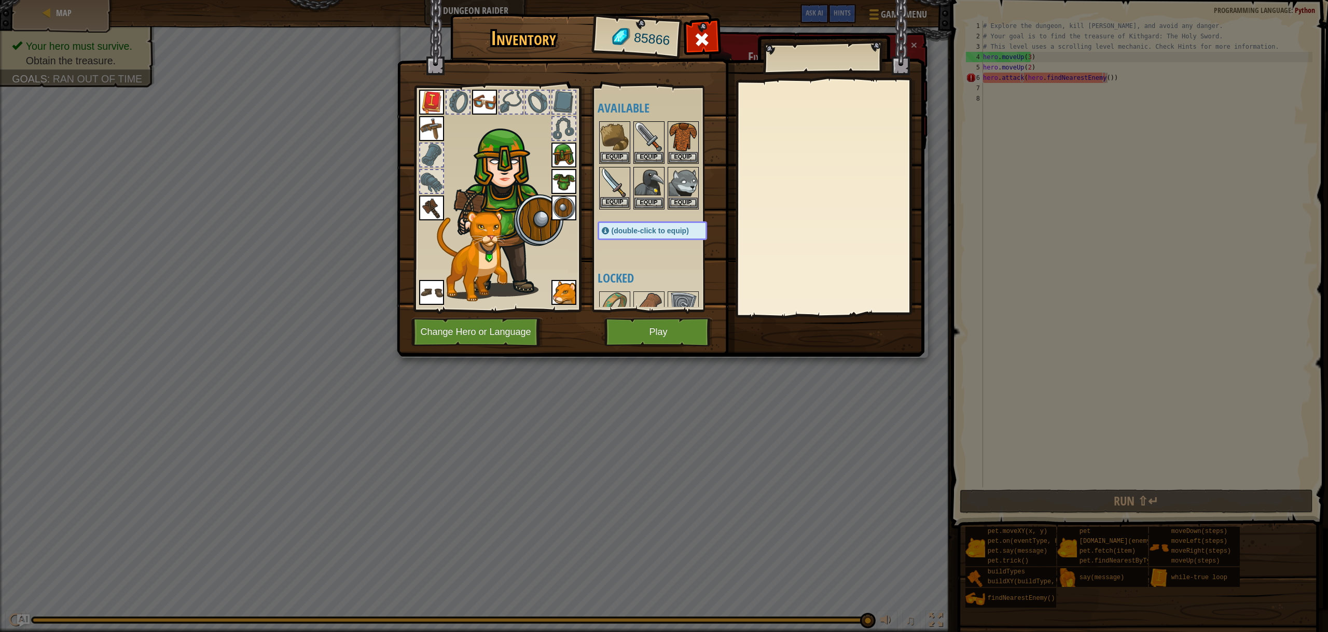
click at [617, 196] on img at bounding box center [614, 182] width 29 height 29
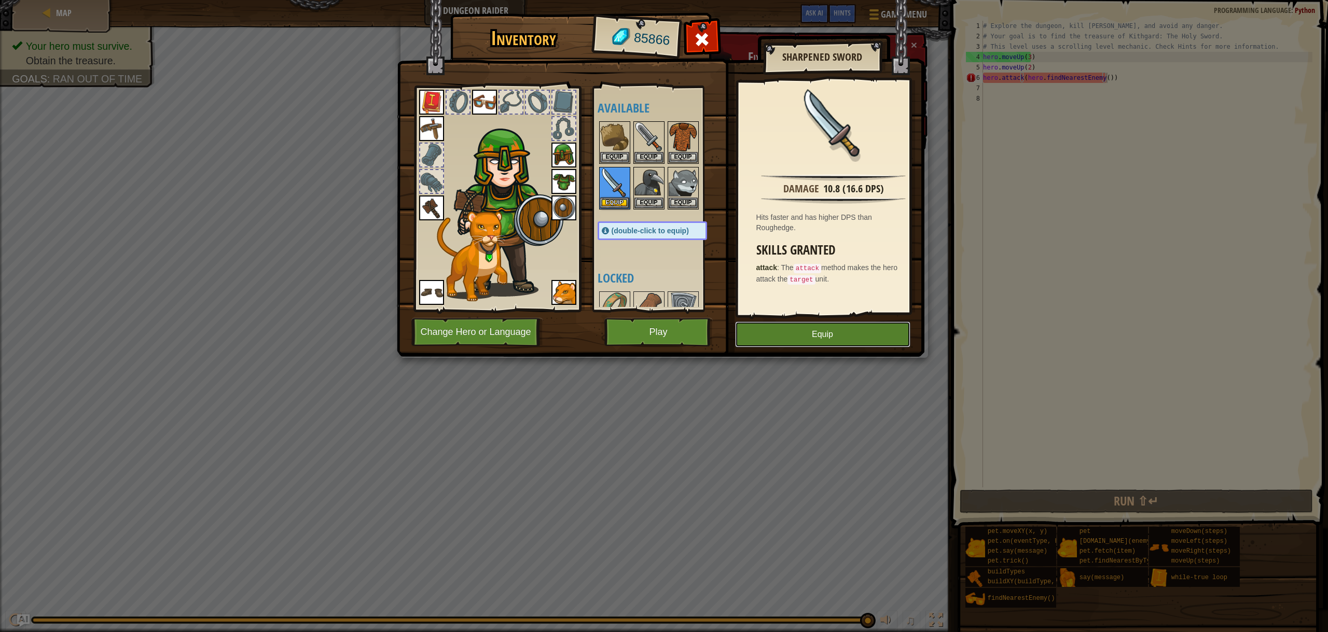
click at [824, 333] on button "Equip" at bounding box center [822, 335] width 175 height 26
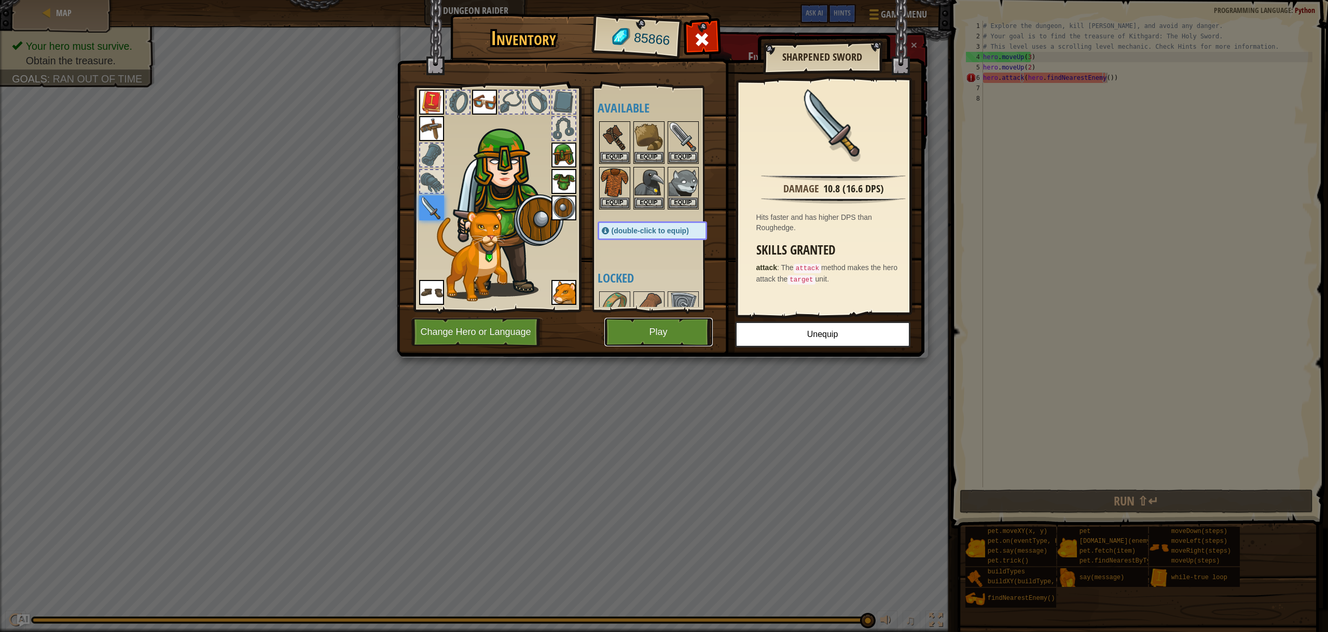
click at [650, 335] on button "Play" at bounding box center [658, 332] width 108 height 29
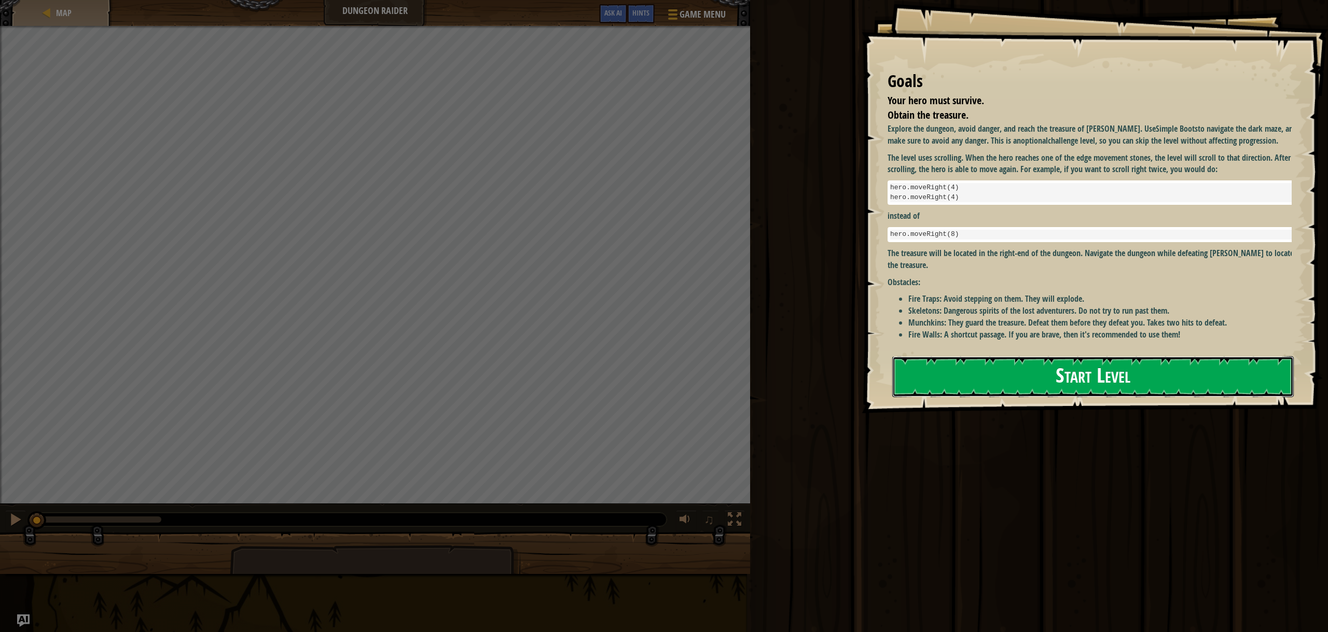
click at [1046, 371] on button "Start Level" at bounding box center [1092, 376] width 401 height 41
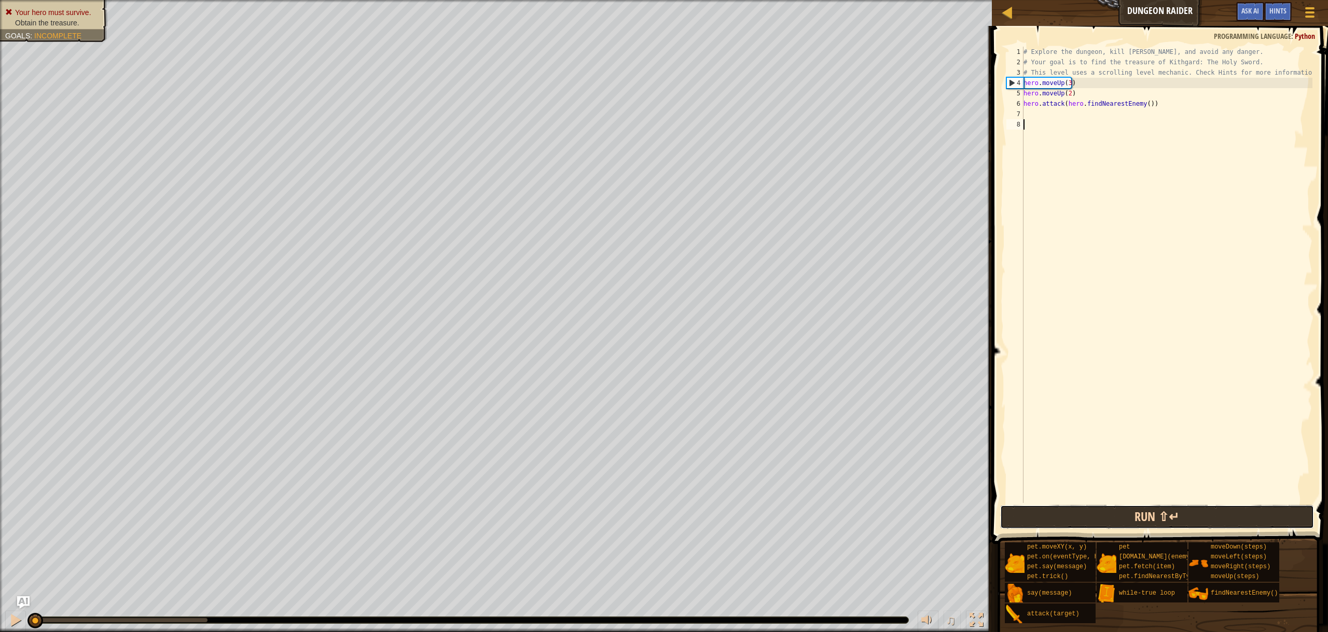
drag, startPoint x: 1127, startPoint y: 519, endPoint x: 1131, endPoint y: 515, distance: 5.5
click at [1127, 519] on button "Run ⇧↵" at bounding box center [1157, 517] width 314 height 24
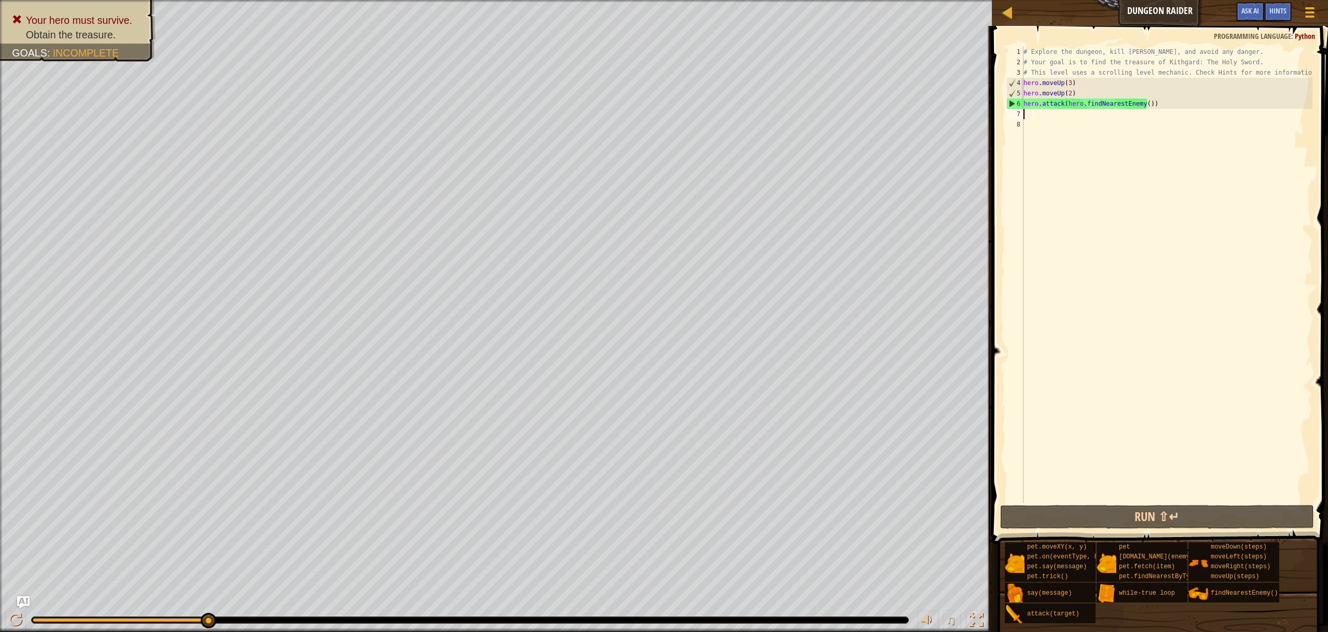
click at [1031, 117] on div "# Explore the dungeon, kill [PERSON_NAME], and avoid any danger. # Your goal is…" at bounding box center [1166, 285] width 291 height 477
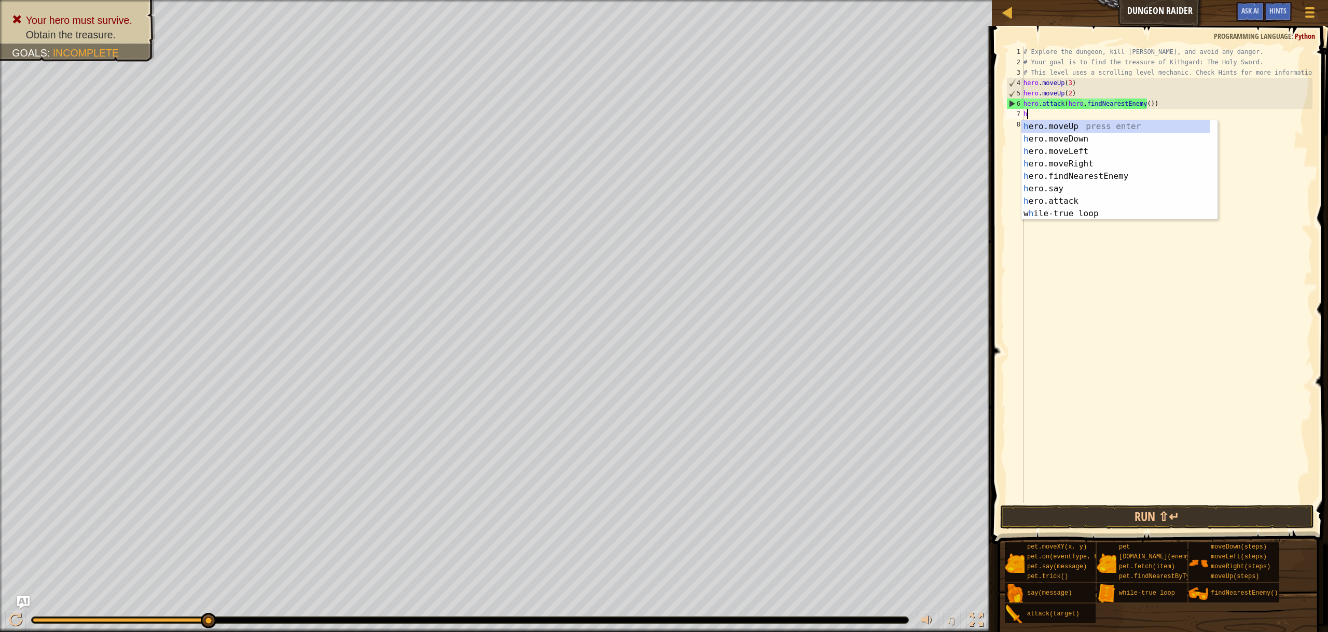
scroll to position [5, 0]
click at [1082, 195] on div "h ero.moveUp press enter h ero.moveDown press enter h ero.moveLeft press enter …" at bounding box center [1115, 182] width 188 height 124
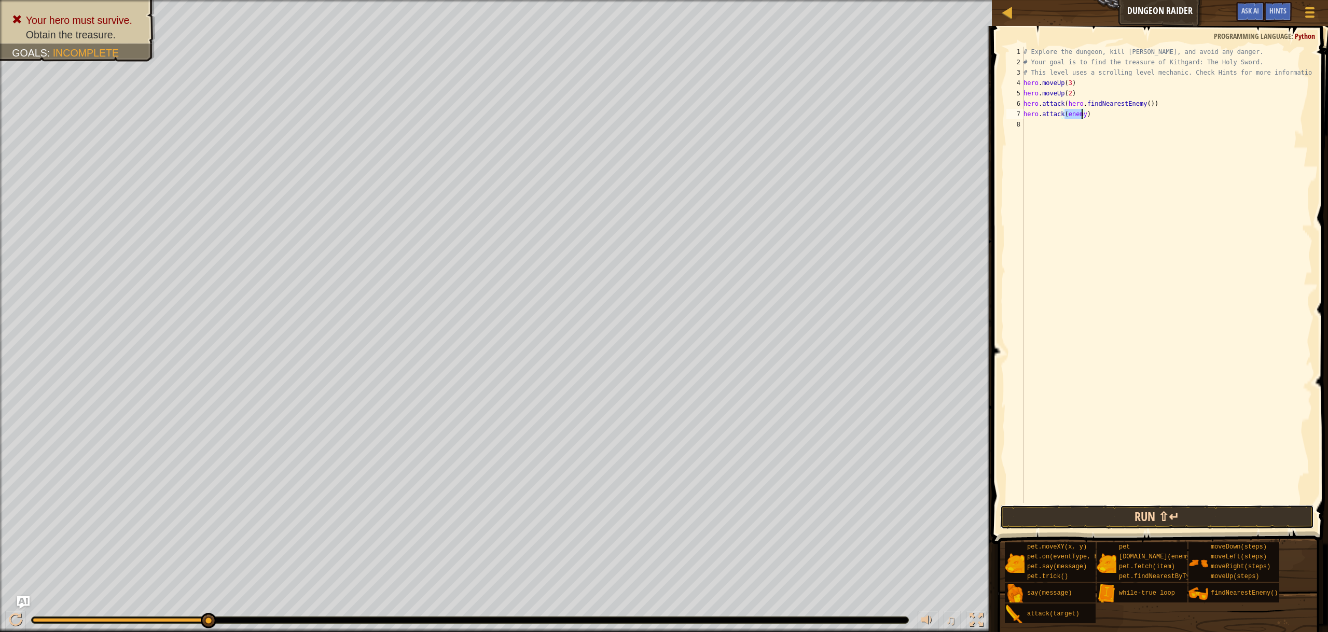
click at [1146, 517] on button "Run ⇧↵" at bounding box center [1157, 517] width 314 height 24
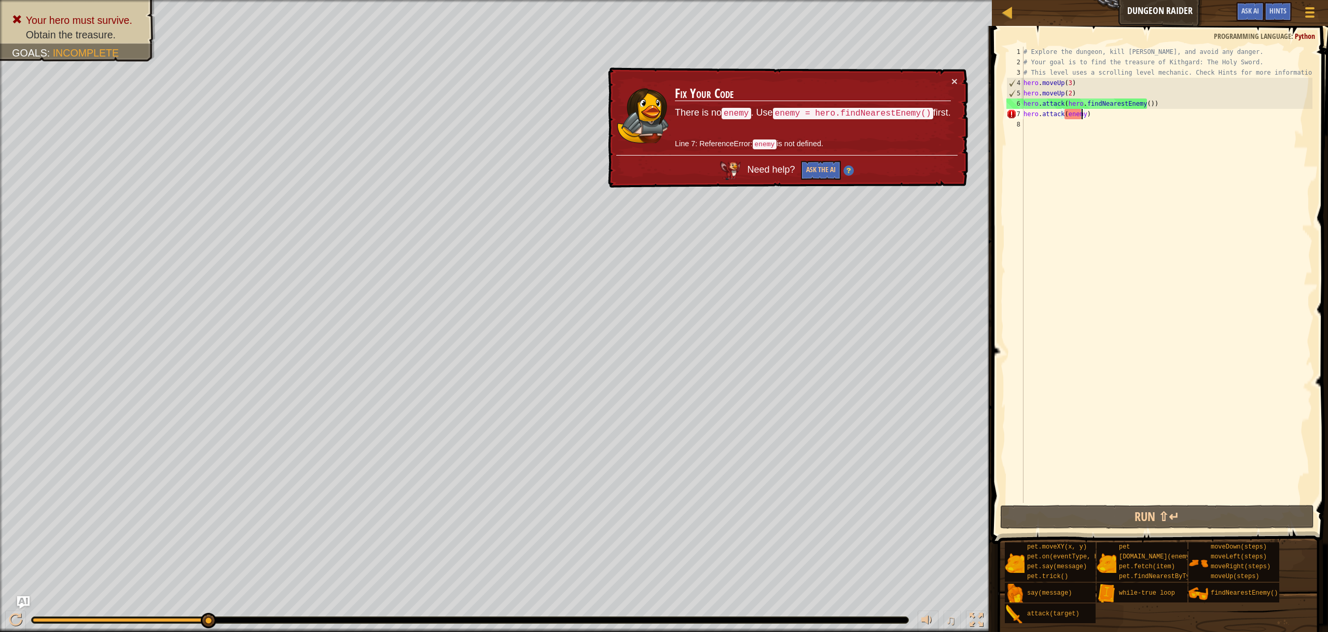
click at [1023, 104] on div "# Explore the dungeon, kill [PERSON_NAME], and avoid any danger. # Your goal is…" at bounding box center [1166, 285] width 291 height 477
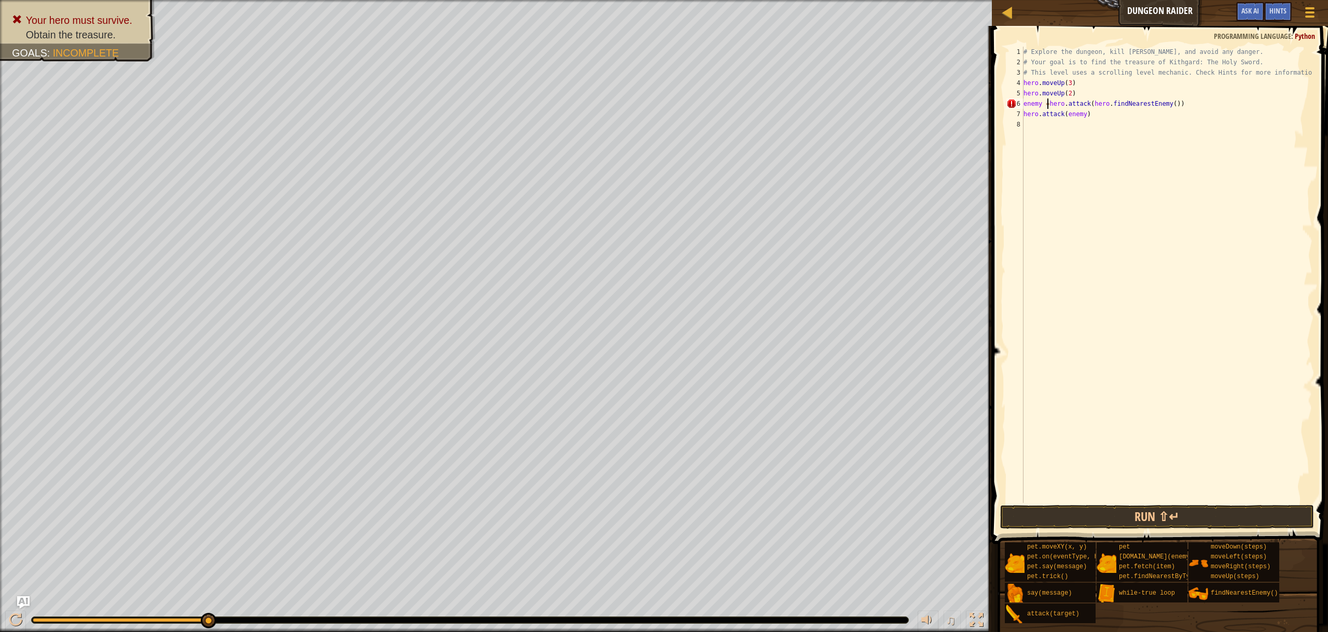
scroll to position [5, 2]
type textarea "enemy =hero.attack(hero.findNearestEnemy())"
click at [1186, 508] on button "Run ⇧↵" at bounding box center [1157, 517] width 314 height 24
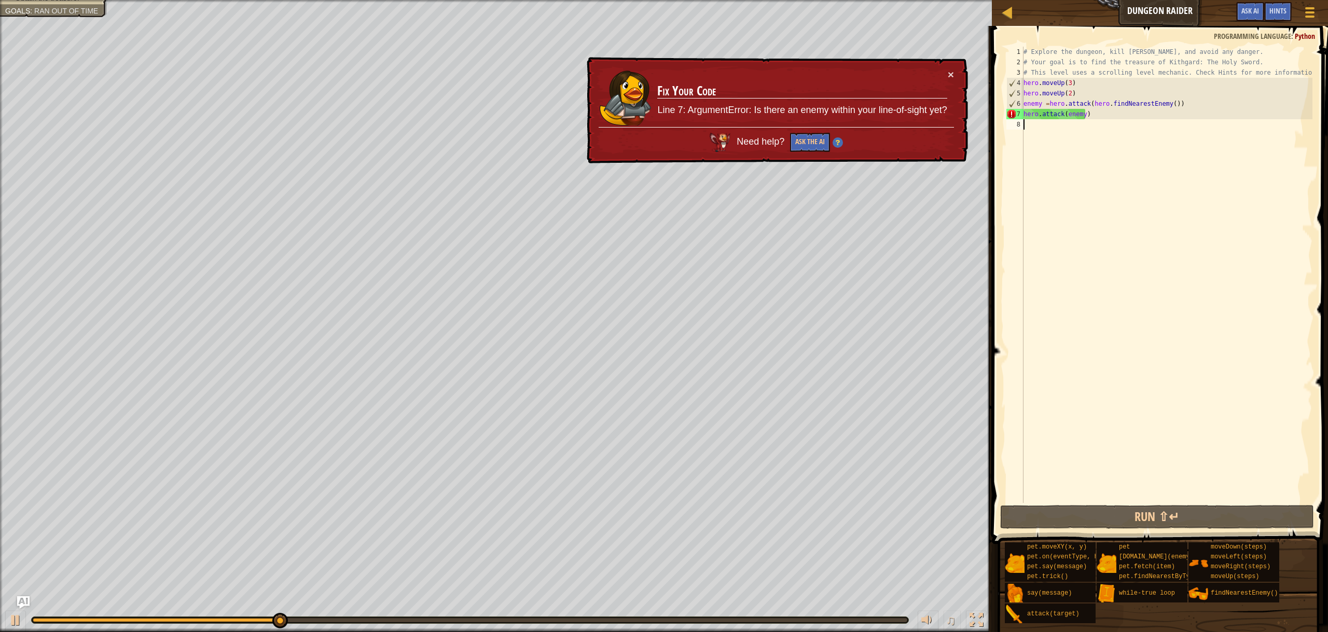
click at [1029, 129] on div "# Explore the dungeon, kill [PERSON_NAME], and avoid any danger. # Your goal is…" at bounding box center [1166, 285] width 291 height 477
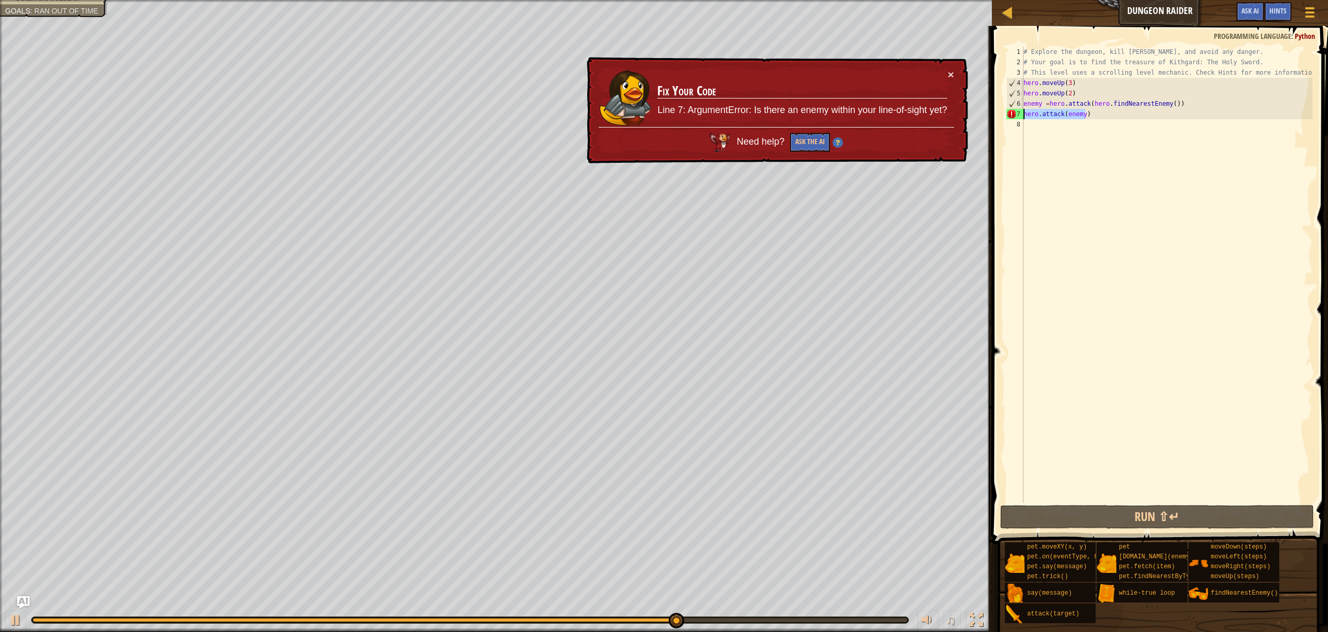
drag, startPoint x: 1097, startPoint y: 116, endPoint x: 1025, endPoint y: 116, distance: 72.1
click at [1025, 116] on div "# Explore the dungeon, kill [PERSON_NAME], and avoid any danger. # Your goal is…" at bounding box center [1166, 285] width 291 height 477
type textarea "hero.attack(enemy)"
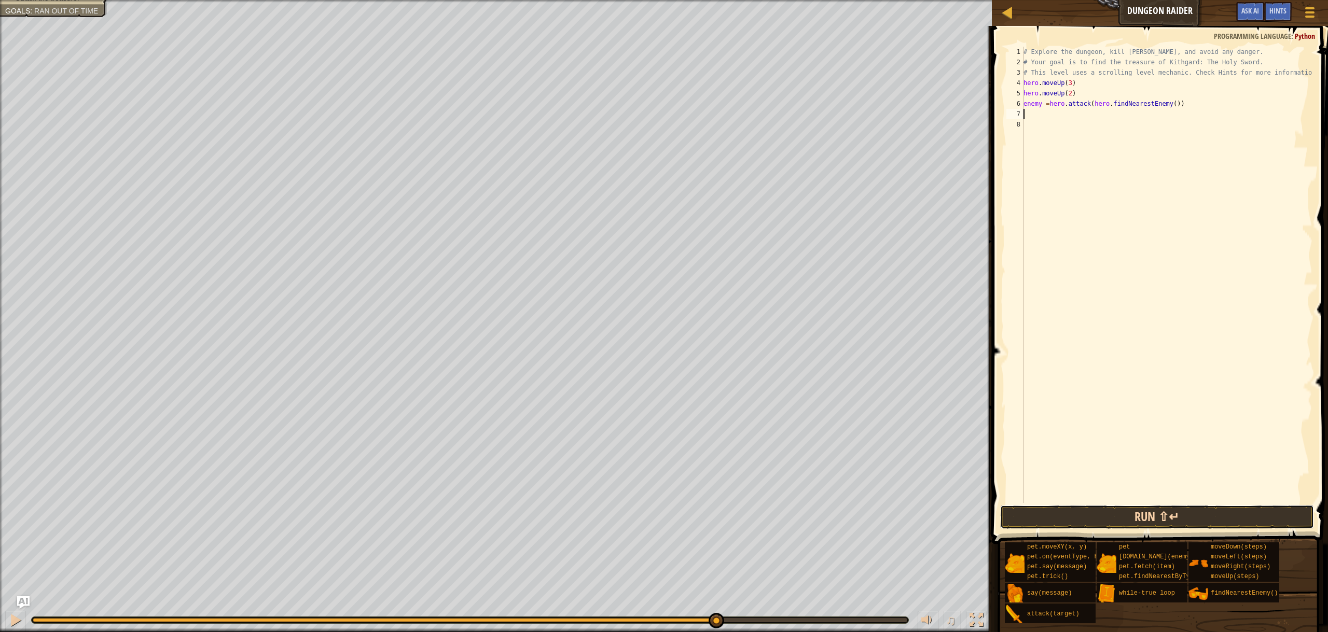
click at [1149, 519] on button "Run ⇧↵" at bounding box center [1157, 517] width 314 height 24
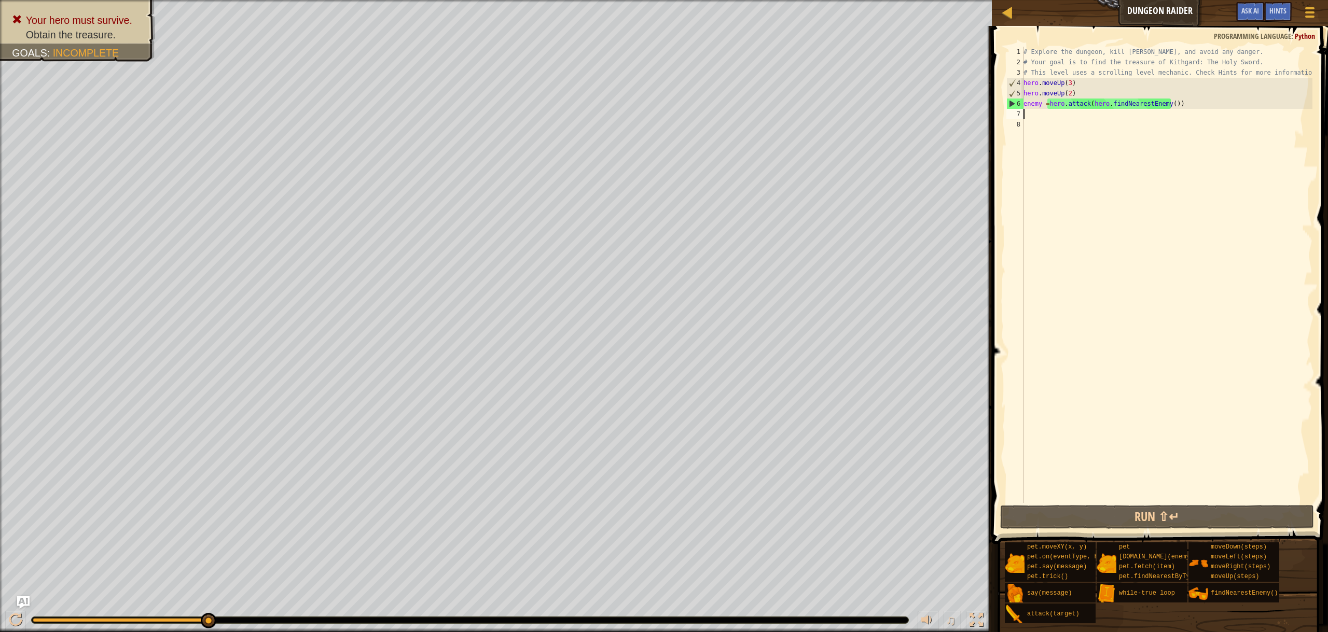
click at [1177, 112] on div "# Explore the dungeon, kill [PERSON_NAME], and avoid any danger. # Your goal is…" at bounding box center [1166, 285] width 291 height 477
click at [975, 92] on div "Map Dungeon Raider Game Menu Done Hints Ask AI 1 הההההההההההההההההההההההההההההה…" at bounding box center [664, 316] width 1328 height 632
type textarea "hero.moveUp(2) enemy =hero.attack(hero.findNearestEnemy())"
click at [1156, 117] on div "# Explore the dungeon, kill [PERSON_NAME], and avoid any danger. # Your goal is…" at bounding box center [1166, 285] width 291 height 477
drag, startPoint x: 1180, startPoint y: 103, endPoint x: 1150, endPoint y: 178, distance: 80.8
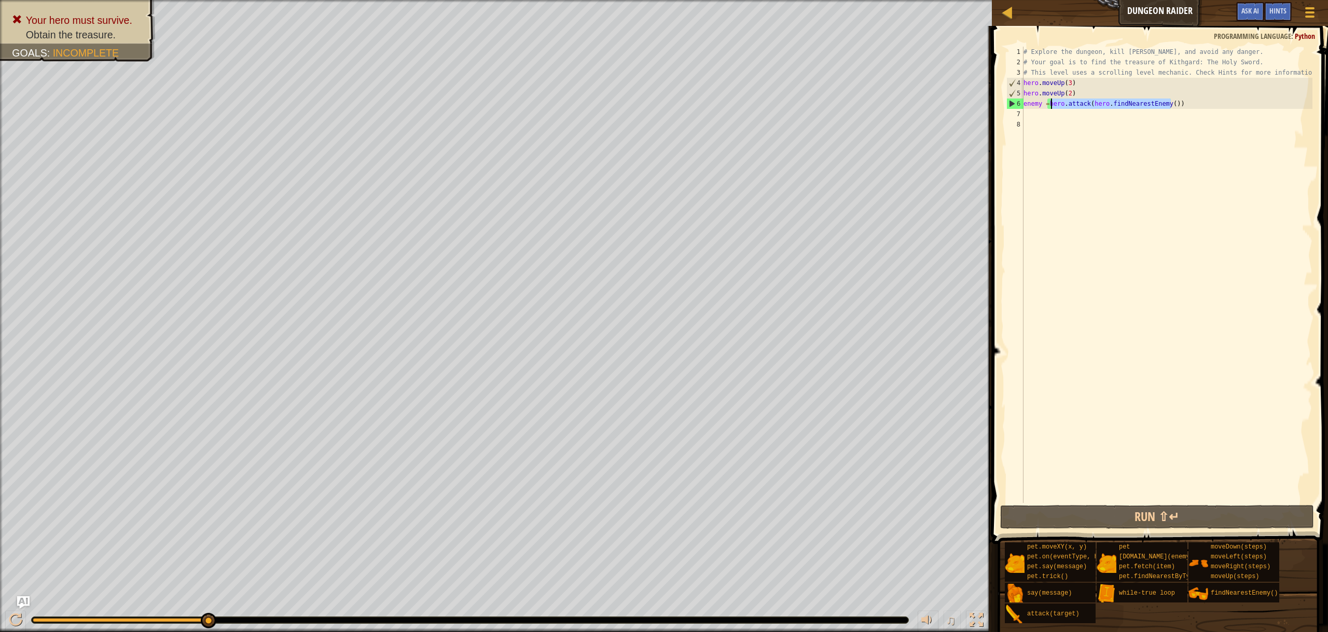
click at [1050, 102] on div "# Explore the dungeon, kill [PERSON_NAME], and avoid any danger. # Your goal is…" at bounding box center [1166, 285] width 291 height 477
type textarea "enemy =hero.attack(hero.findNearestEnemy())"
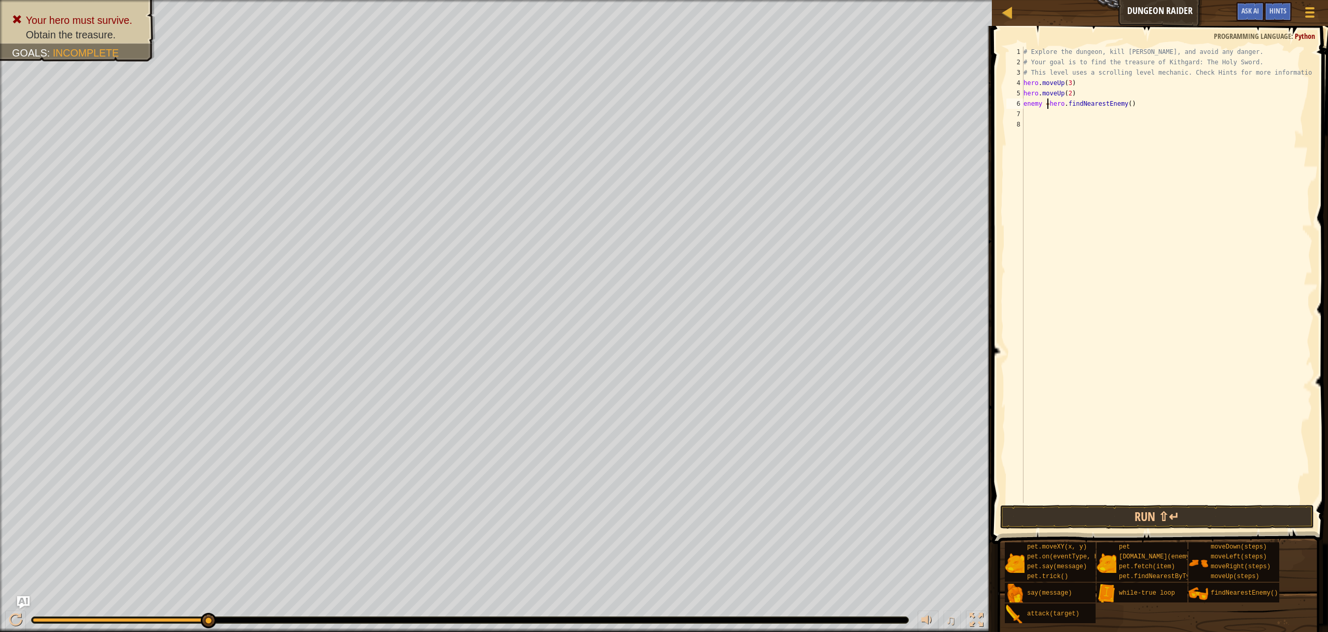
type textarea "enemy = hero.findNearestEnemy()"
type textarea "i"
type textarea "enemy = hero.findNearestEnemy()"
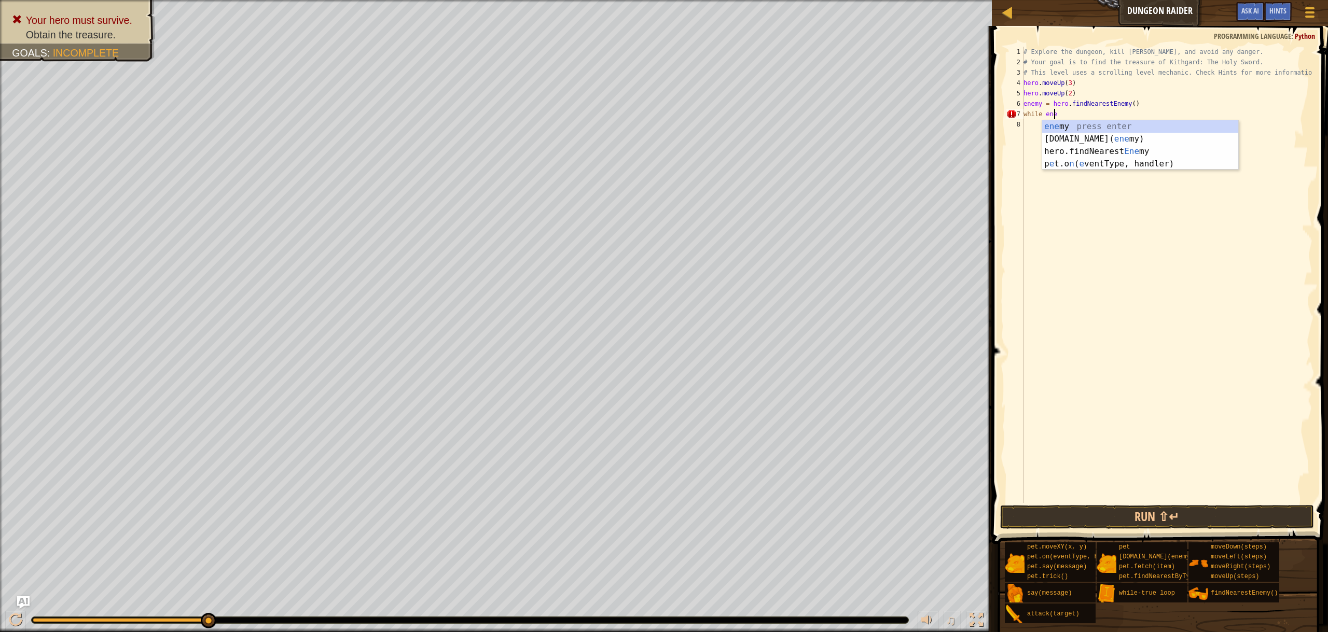
scroll to position [5, 3]
type textarea "while enemy:"
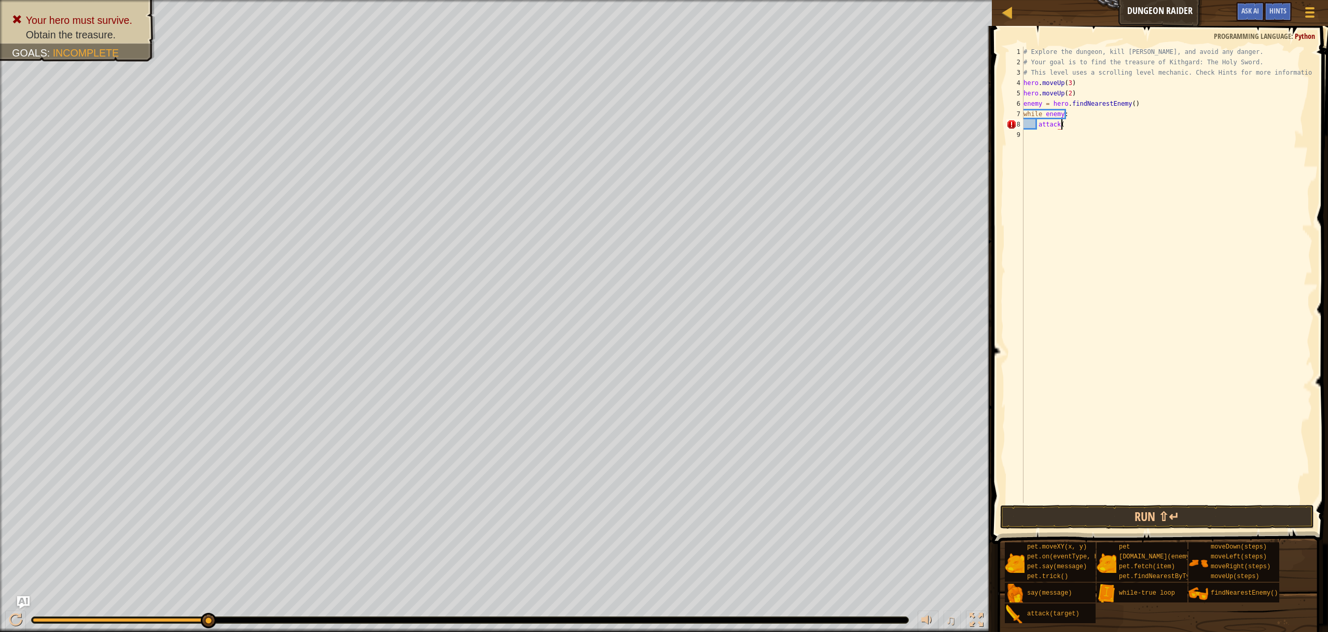
type textarea "attack"
type textarea "hero.attack(enemy)"
click at [1172, 207] on div "# Explore the dungeon, kill [PERSON_NAME], and avoid any danger. # Your goal is…" at bounding box center [1166, 285] width 291 height 477
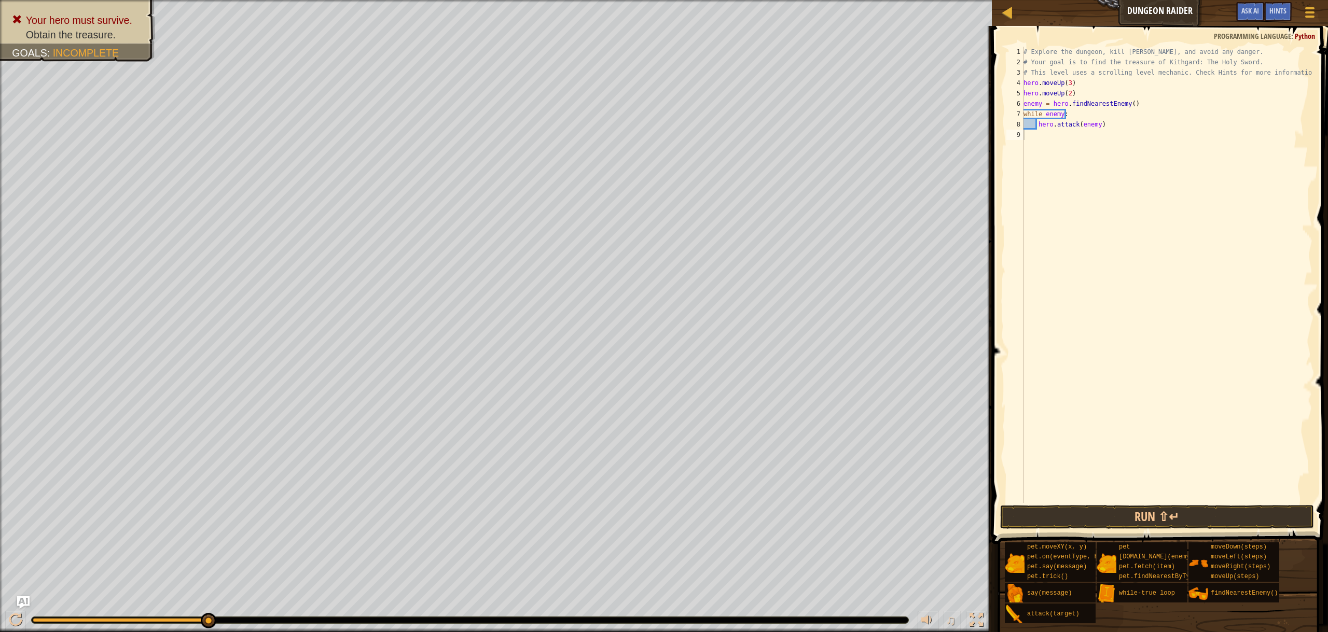
click at [1068, 523] on button "Run ⇧↵" at bounding box center [1157, 517] width 314 height 24
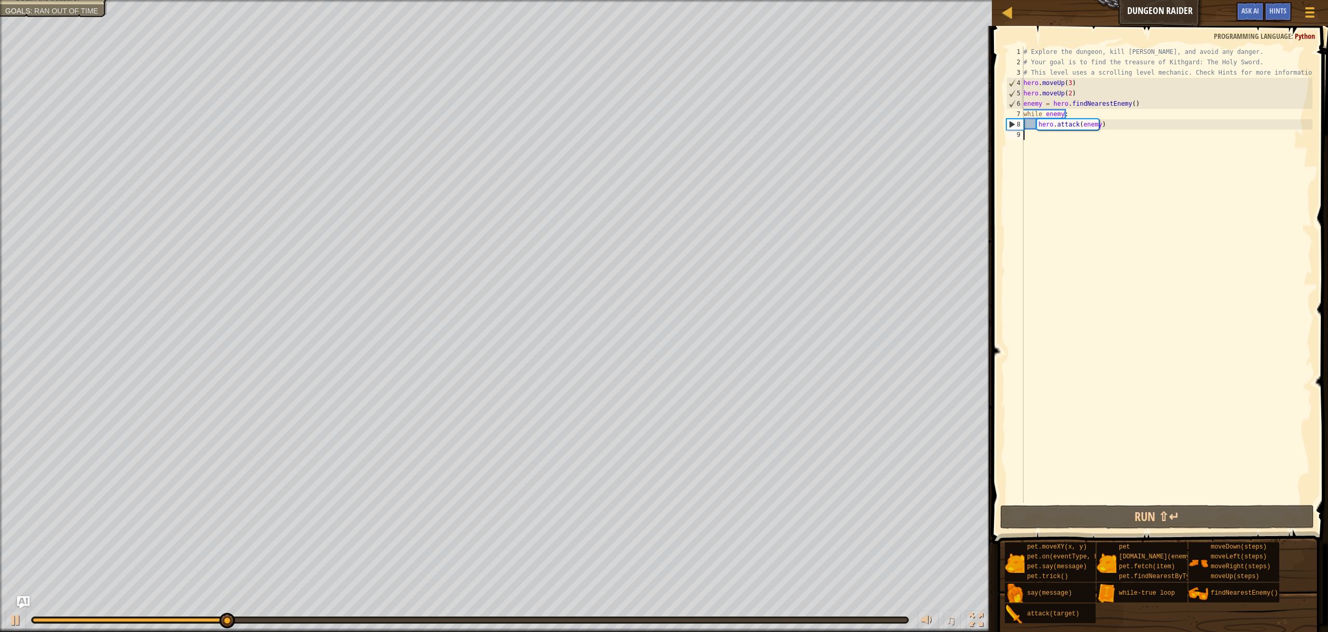
click at [1045, 138] on div "# Explore the dungeon, kill [PERSON_NAME], and avoid any danger. # Your goal is…" at bounding box center [1166, 285] width 291 height 477
type textarea "h"
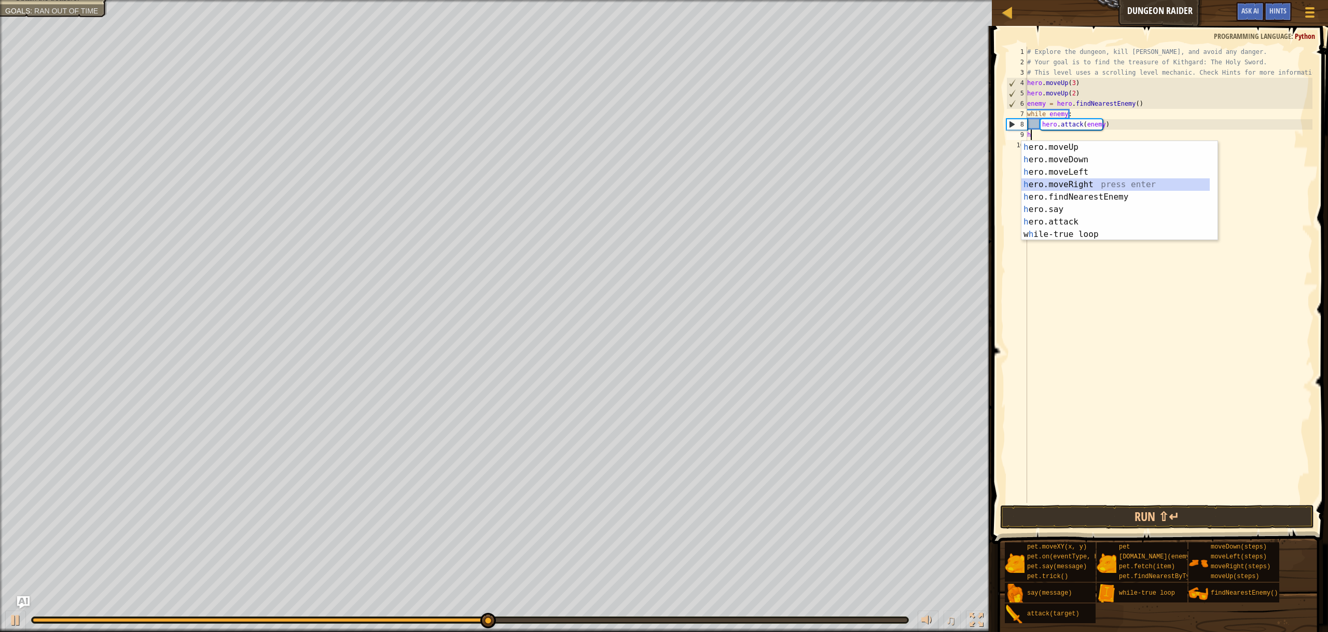
click at [1067, 182] on div "h ero.moveUp press enter h ero.moveDown press enter h ero.moveLeft press enter …" at bounding box center [1115, 203] width 188 height 124
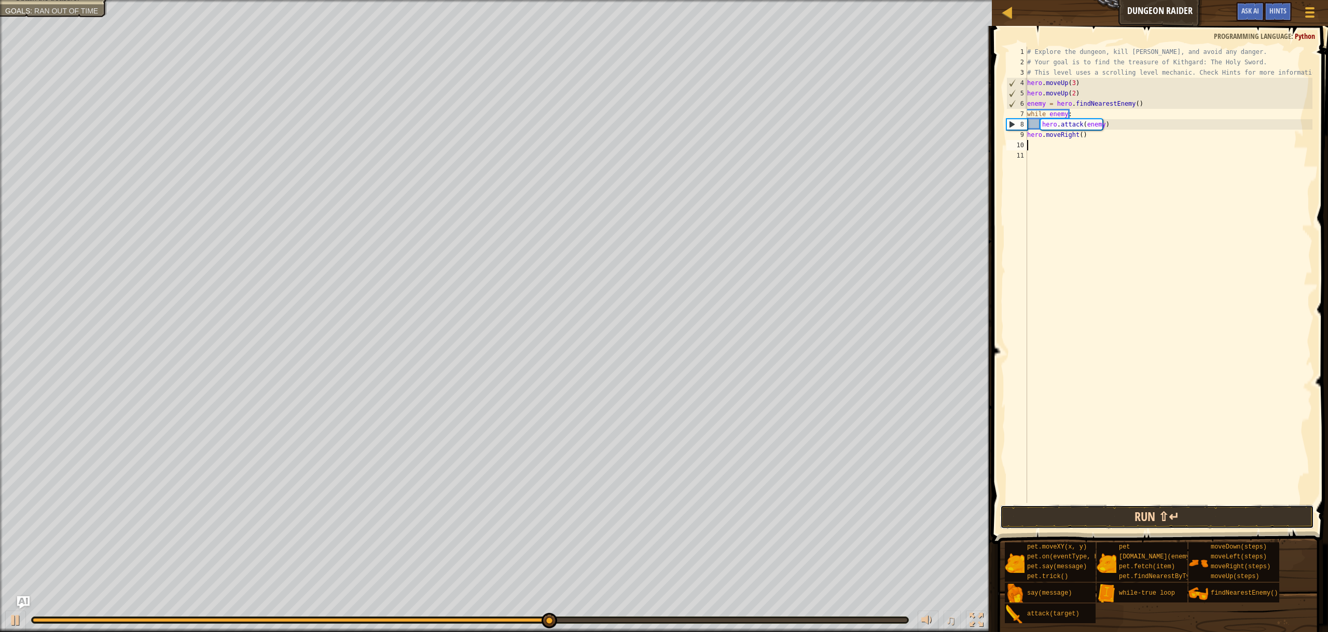
click at [1166, 524] on button "Run ⇧↵" at bounding box center [1157, 517] width 314 height 24
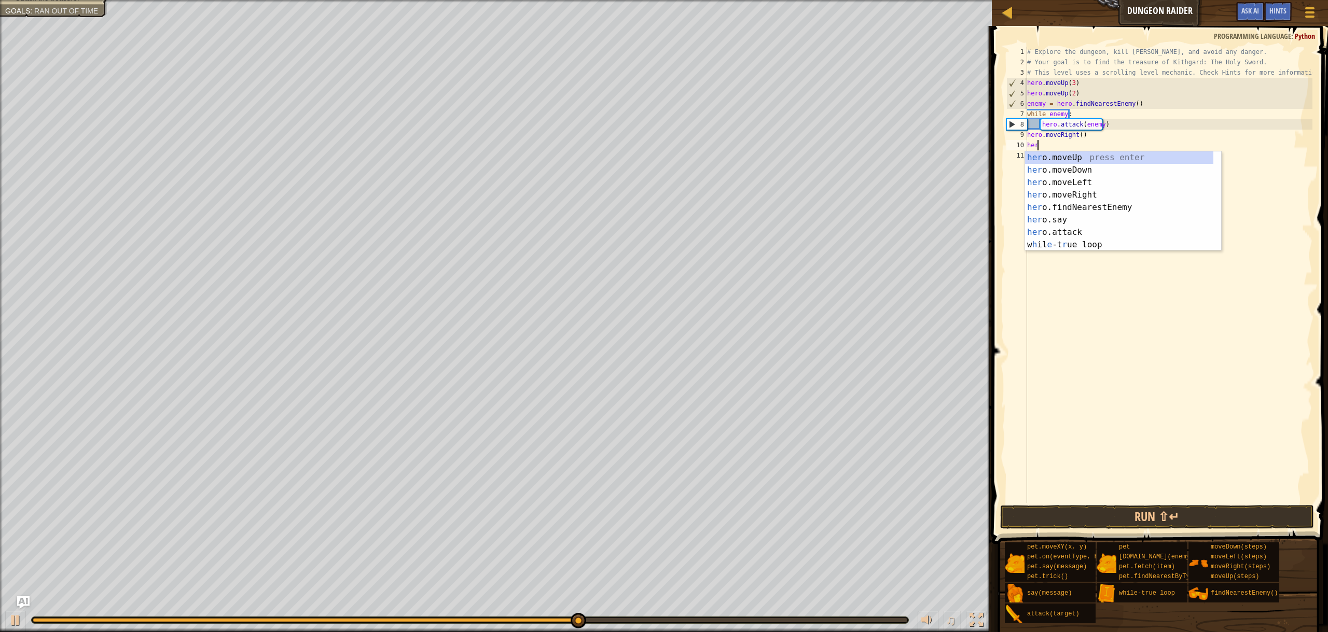
scroll to position [5, 1]
click at [1078, 138] on div "# Explore the dungeon, kill [PERSON_NAME], and avoid any danger. # Your goal is…" at bounding box center [1169, 285] width 288 height 477
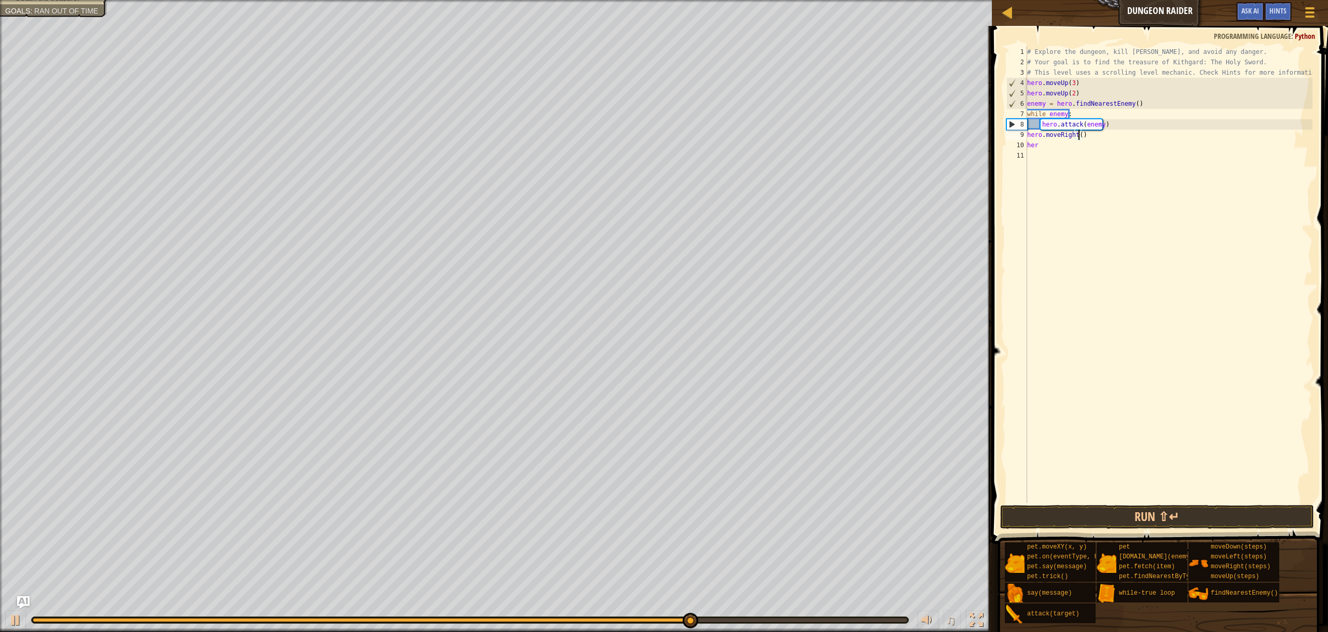
scroll to position [5, 4]
click at [1040, 148] on div "# Explore the dungeon, kill [PERSON_NAME], and avoid any danger. # Your goal is…" at bounding box center [1169, 285] width 288 height 477
type textarea "hero"
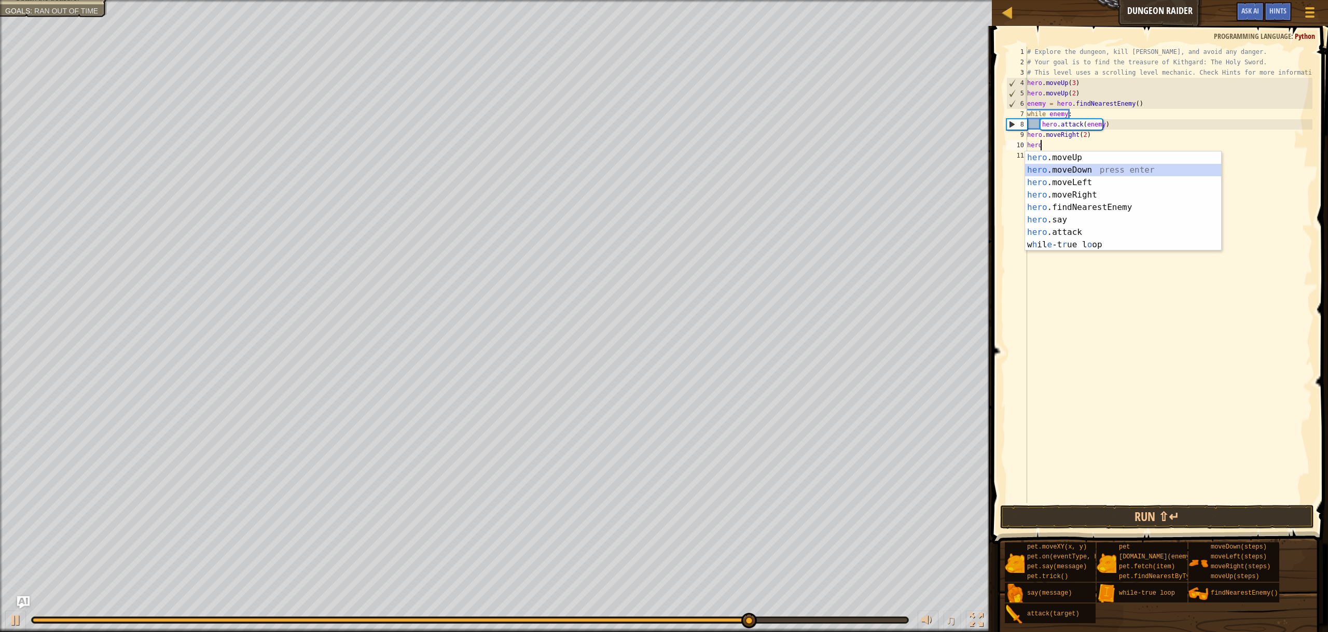
click at [1092, 174] on div "hero .moveUp press enter hero .moveDown press enter hero .moveLeft press enter …" at bounding box center [1123, 213] width 196 height 124
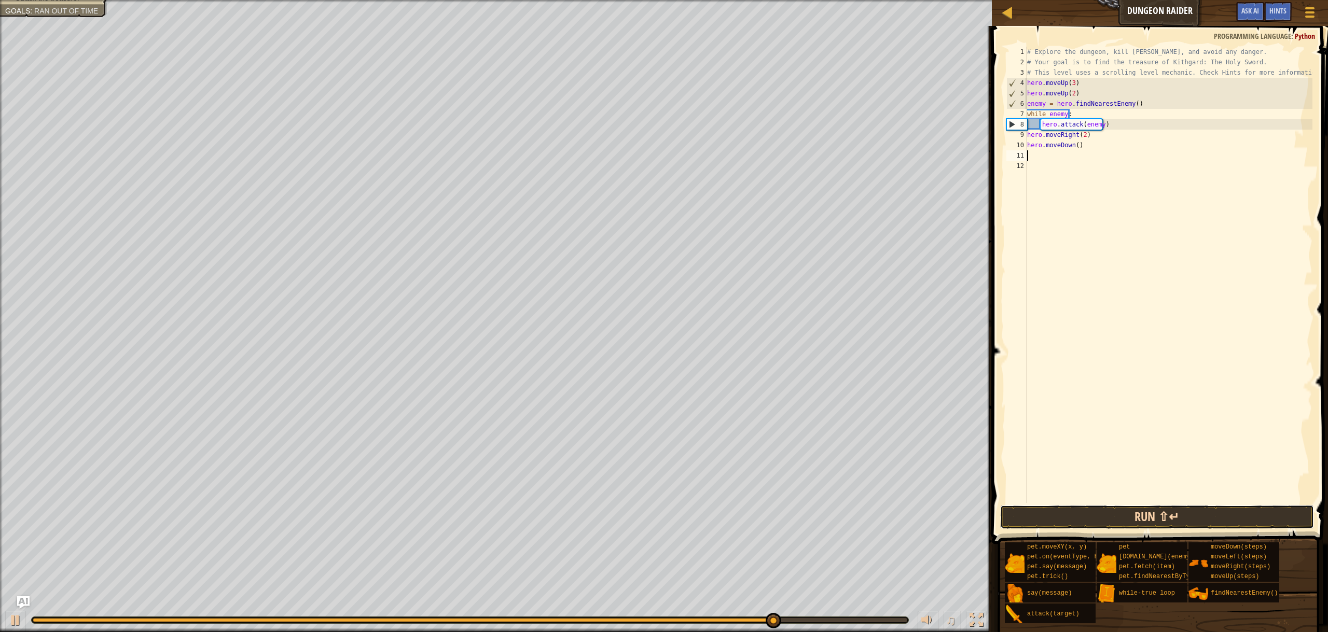
click at [1142, 512] on button "Run ⇧↵" at bounding box center [1157, 517] width 314 height 24
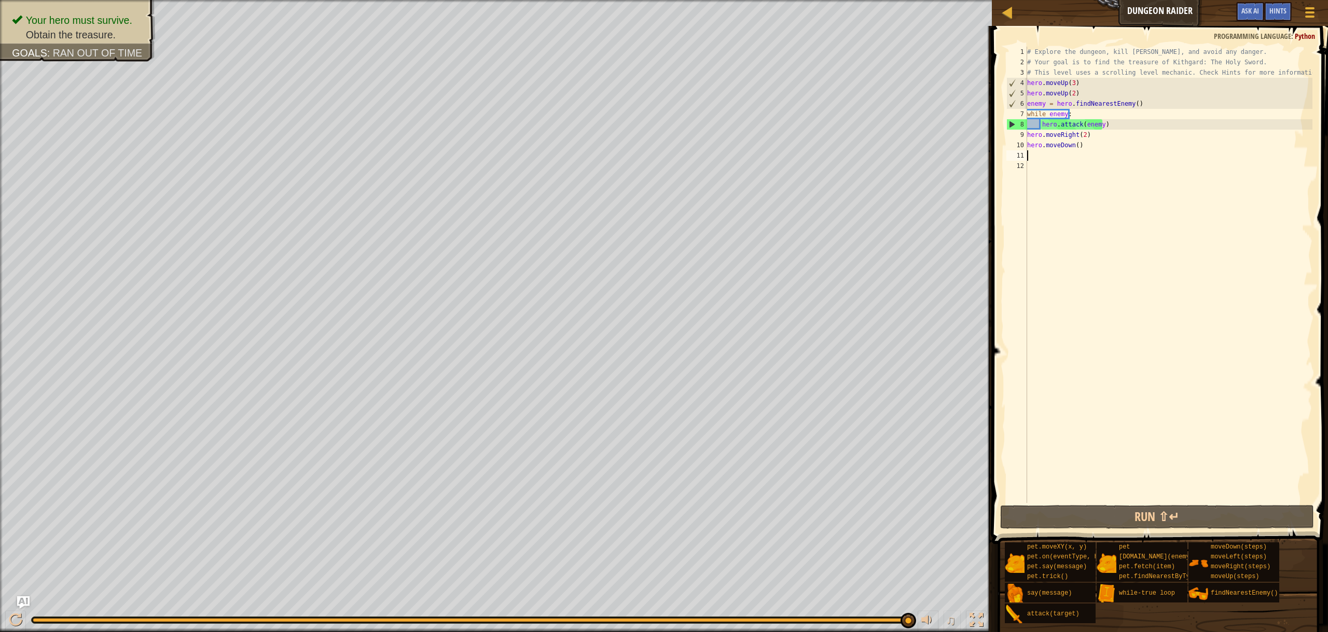
click at [1083, 136] on div "# Explore the dungeon, kill [PERSON_NAME], and avoid any danger. # Your goal is…" at bounding box center [1169, 285] width 288 height 477
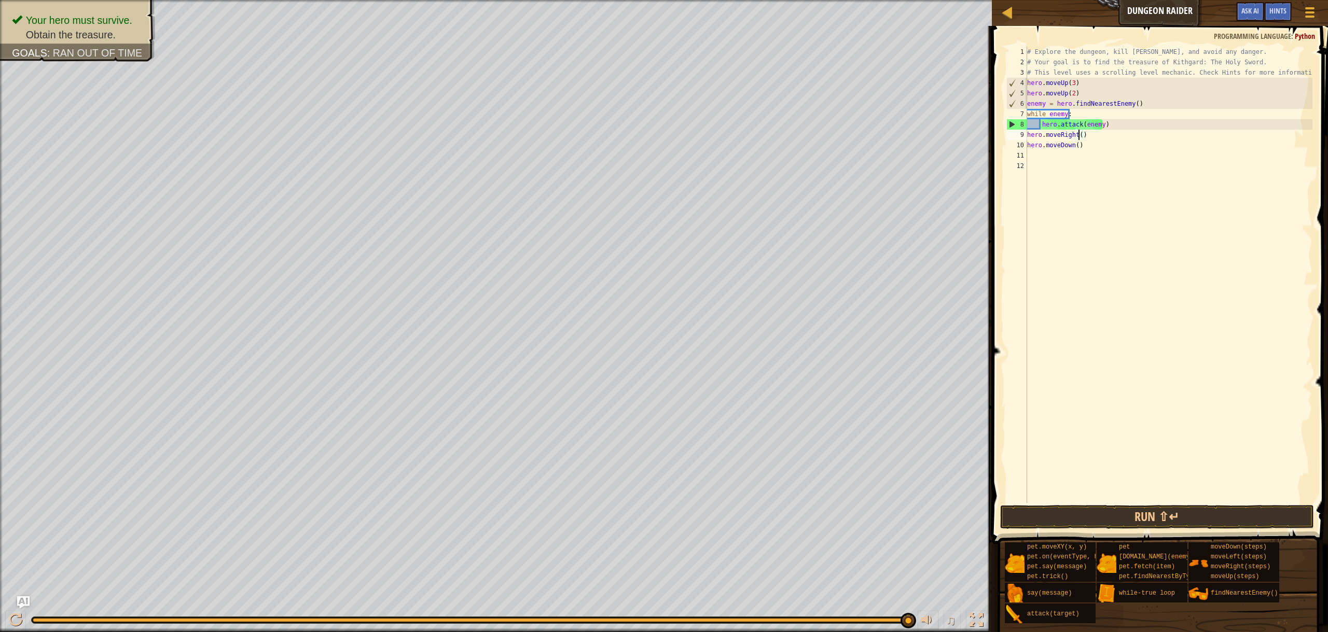
scroll to position [5, 4]
click at [1172, 516] on button "Run ⇧↵" at bounding box center [1157, 517] width 314 height 24
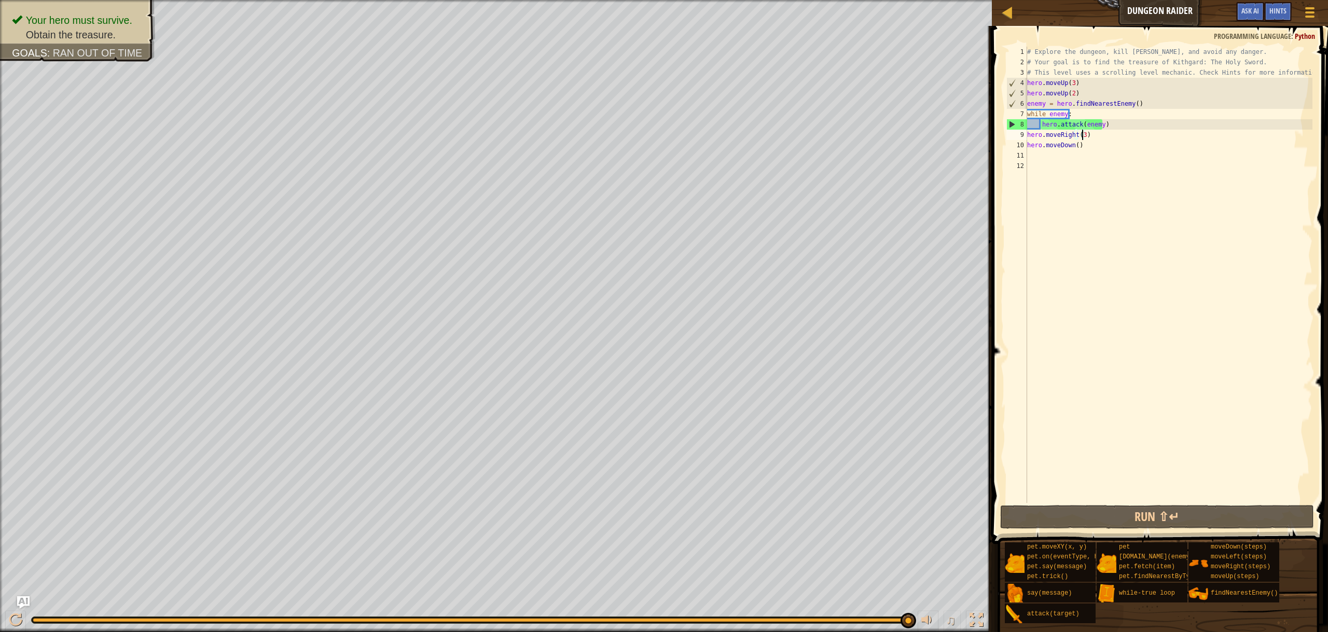
click at [1103, 115] on div "# Explore the dungeon, kill [PERSON_NAME], and avoid any danger. # Your goal is…" at bounding box center [1169, 285] width 288 height 477
type textarea "while enemy:"
drag, startPoint x: 1102, startPoint y: 114, endPoint x: 991, endPoint y: 113, distance: 111.5
click at [991, 113] on div "while enemy: 1 2 3 4 5 6 7 8 9 10 11 12 # Explore the dungeon, kill [PERSON_NAM…" at bounding box center [1158, 305] width 339 height 549
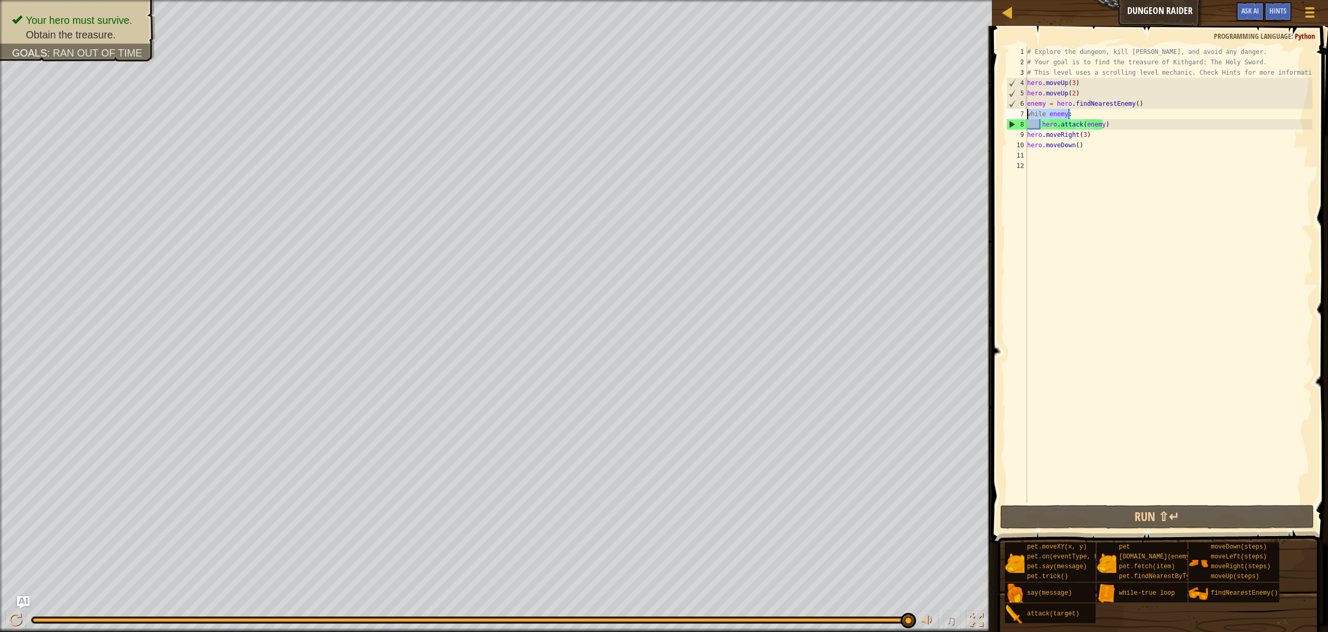
scroll to position [5, 0]
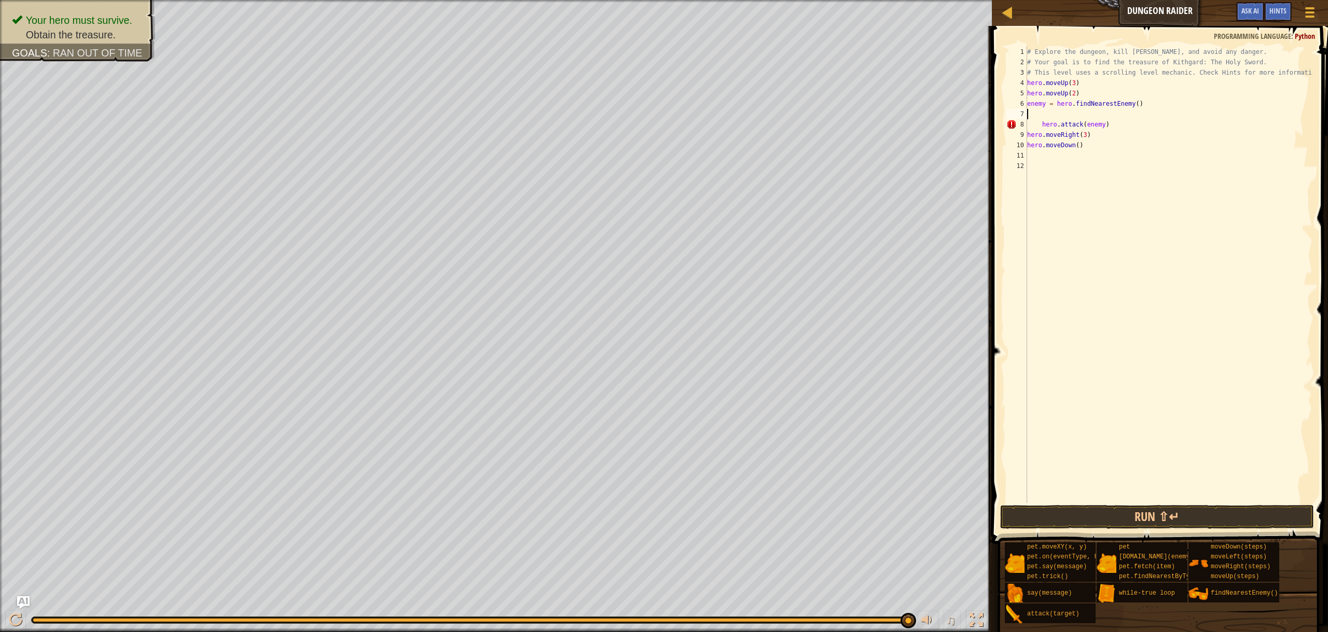
click at [1042, 122] on div "# Explore the dungeon, kill [PERSON_NAME], and avoid any danger. # Your goal is…" at bounding box center [1169, 285] width 288 height 477
click at [1054, 127] on div "# Explore the dungeon, kill [PERSON_NAME], and avoid any danger. # Your goal is…" at bounding box center [1169, 285] width 288 height 477
paste textarea "CelsiusToFahrenheit"
type textarea "hero.attack(enemy)"
click at [1110, 129] on div "# Explore the dungeon, kill [PERSON_NAME], and avoid any danger. # Your goal is…" at bounding box center [1169, 285] width 288 height 477
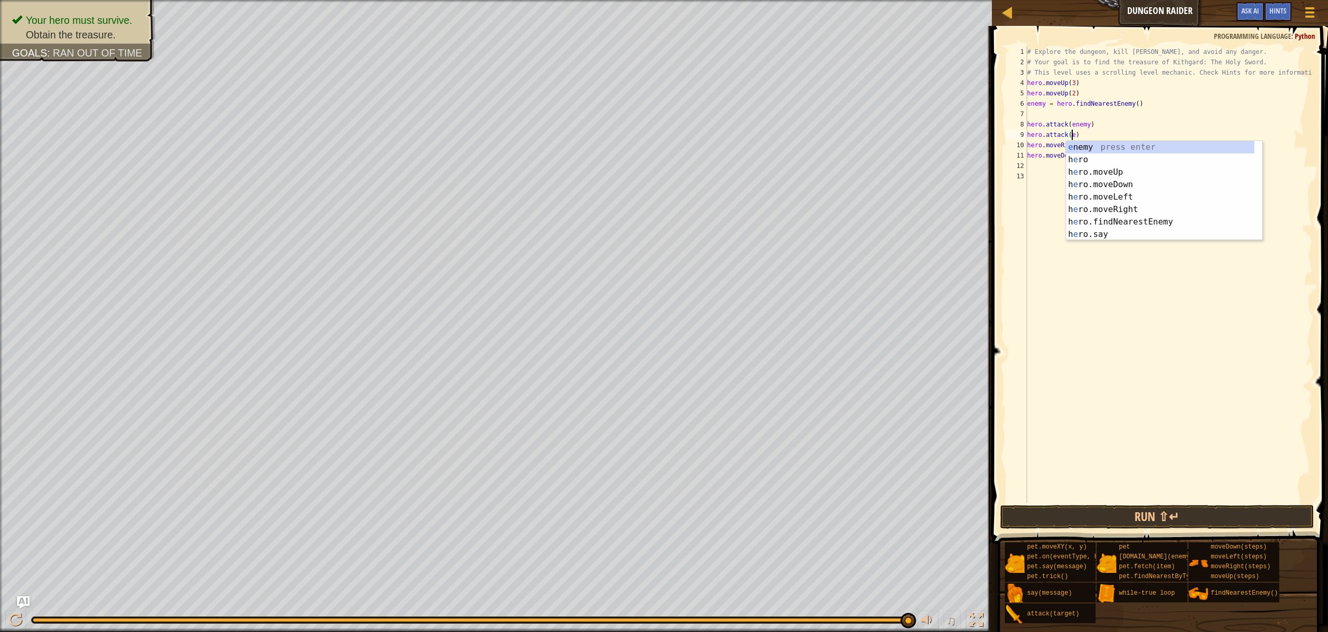
scroll to position [5, 4]
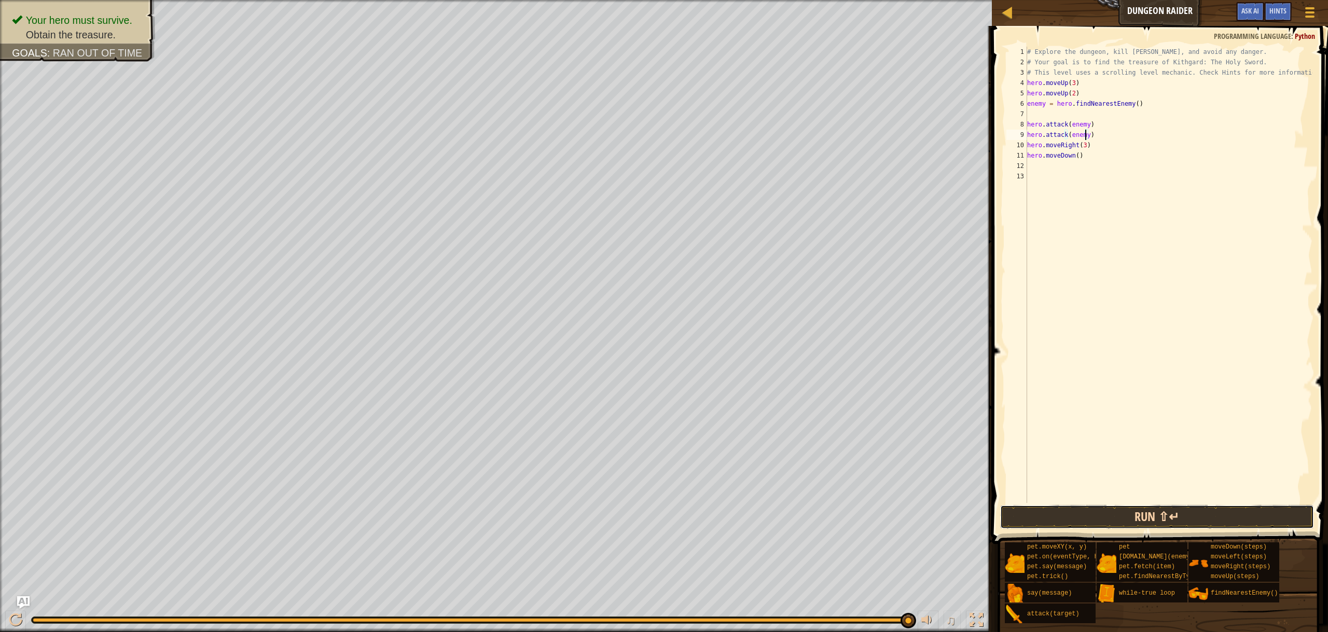
click at [1107, 522] on button "Run ⇧↵" at bounding box center [1157, 517] width 314 height 24
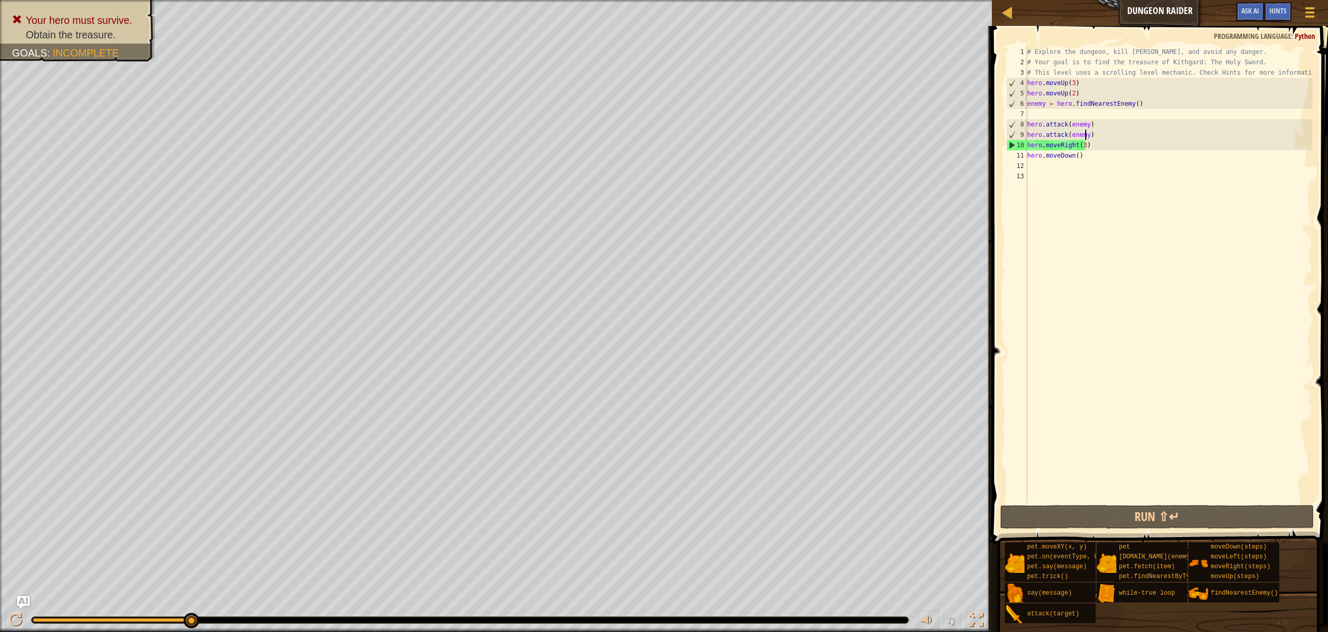
click at [1082, 146] on div "# Explore the dungeon, kill [PERSON_NAME], and avoid any danger. # Your goal is…" at bounding box center [1169, 285] width 288 height 477
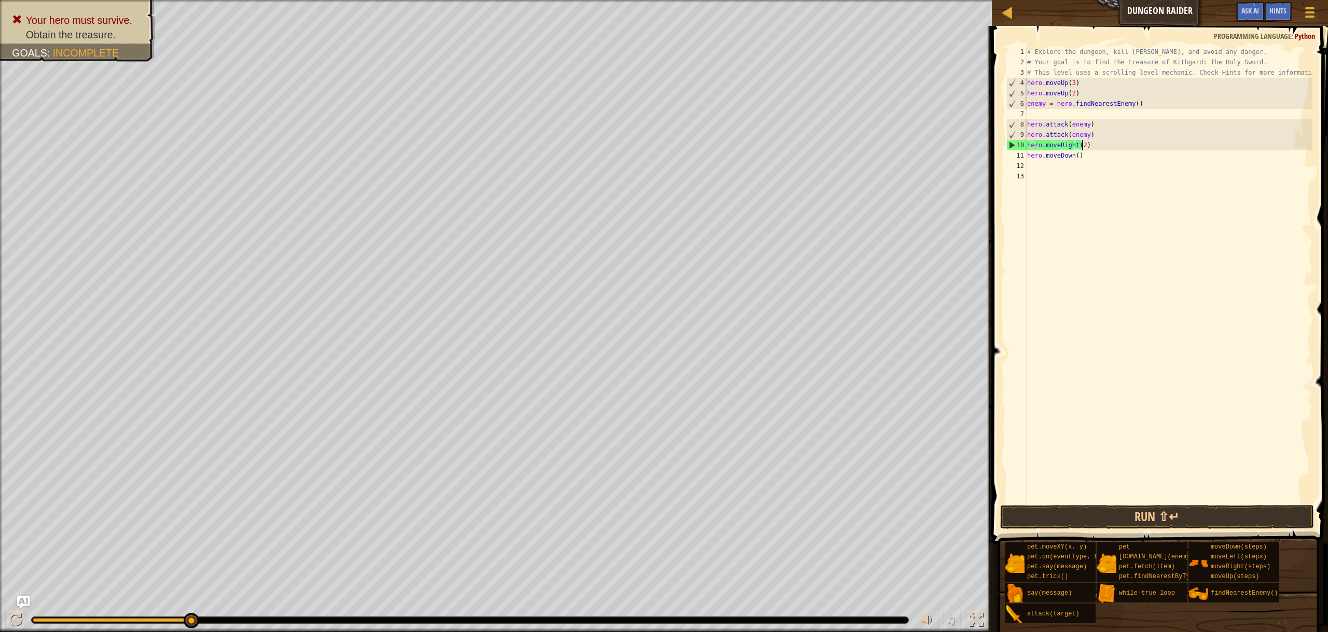
scroll to position [5, 4]
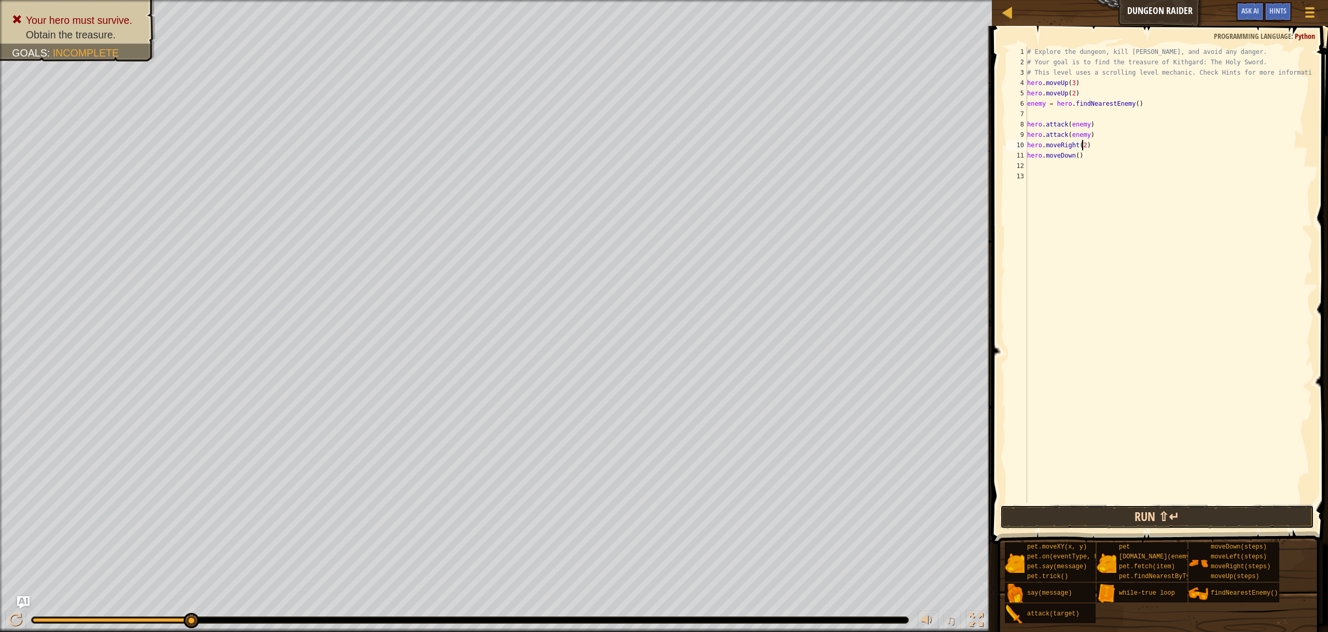
click at [1182, 521] on button "Run ⇧↵" at bounding box center [1157, 517] width 314 height 24
click at [1144, 509] on button "Run ⇧↵" at bounding box center [1157, 517] width 314 height 24
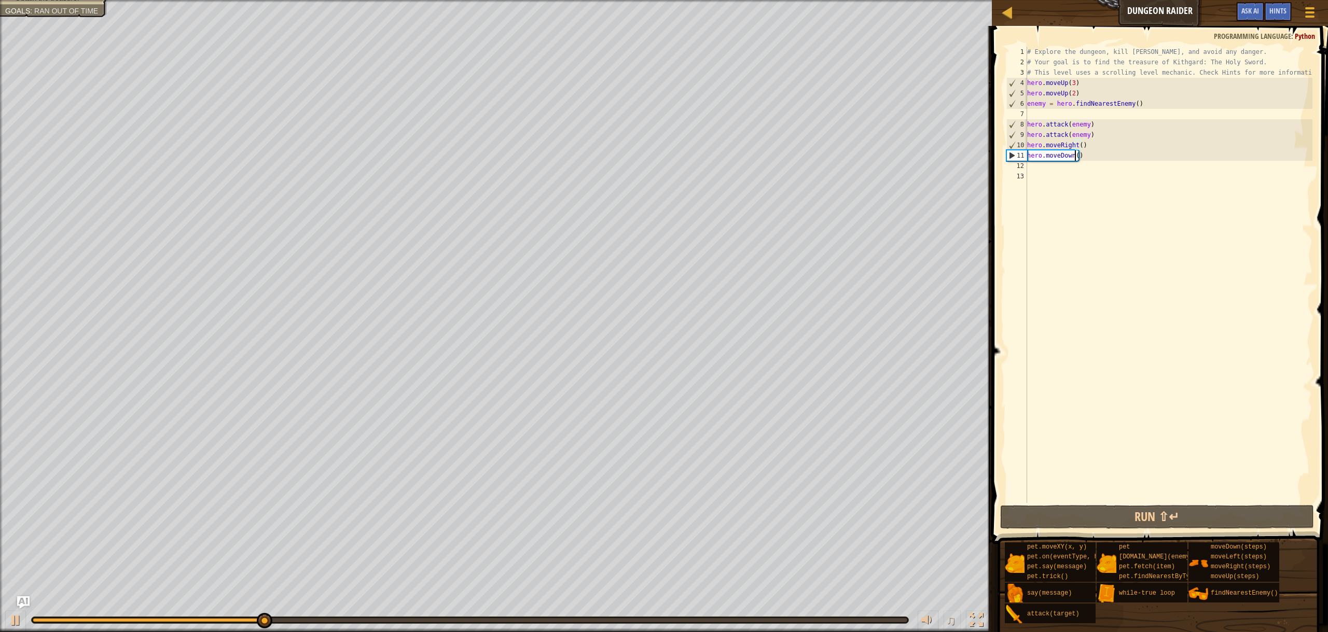
click at [1075, 158] on div "# Explore the dungeon, kill [PERSON_NAME], and avoid any danger. # Your goal is…" at bounding box center [1169, 285] width 288 height 477
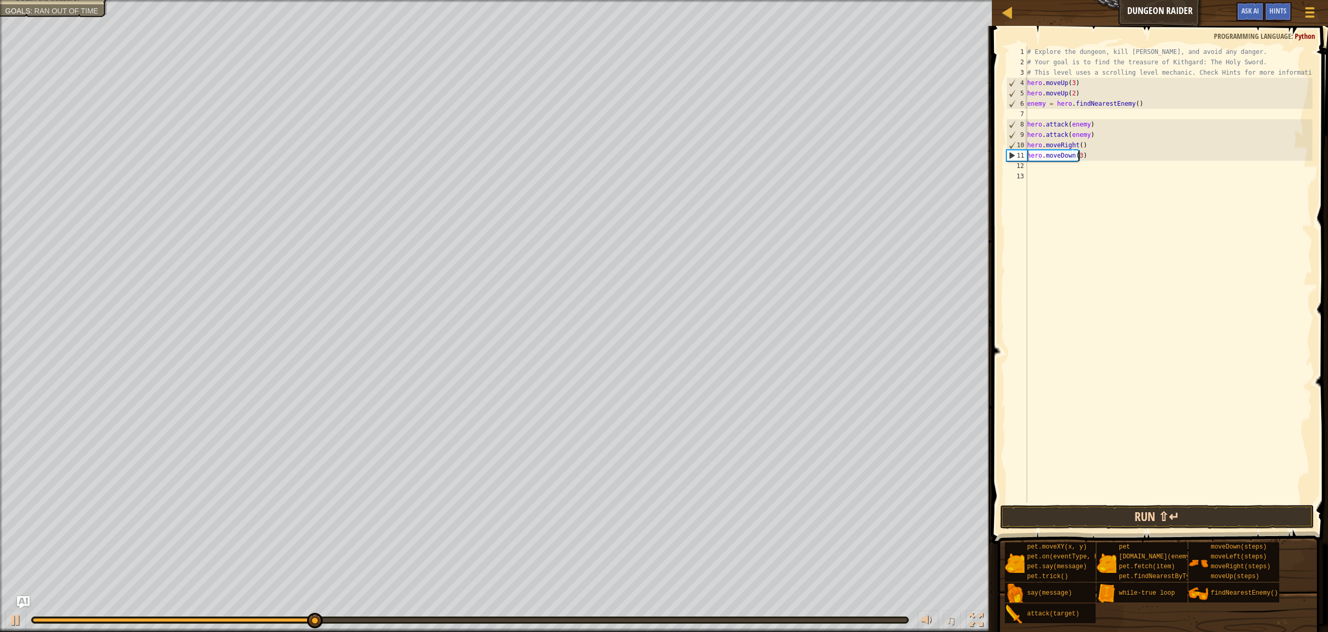
type textarea "hero.moveDown(3)"
click at [1169, 508] on button "Run ⇧↵" at bounding box center [1157, 517] width 314 height 24
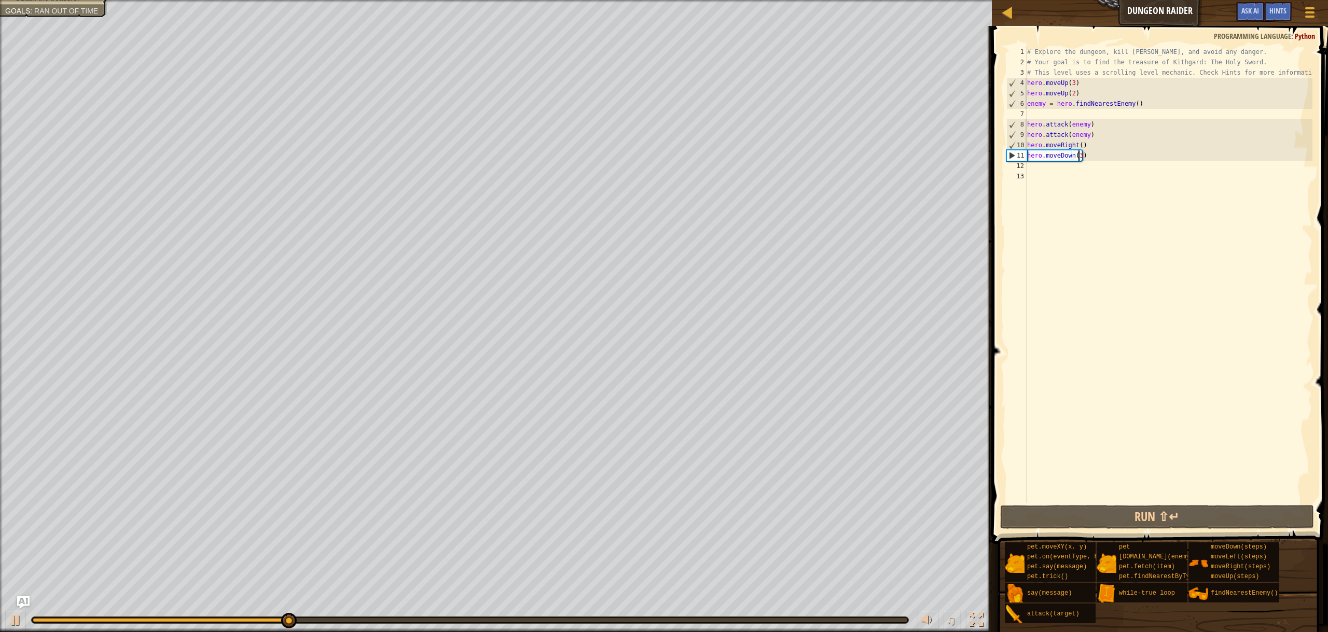
click at [1034, 170] on div "# Explore the dungeon, kill [PERSON_NAME], and avoid any danger. # Your goal is…" at bounding box center [1169, 285] width 288 height 477
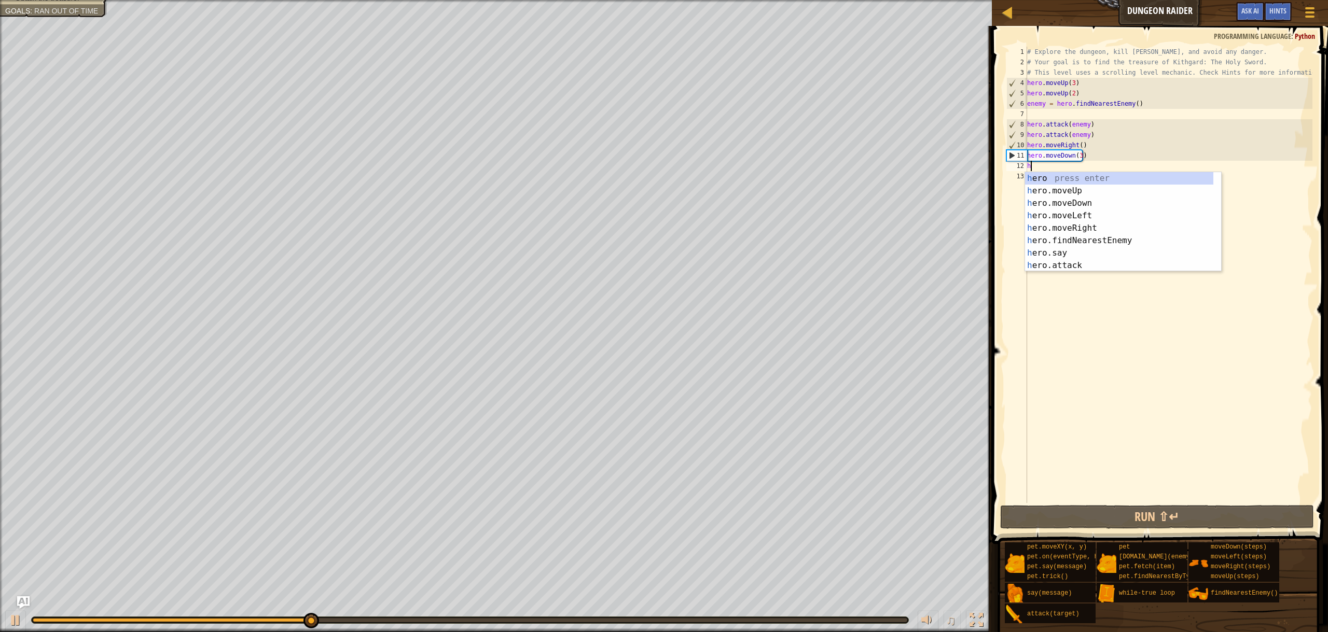
type textarea "h"
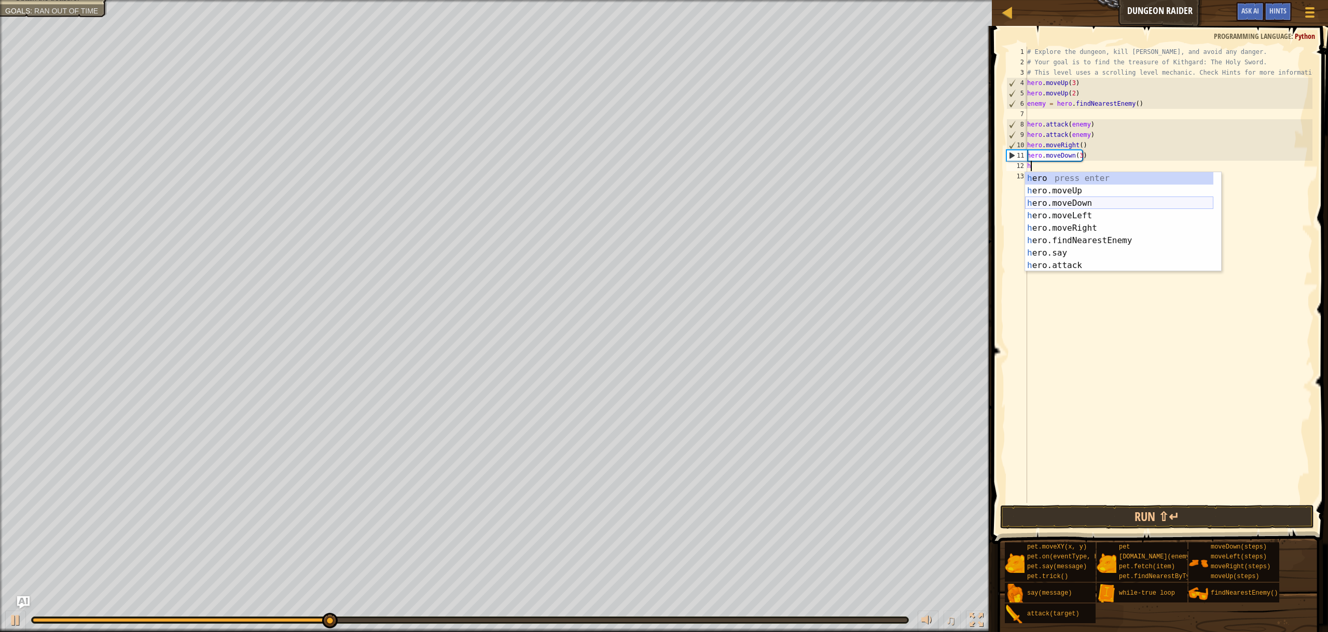
click at [1093, 203] on div "h ero press enter h ero.moveUp press enter h ero.moveDown press enter h ero.mov…" at bounding box center [1119, 234] width 188 height 124
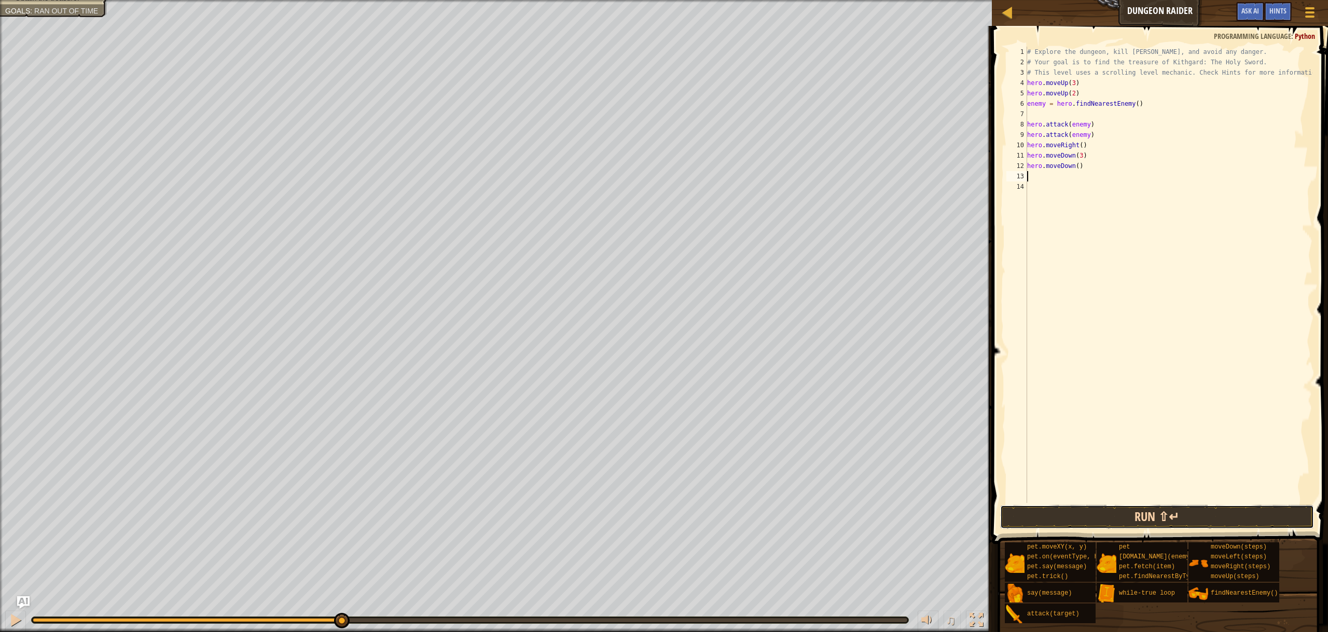
click at [1159, 512] on button "Run ⇧↵" at bounding box center [1157, 517] width 314 height 24
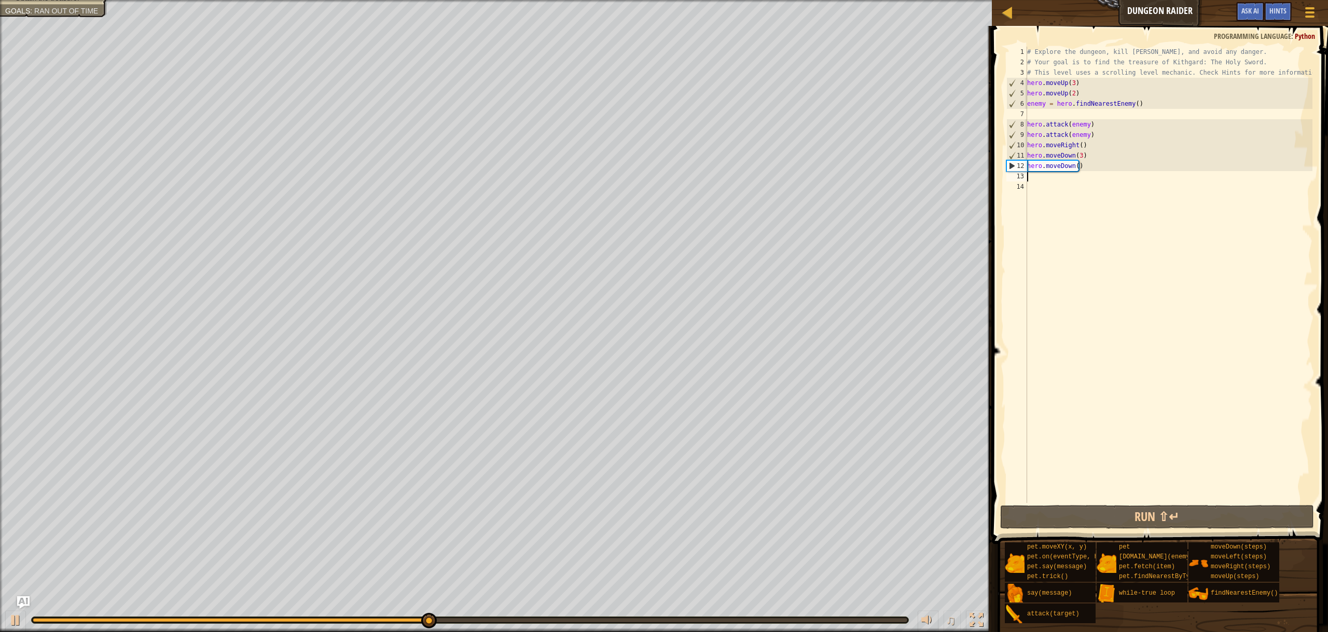
type textarea "h"
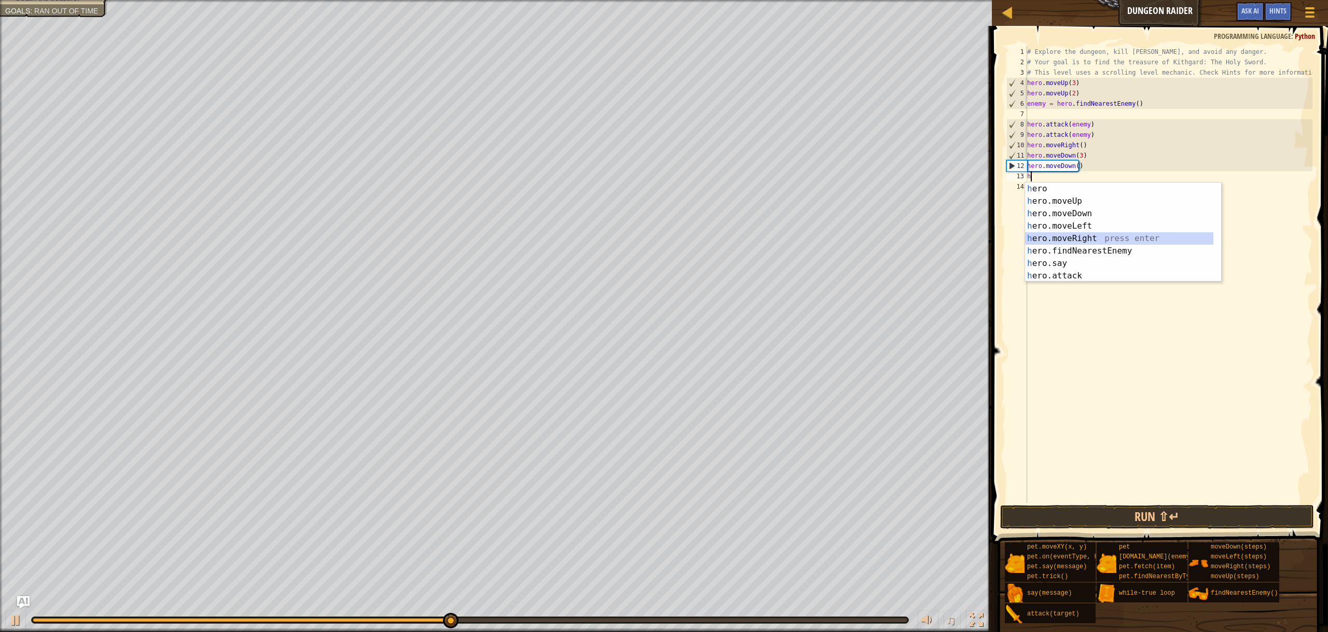
click at [1116, 235] on div "h ero press enter h ero.moveUp press enter h ero.moveDown press enter h ero.mov…" at bounding box center [1119, 245] width 188 height 124
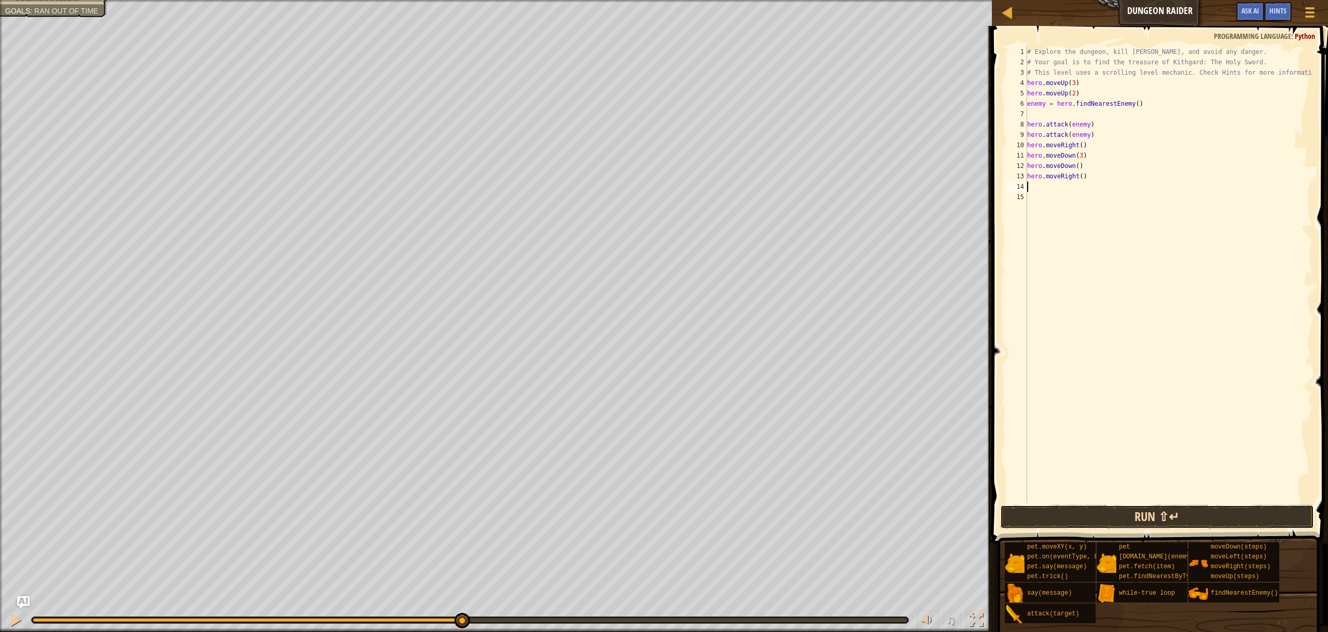
click at [1183, 514] on button "Run ⇧↵" at bounding box center [1157, 517] width 314 height 24
